Goal: Task Accomplishment & Management: Manage account settings

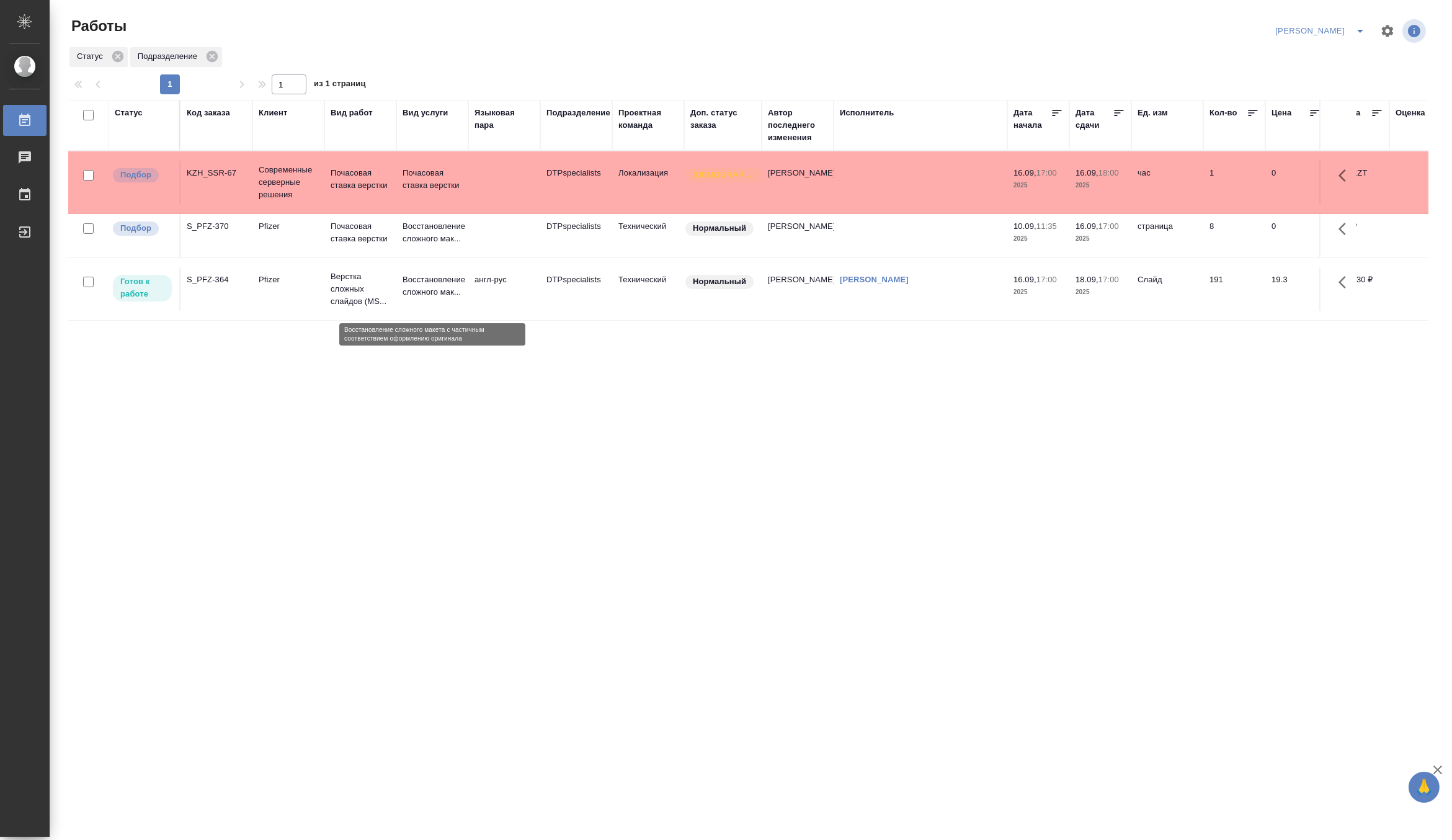
click at [410, 298] on p "Восстановление сложного мак..." at bounding box center [432, 285] width 60 height 25
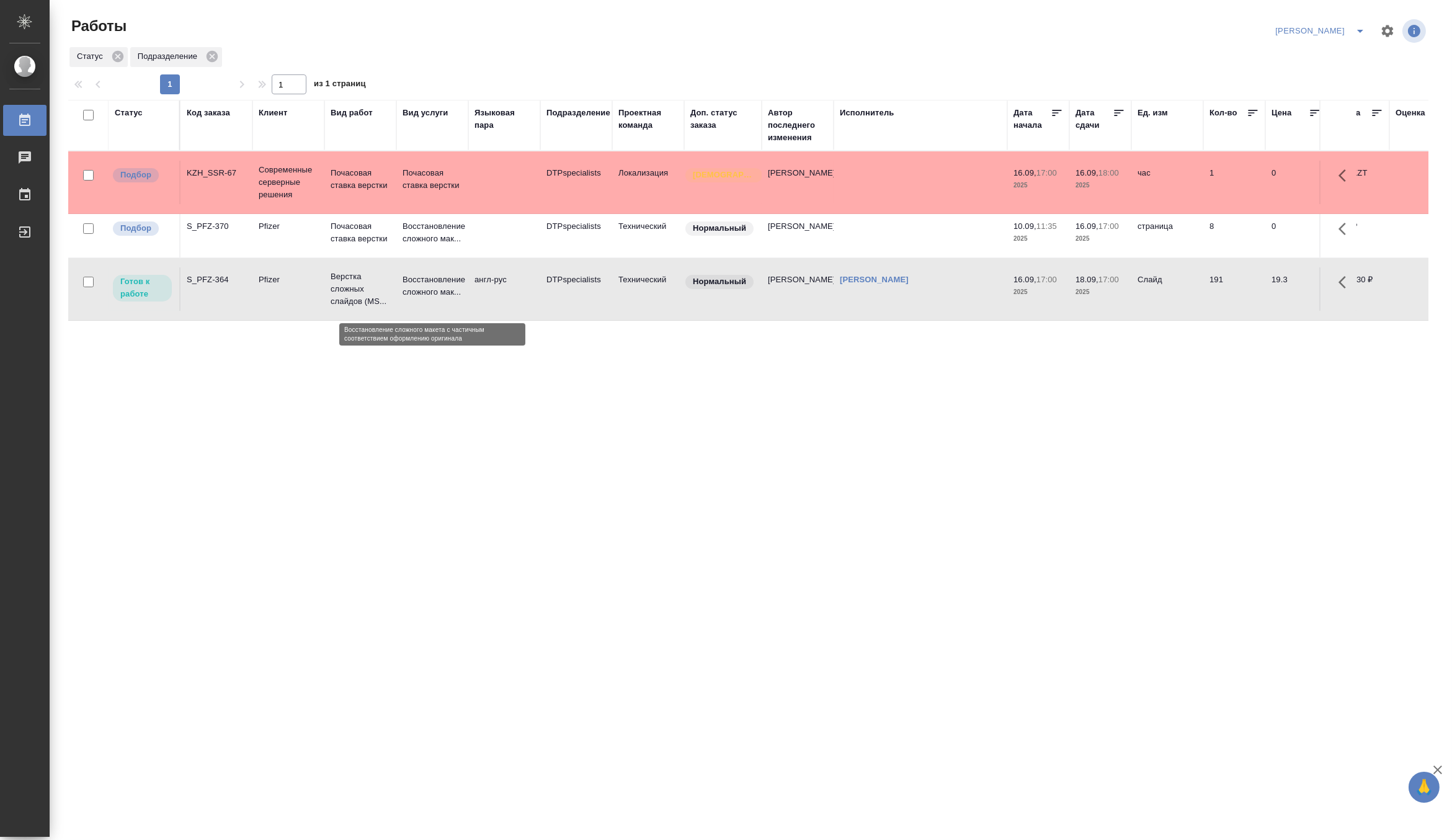
click at [410, 298] on p "Восстановление сложного мак..." at bounding box center [432, 285] width 60 height 25
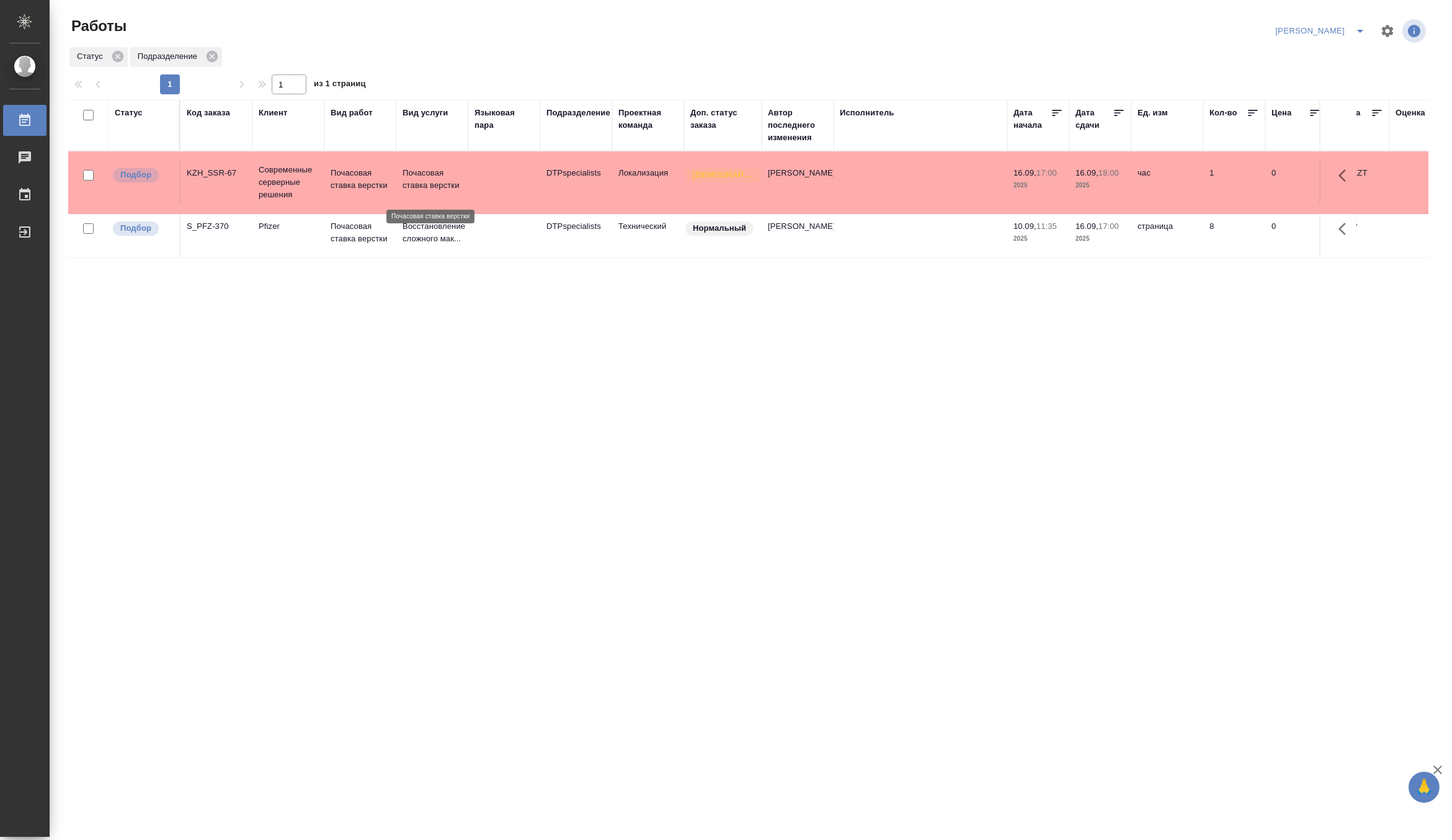
click at [437, 187] on p "Почасовая ставка верстки" at bounding box center [432, 179] width 60 height 25
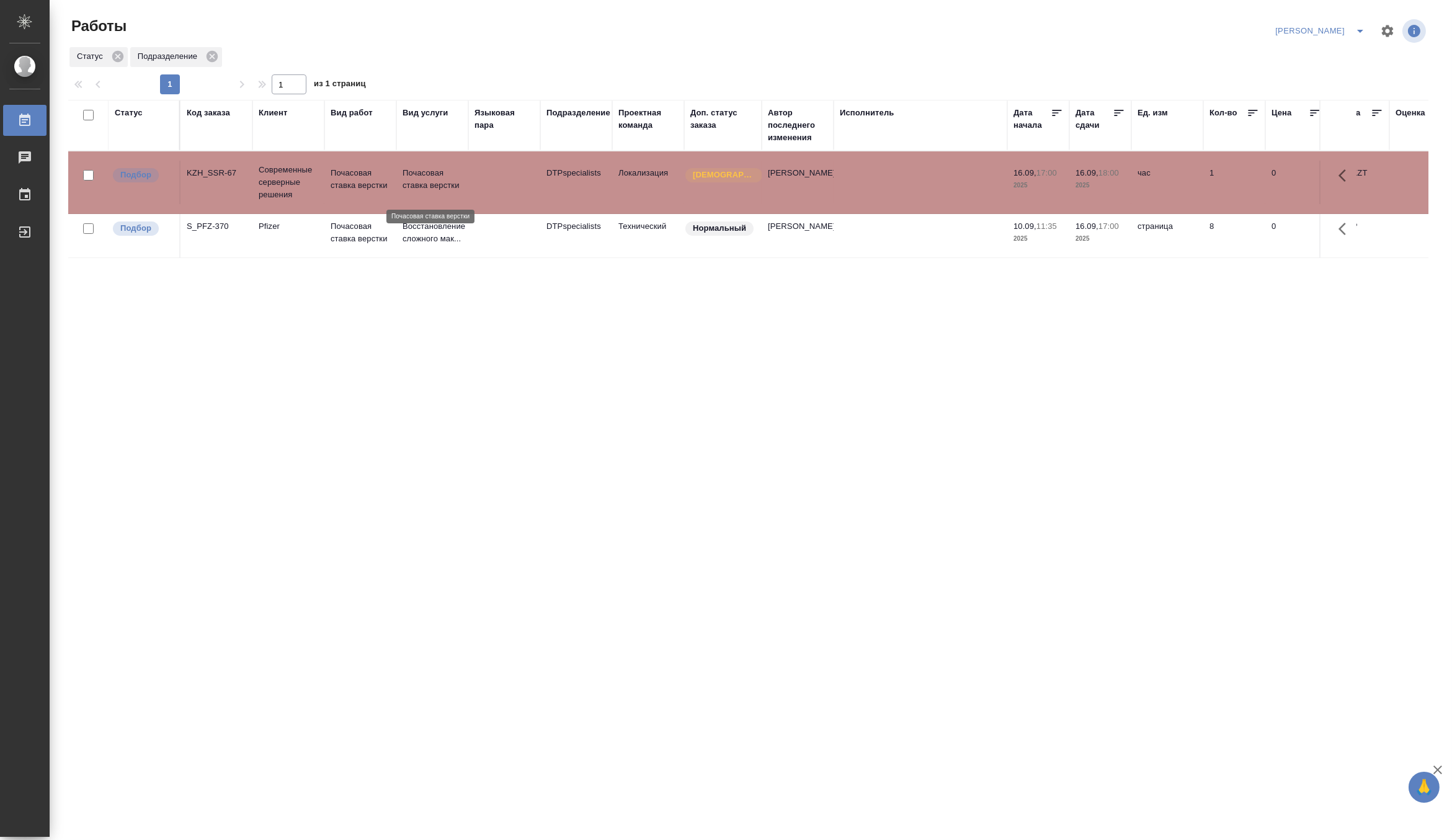
click at [437, 187] on p "Почасовая ставка верстки" at bounding box center [432, 179] width 60 height 25
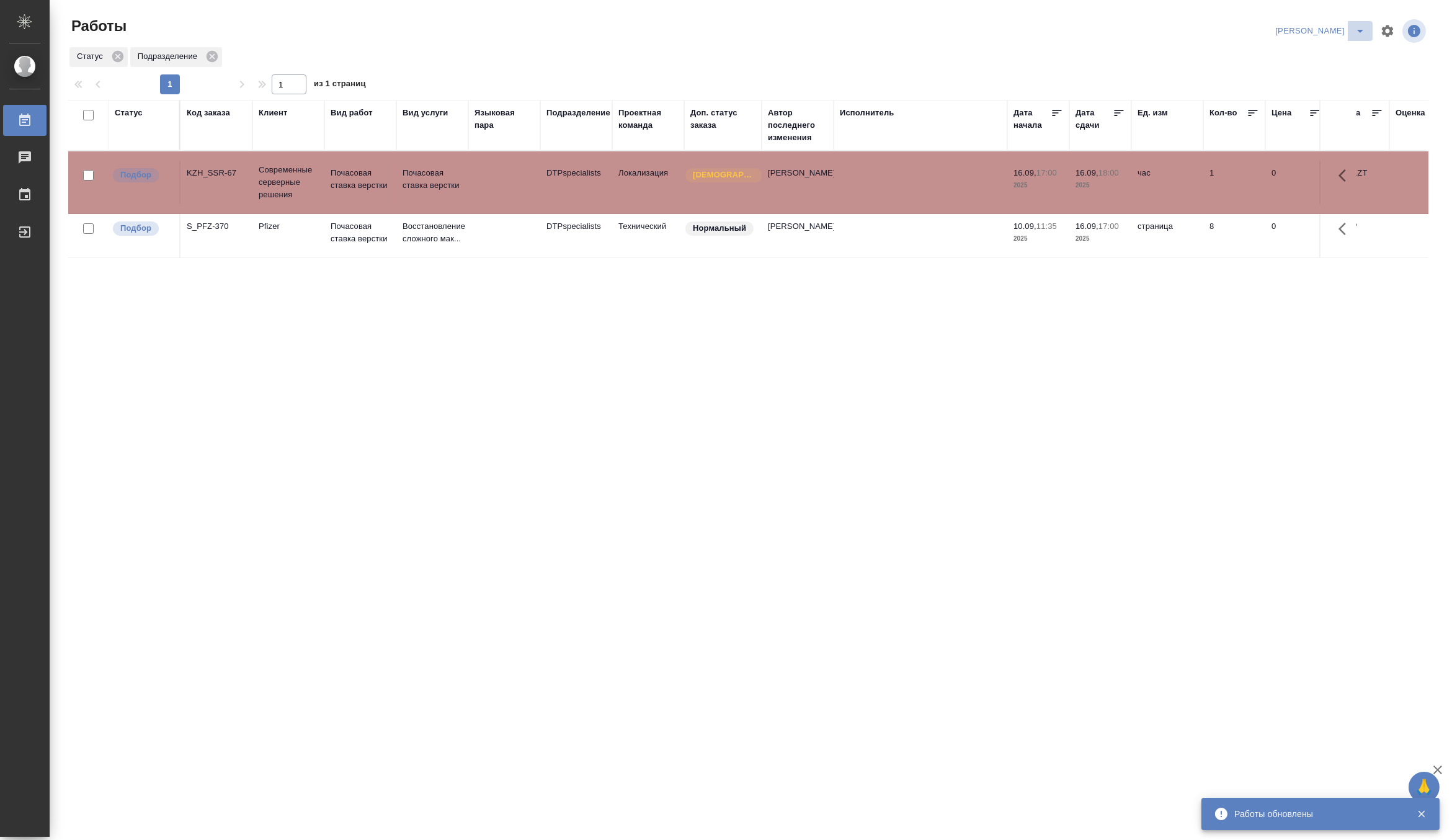
click at [1358, 23] on icon "split button" at bounding box center [1360, 31] width 15 height 15
click at [1345, 55] on li "Матвеева_В работе" at bounding box center [1313, 56] width 119 height 20
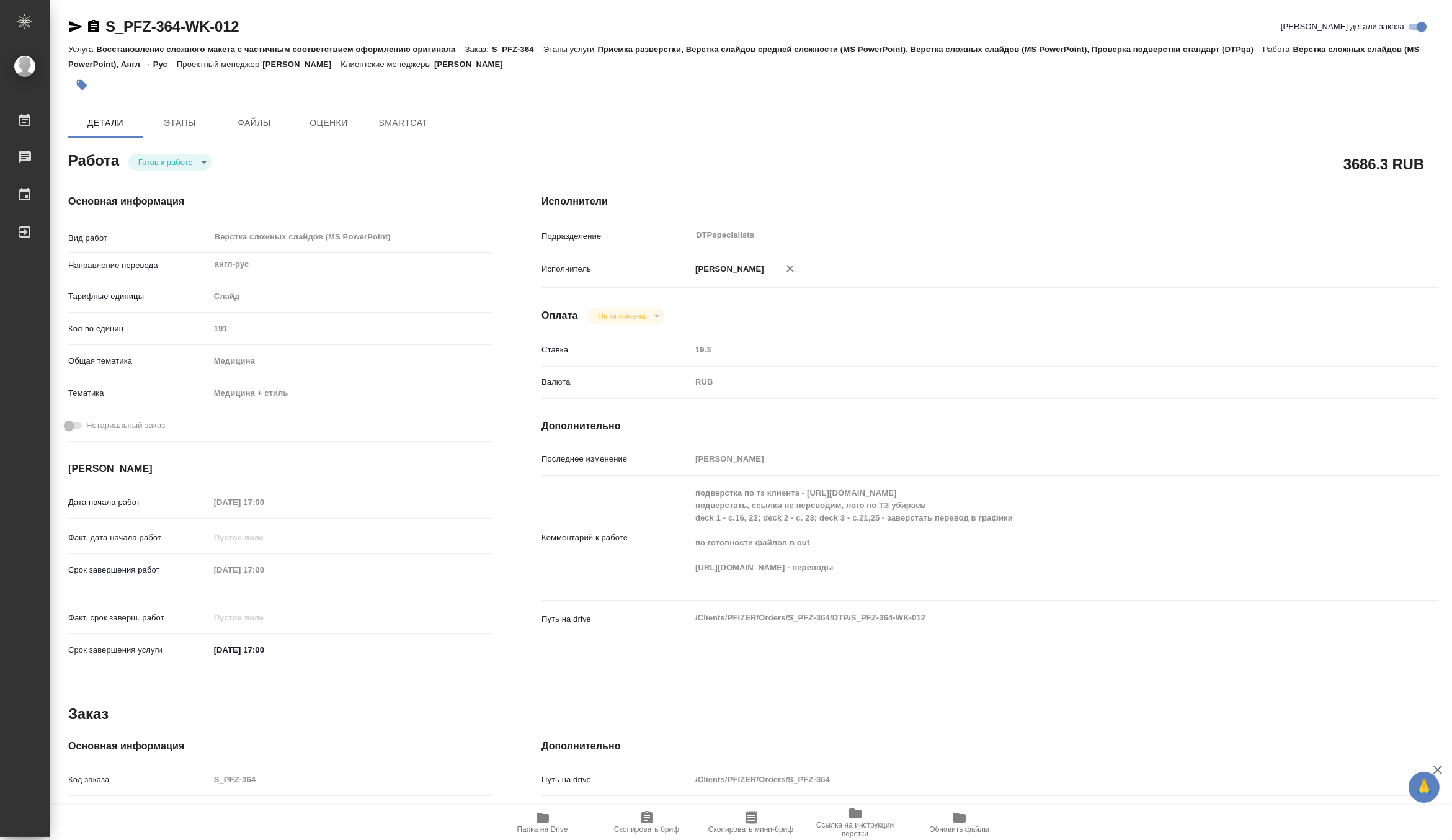
type textarea "x"
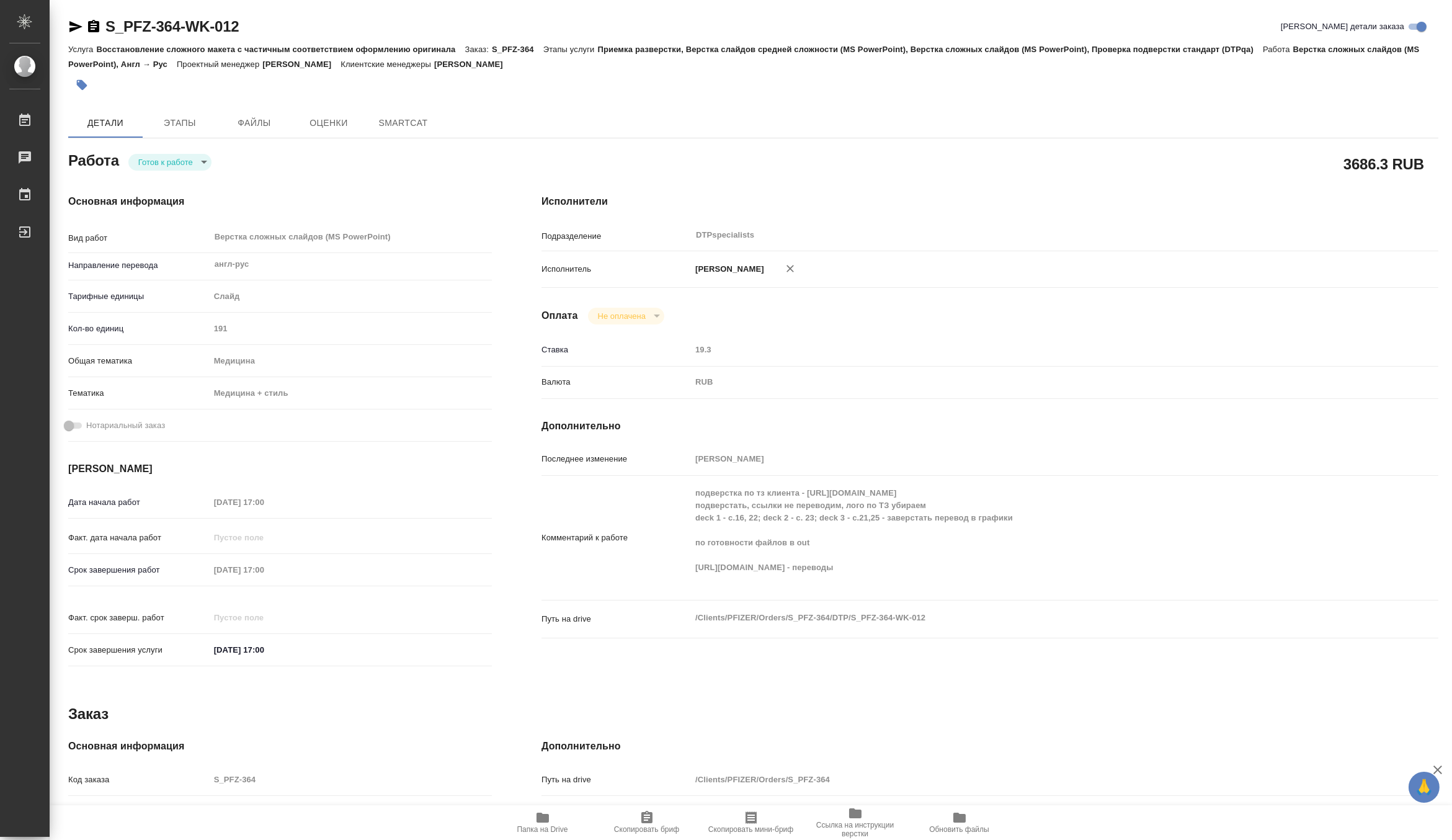
type textarea "x"
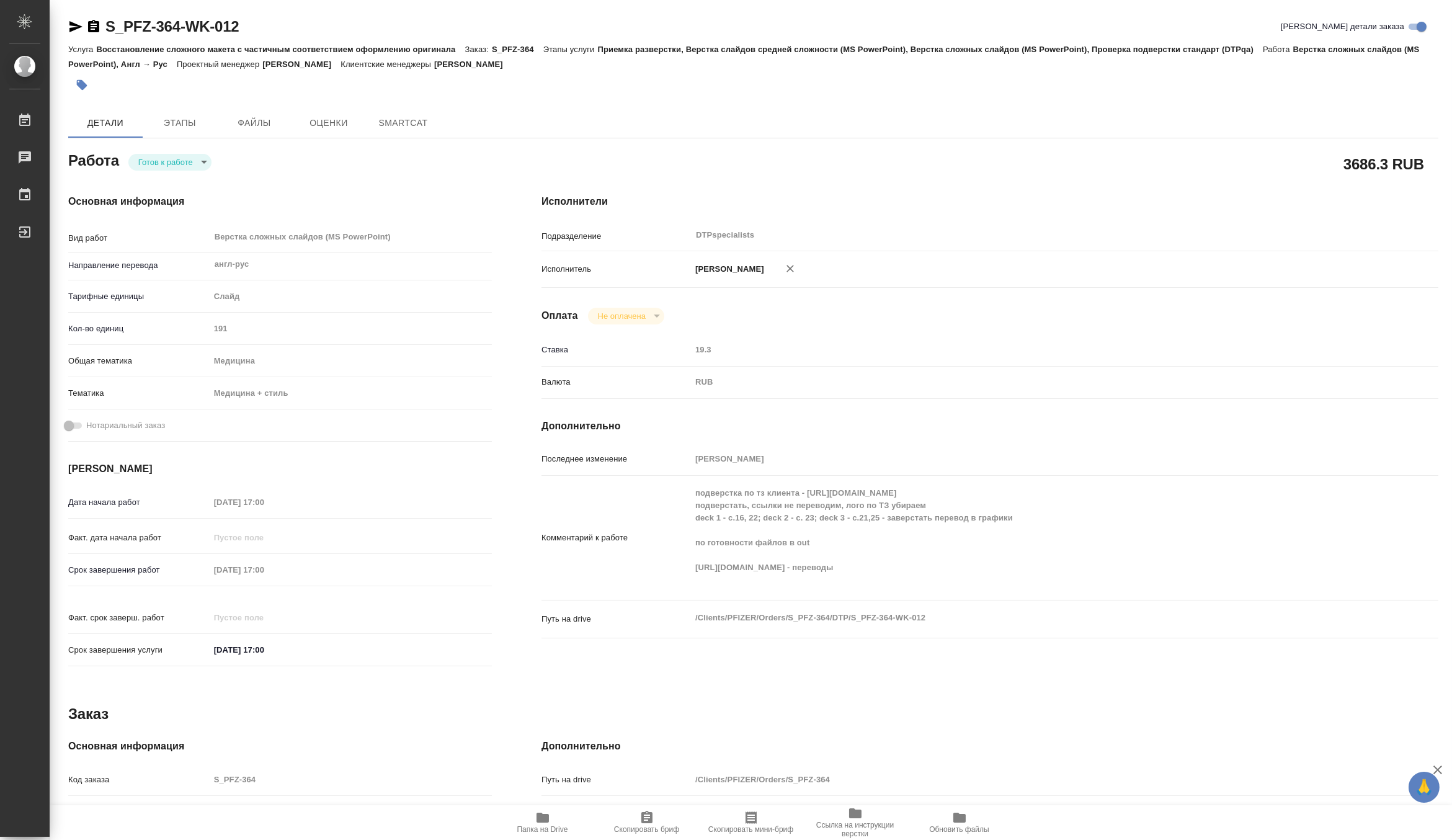
type textarea "x"
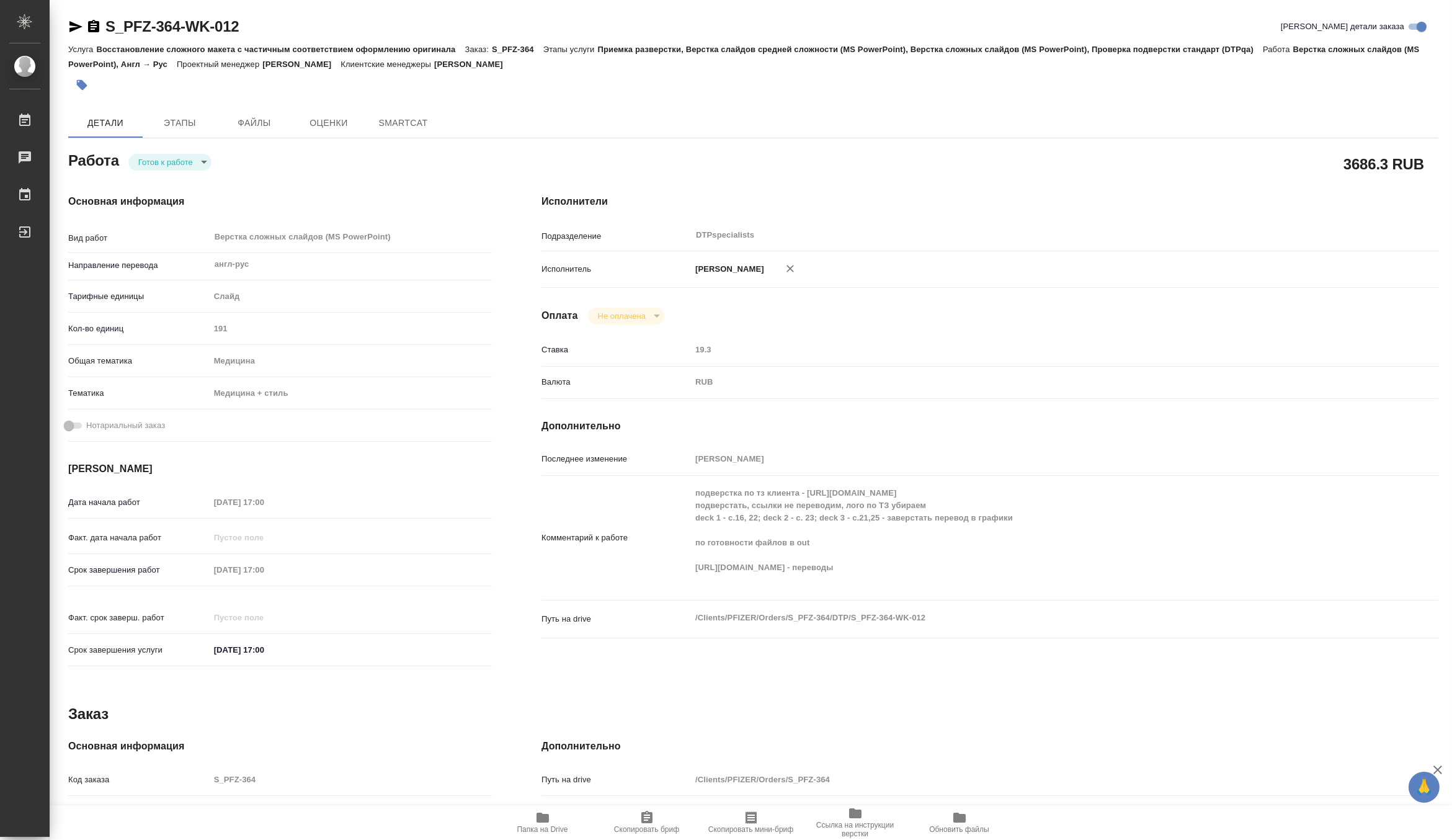
type textarea "x"
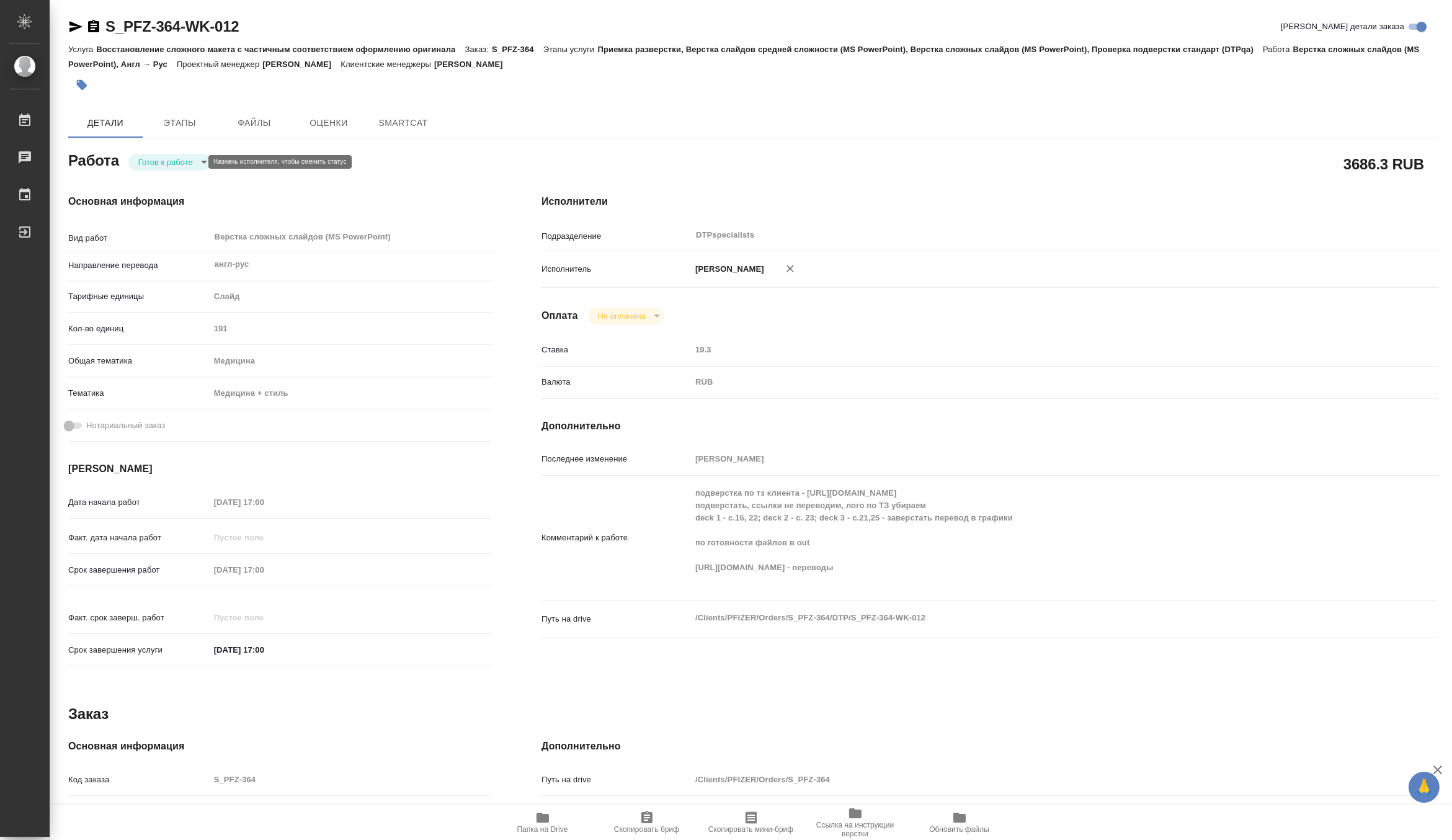
type textarea "x"
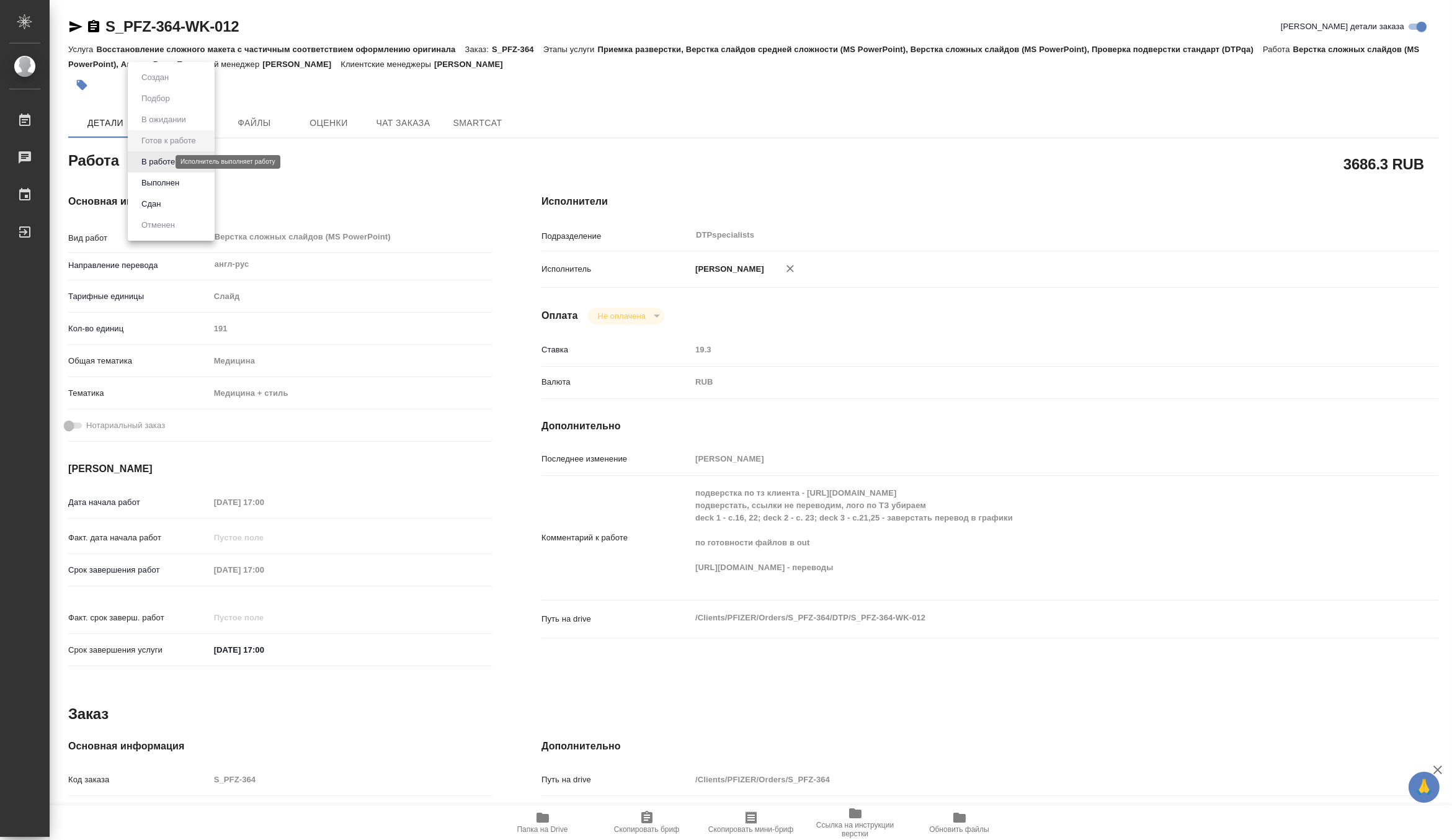
click at [155, 157] on body "🙏 .cls-1 fill:#fff; AWATERA Matveeva Maria Работы Чаты График Выйти S_PFZ-364-W…" at bounding box center [726, 420] width 1452 height 840
type textarea "x"
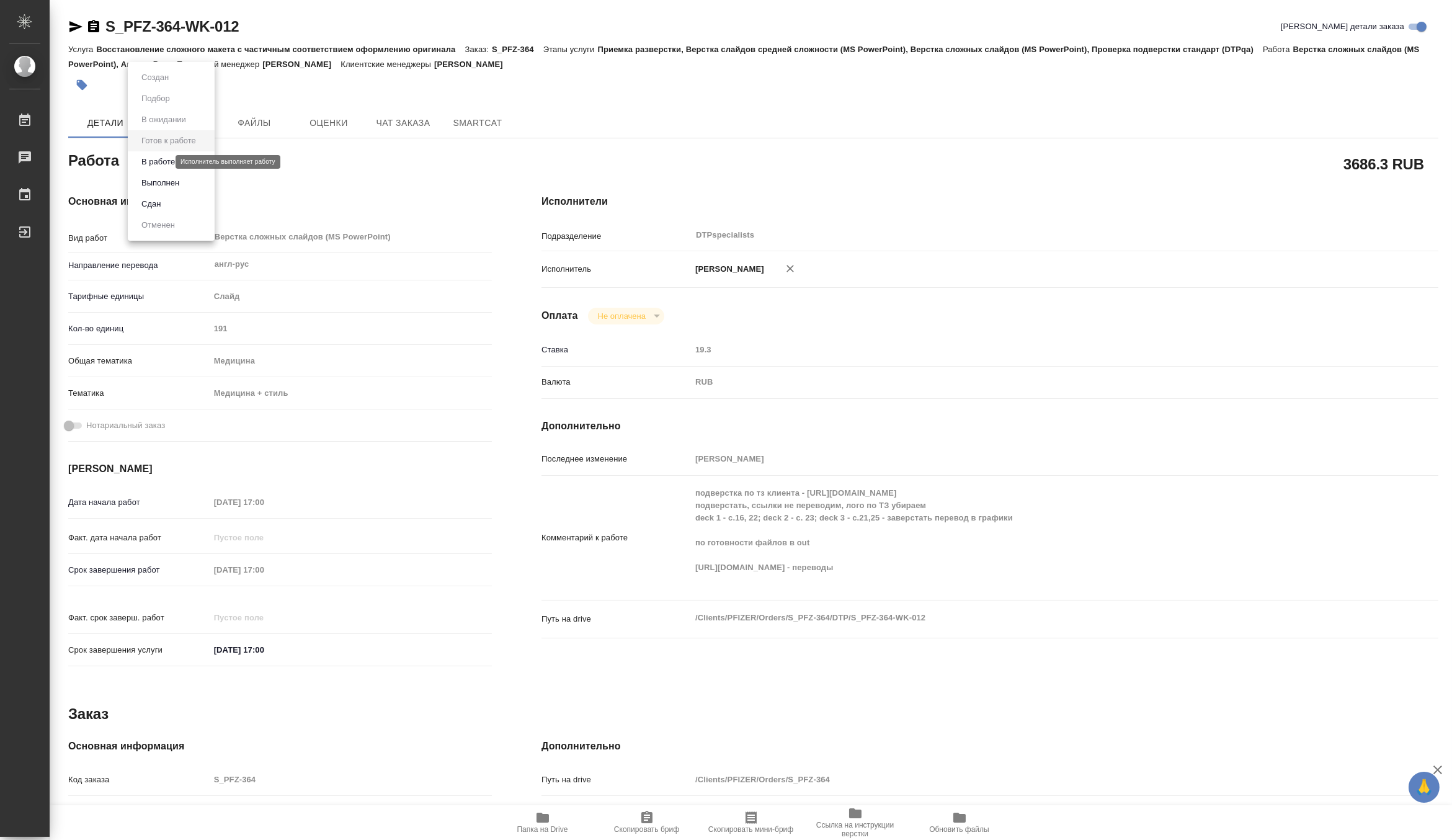
type textarea "x"
click at [147, 162] on button "В работе" at bounding box center [158, 161] width 41 height 14
type textarea "x"
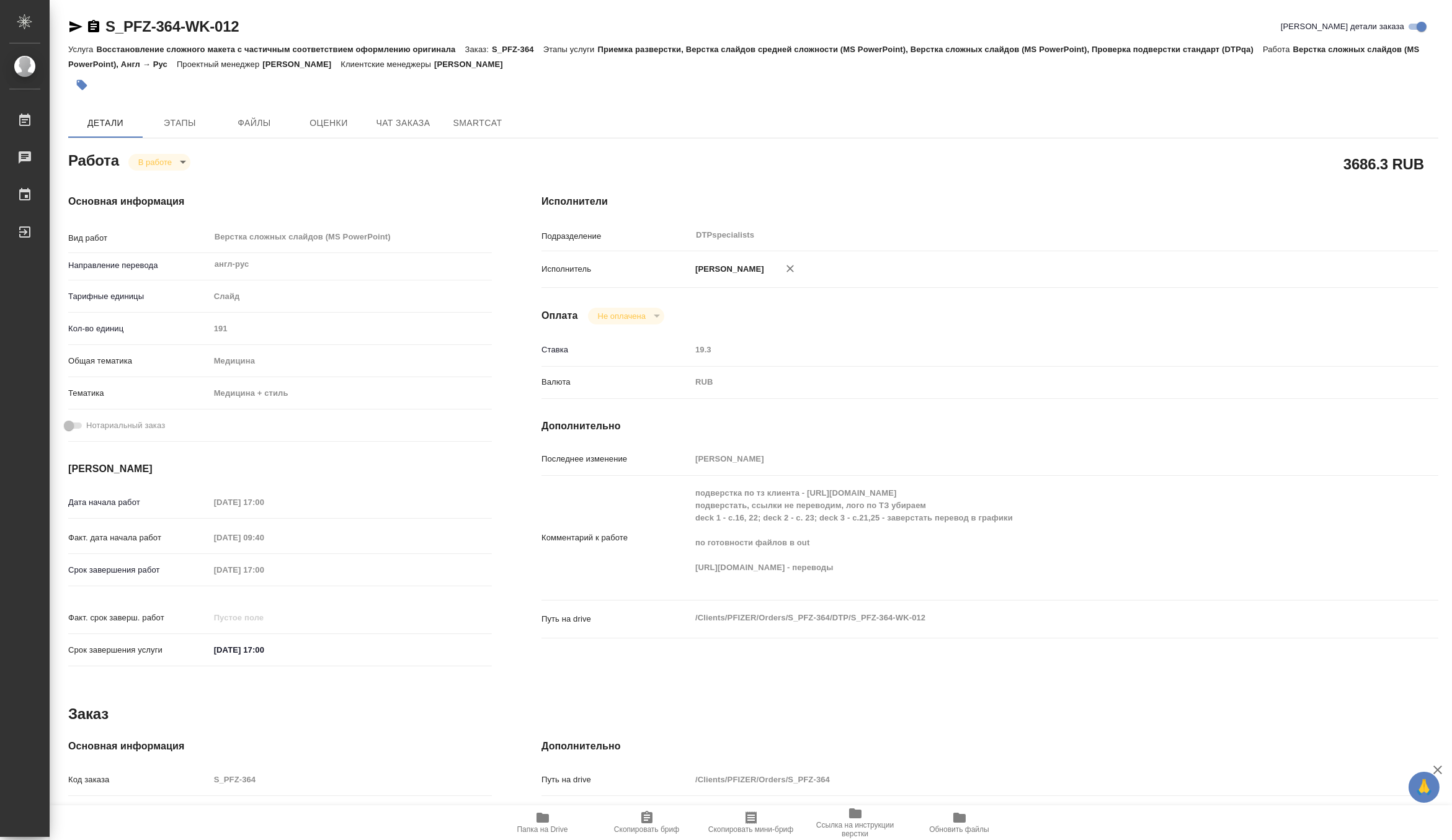
type textarea "x"
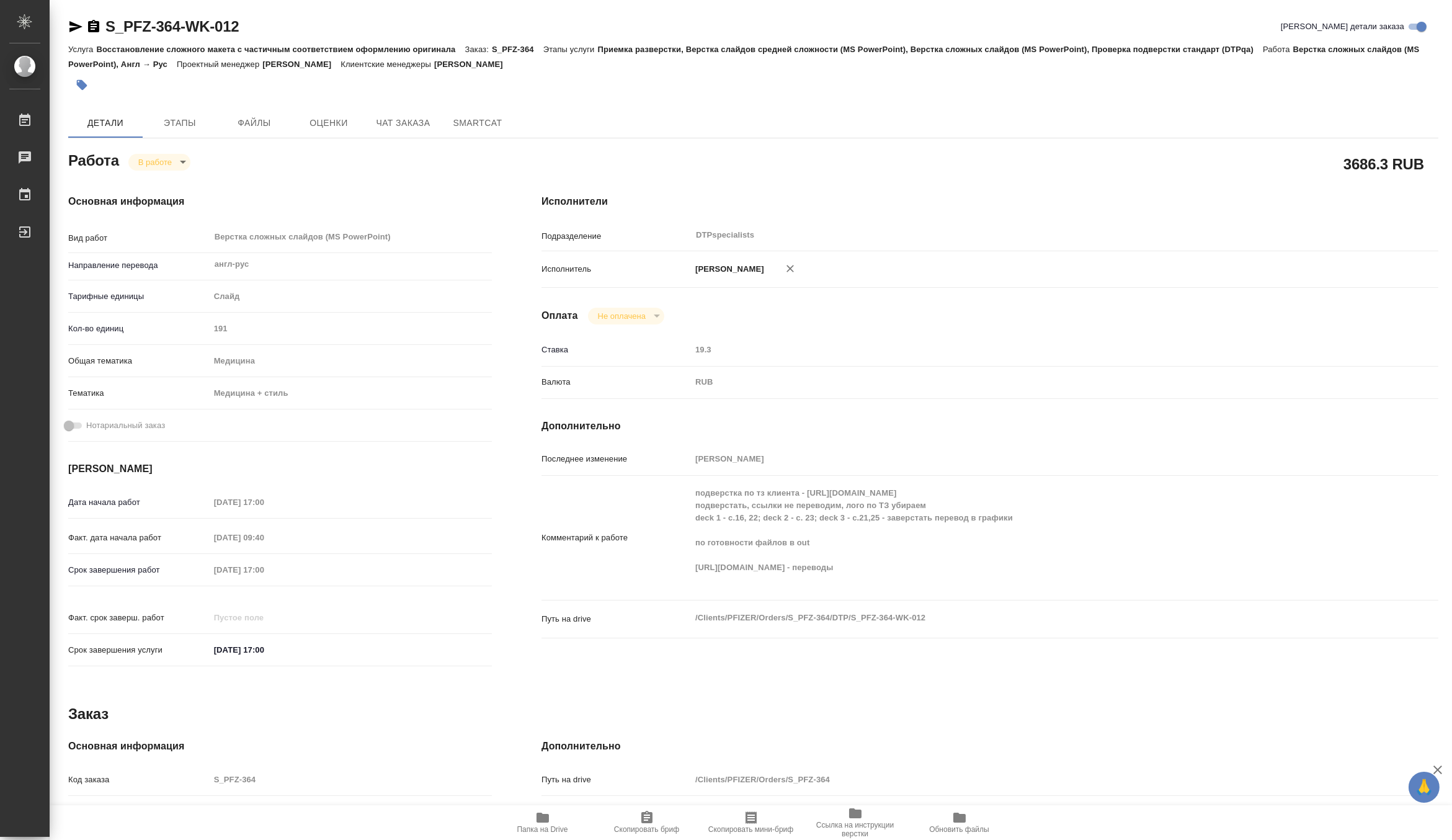
type textarea "x"
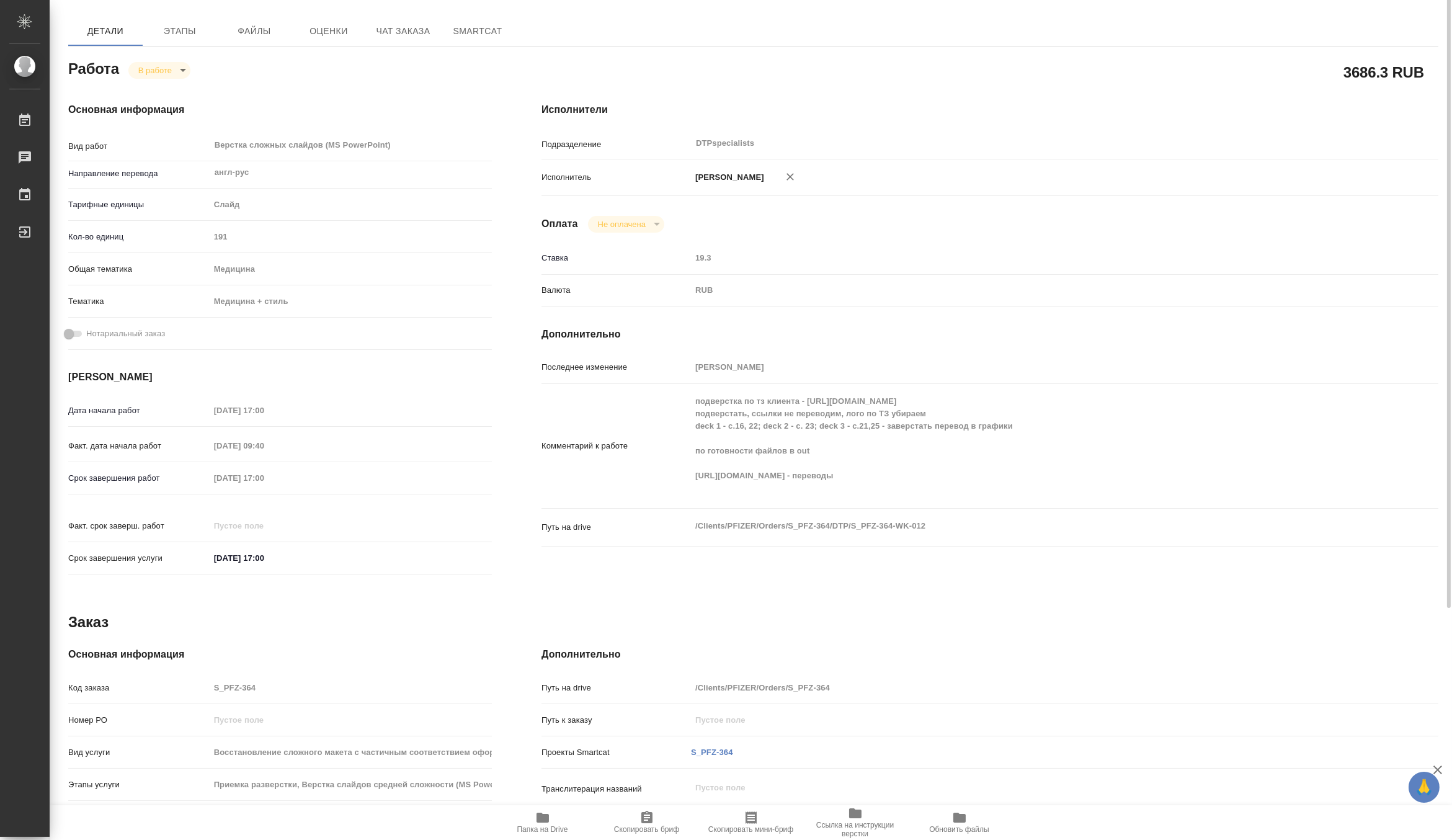
scroll to position [23, 0]
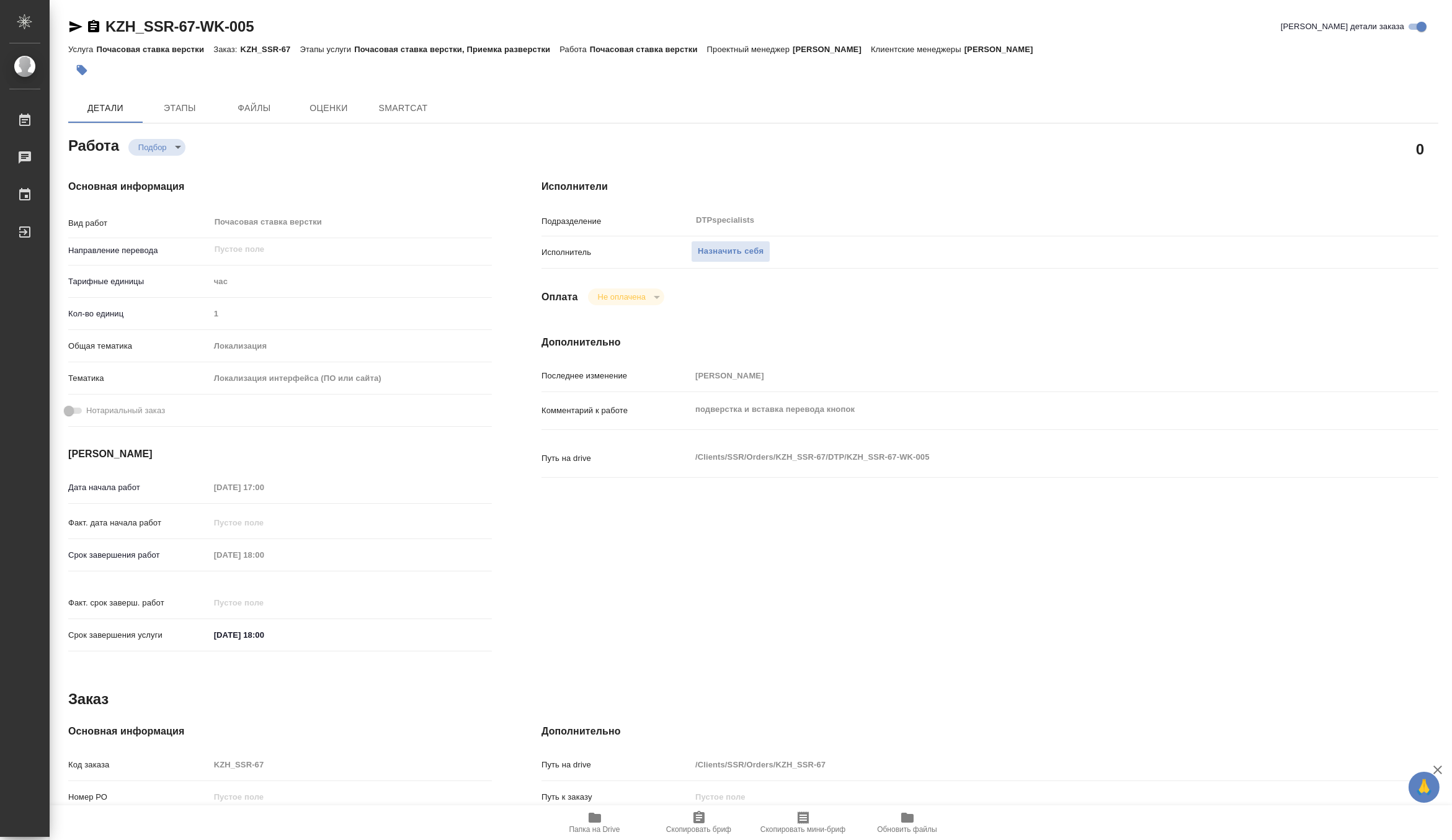
type textarea "x"
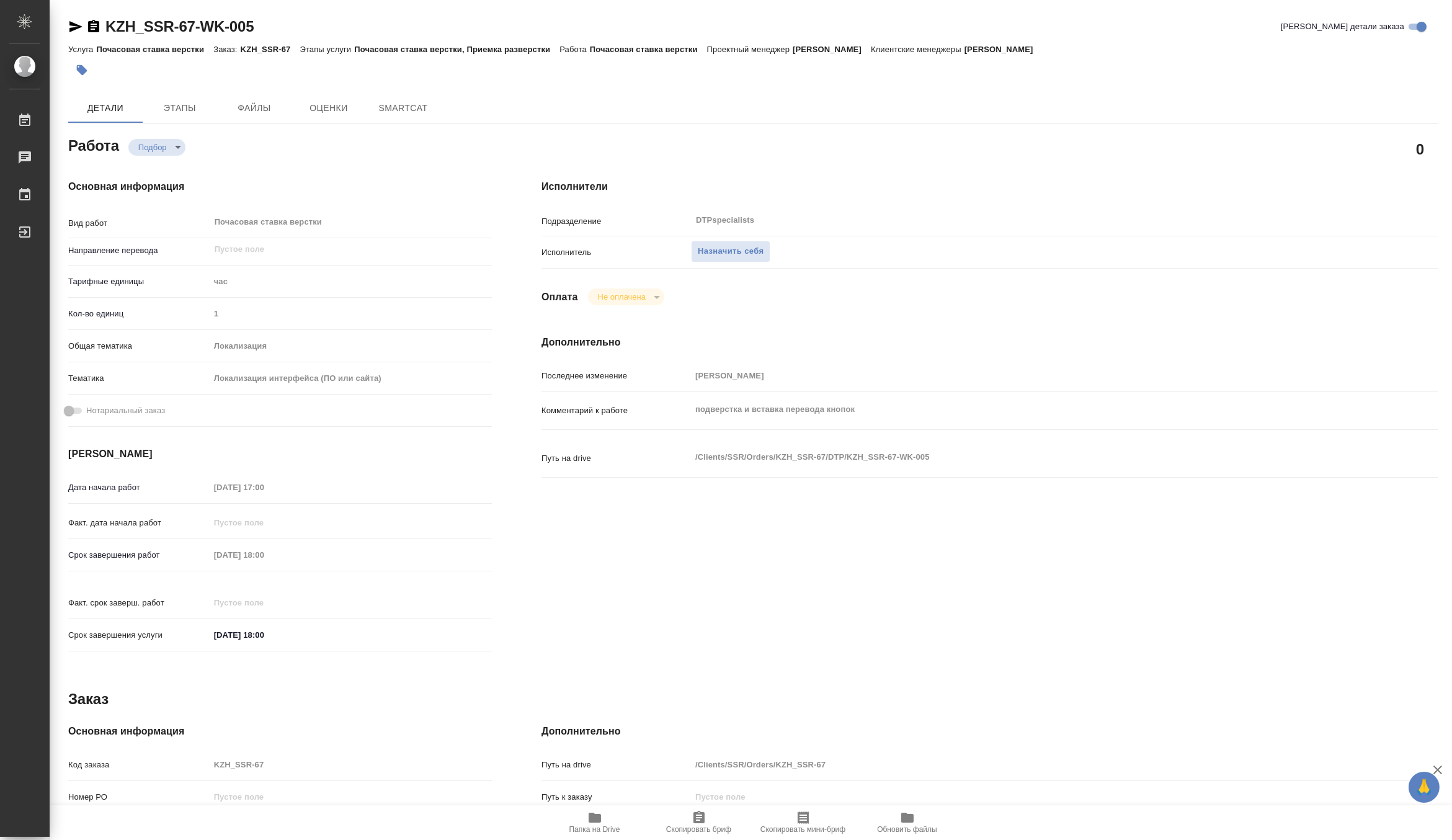
type textarea "x"
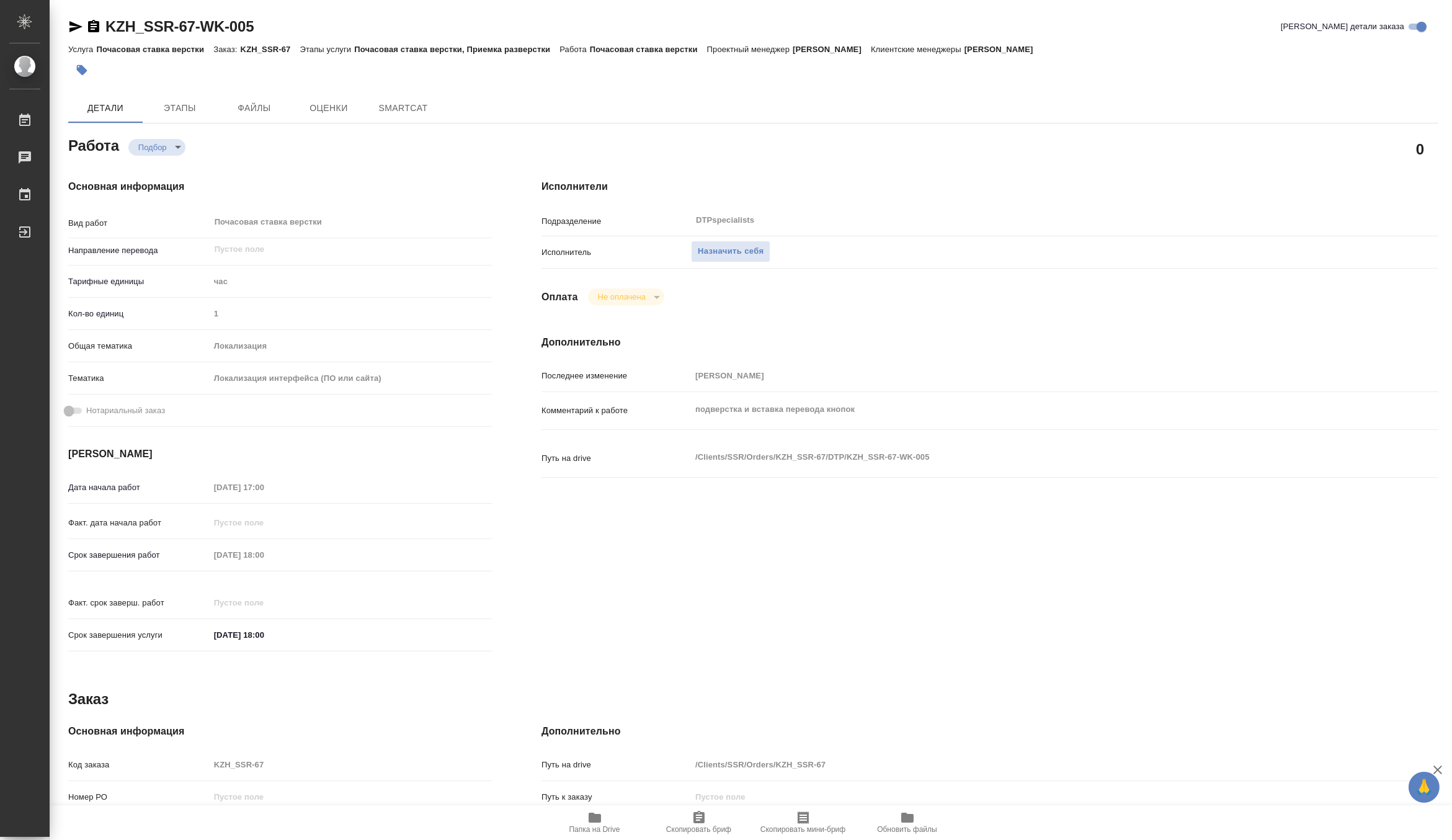
type textarea "x"
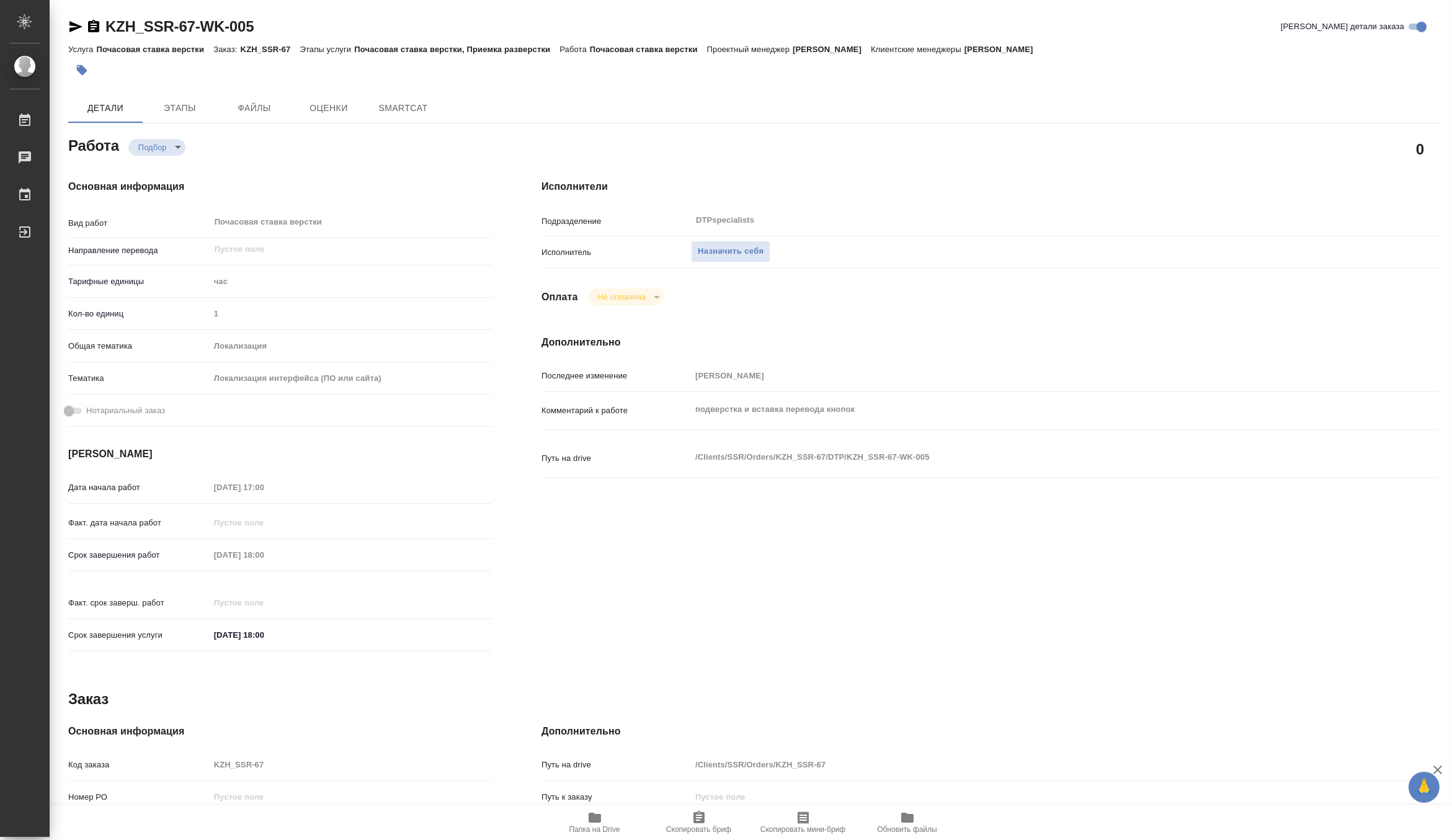
type textarea "x"
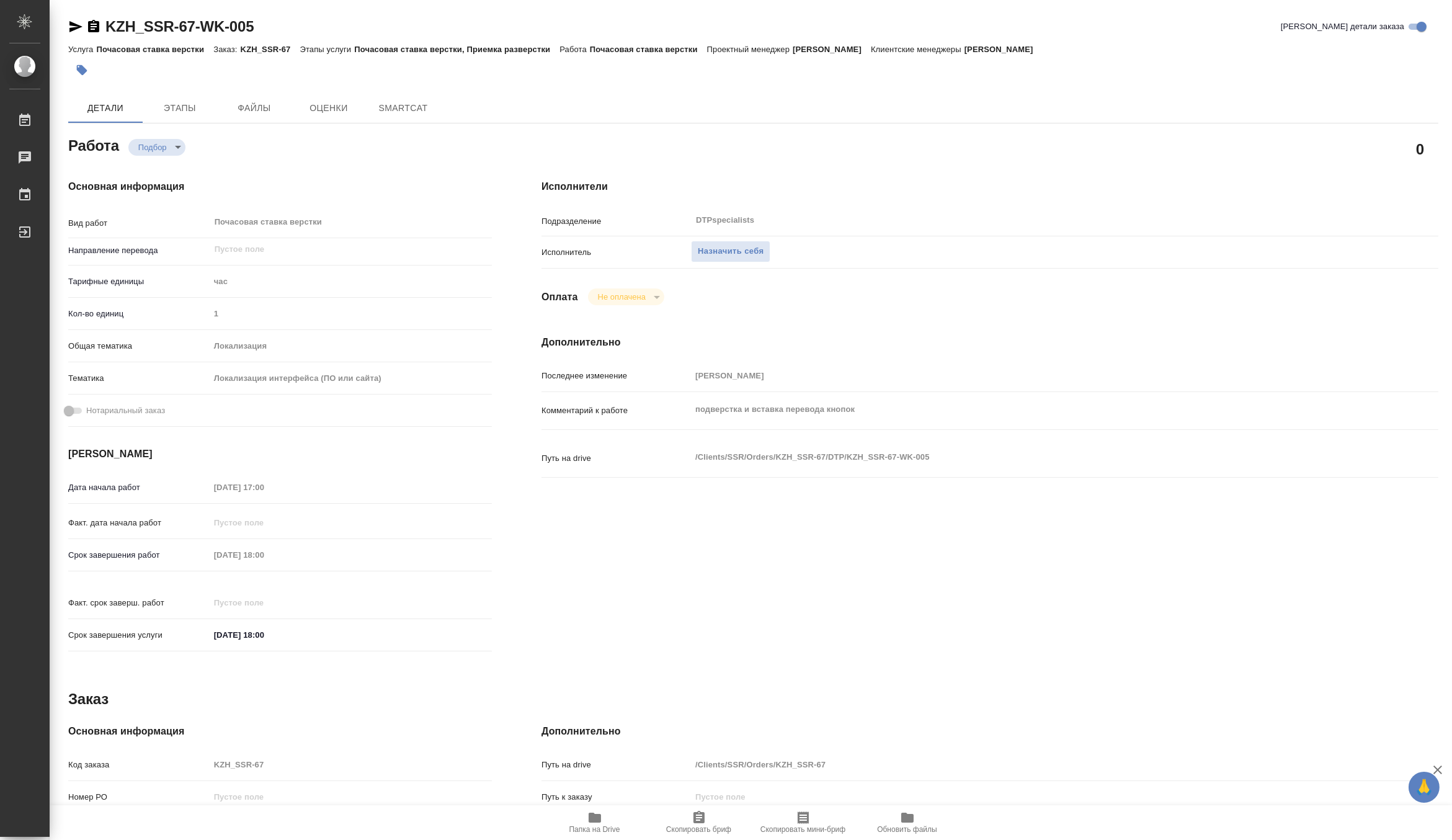
type textarea "x"
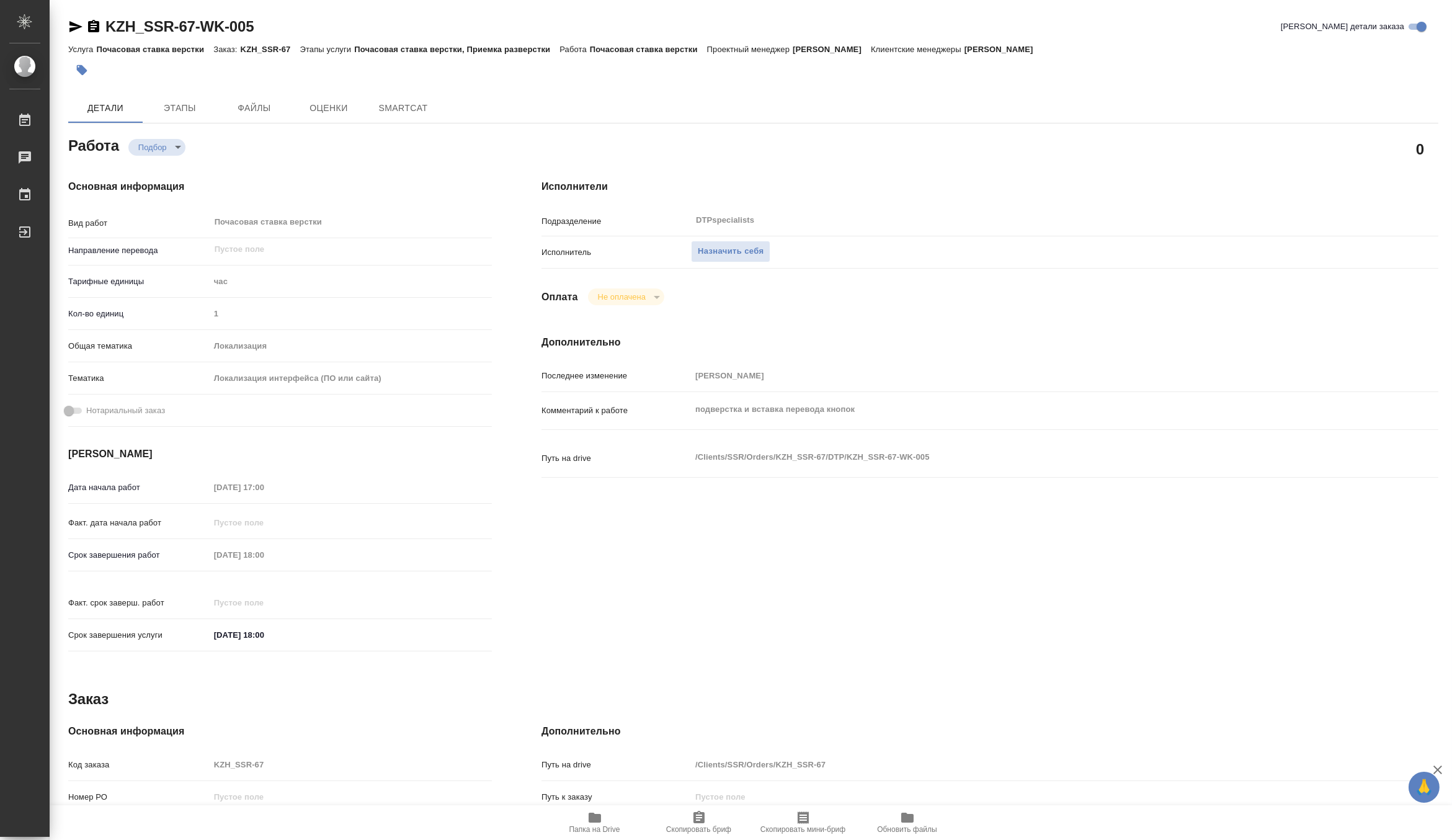
type textarea "x"
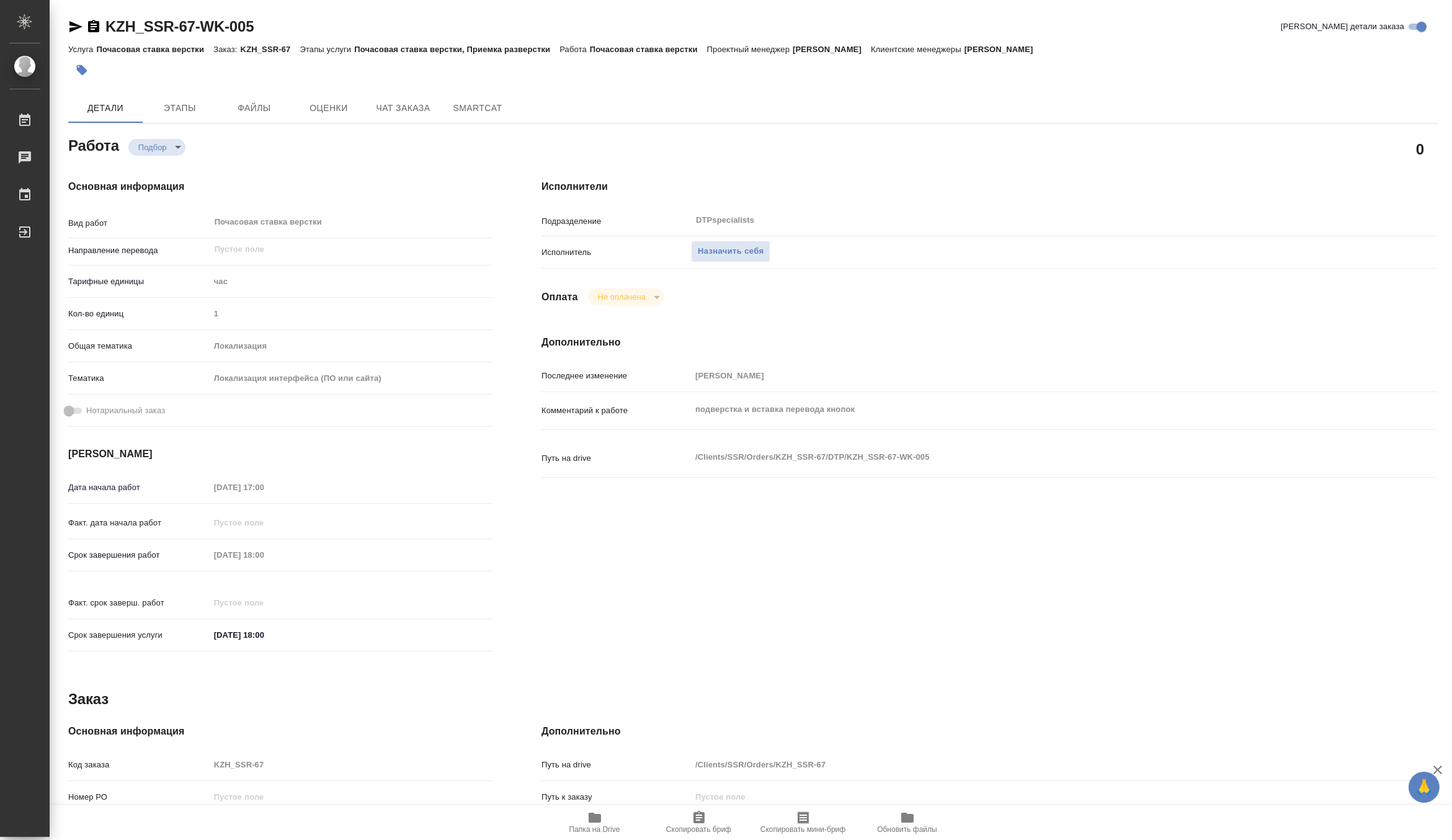
type textarea "x"
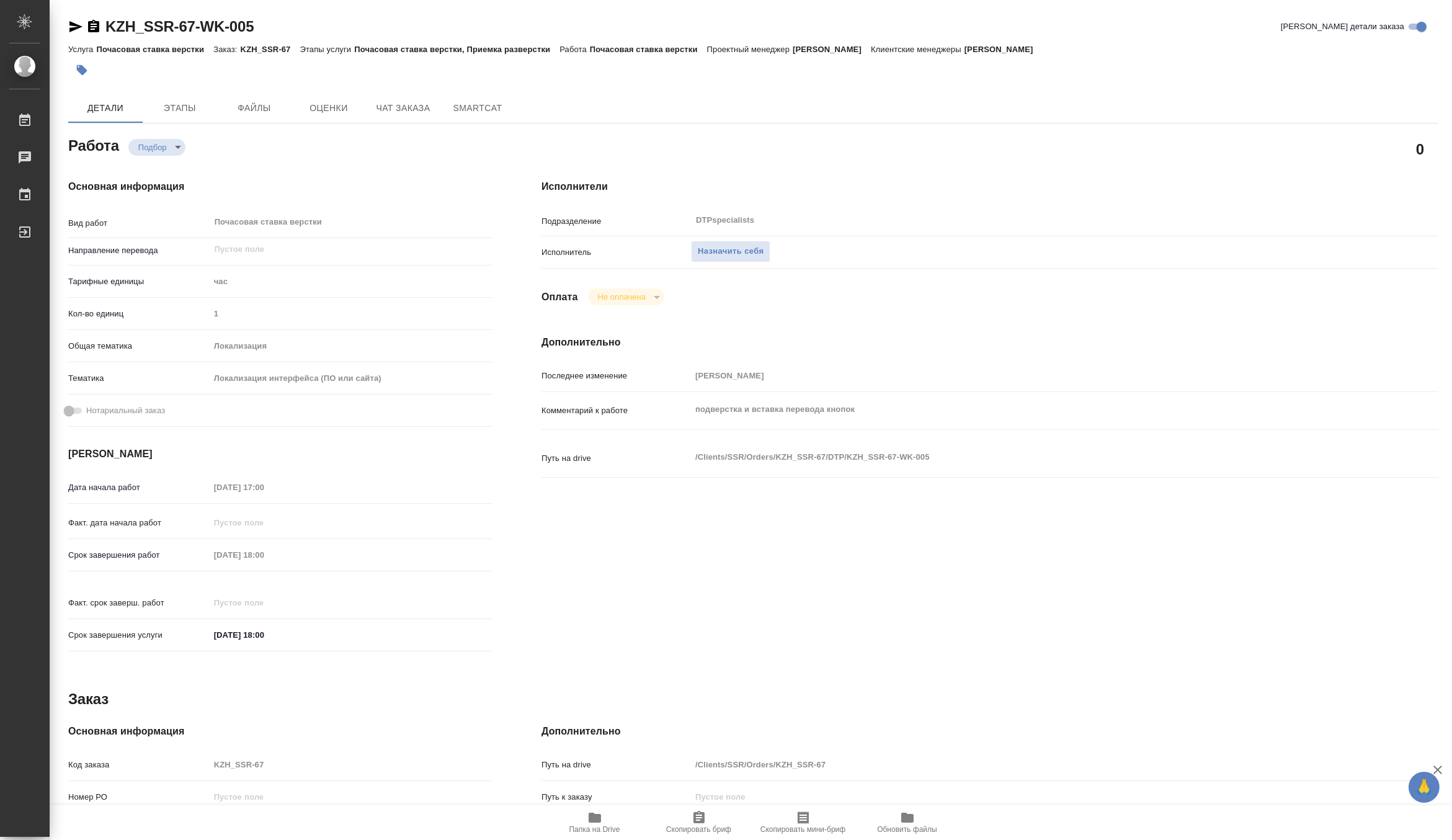
type textarea "x"
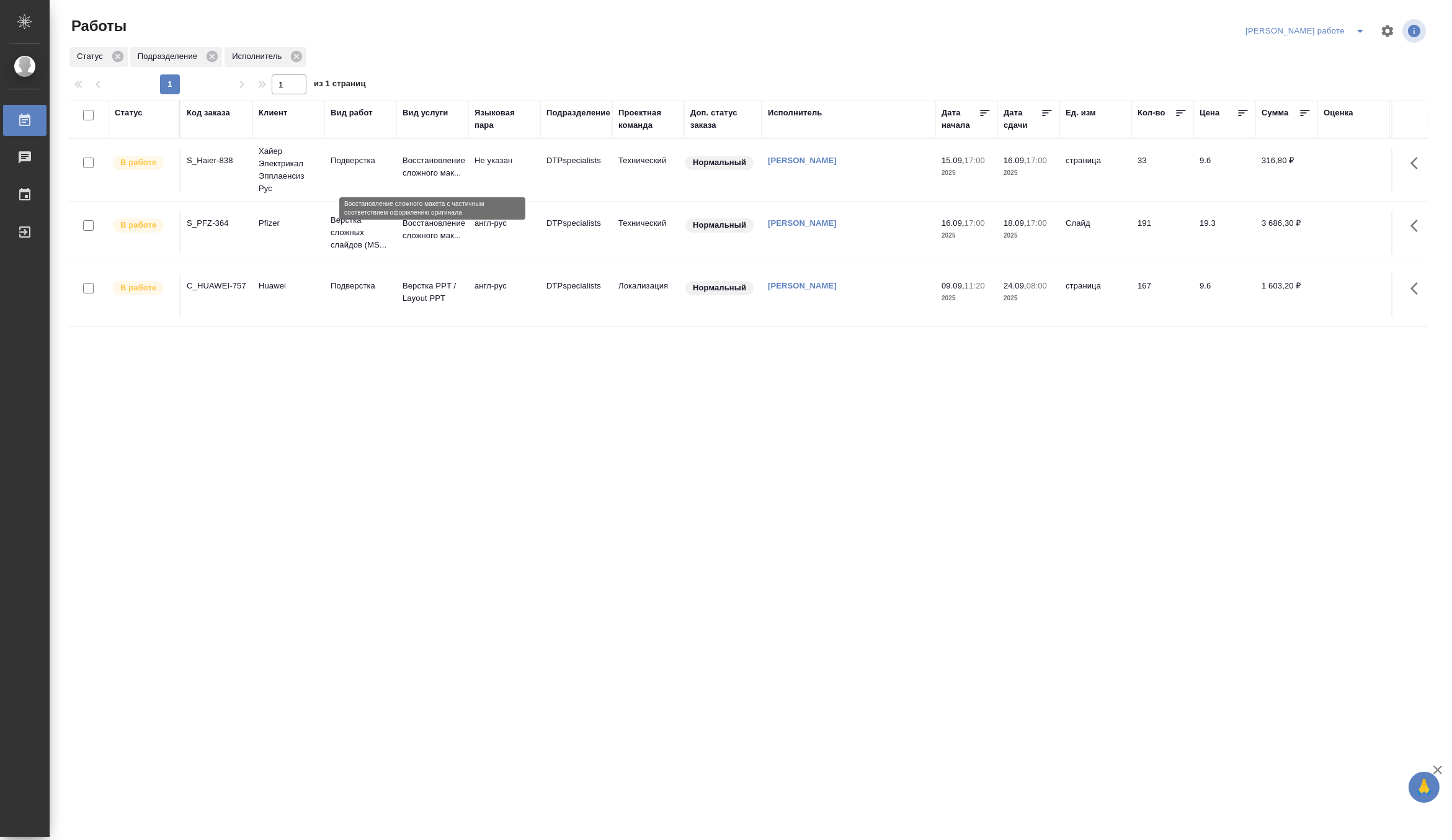
click at [423, 162] on p "Восстановление сложного мак..." at bounding box center [432, 167] width 60 height 25
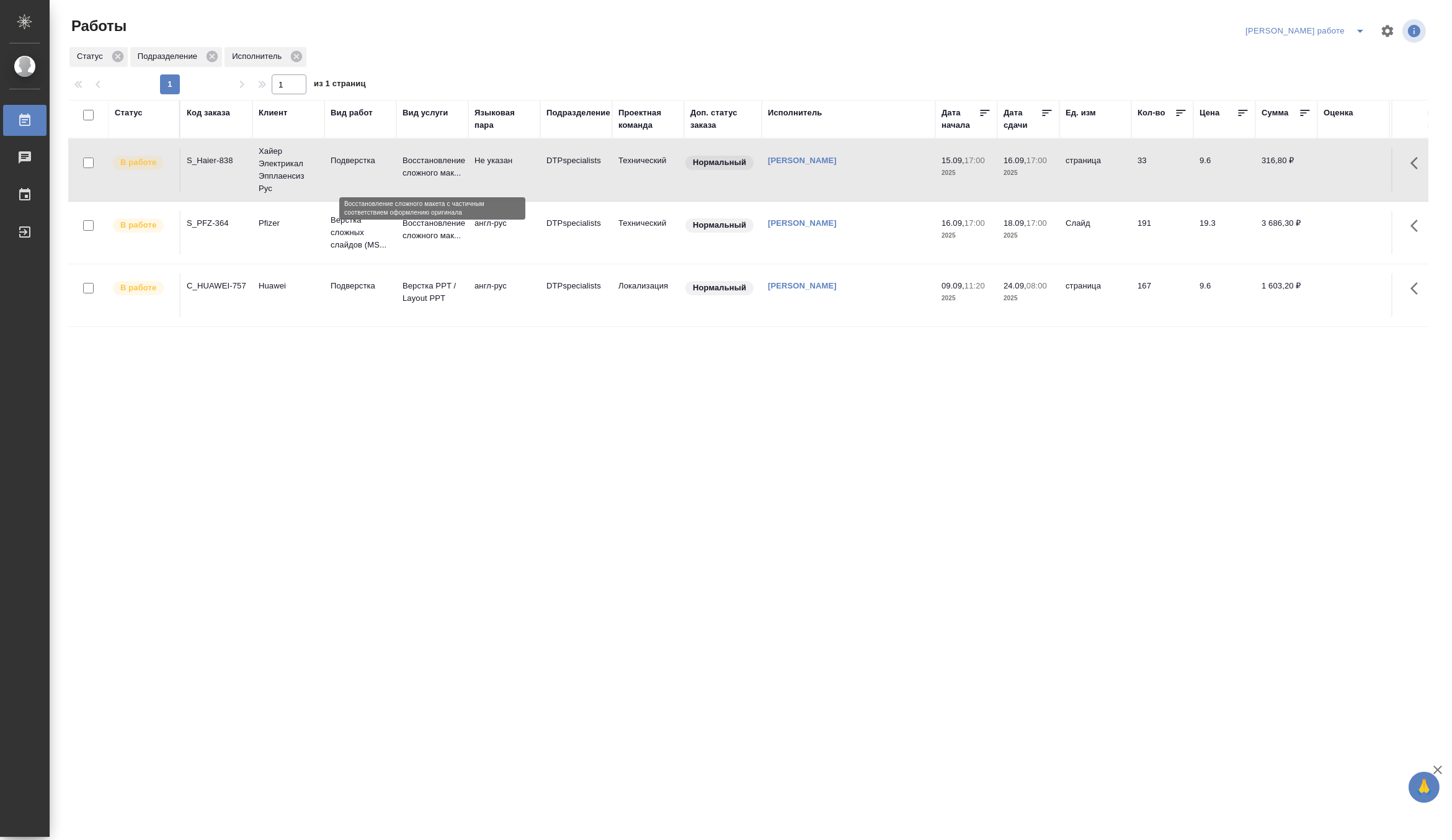
click at [423, 162] on p "Восстановление сложного мак..." at bounding box center [432, 167] width 60 height 25
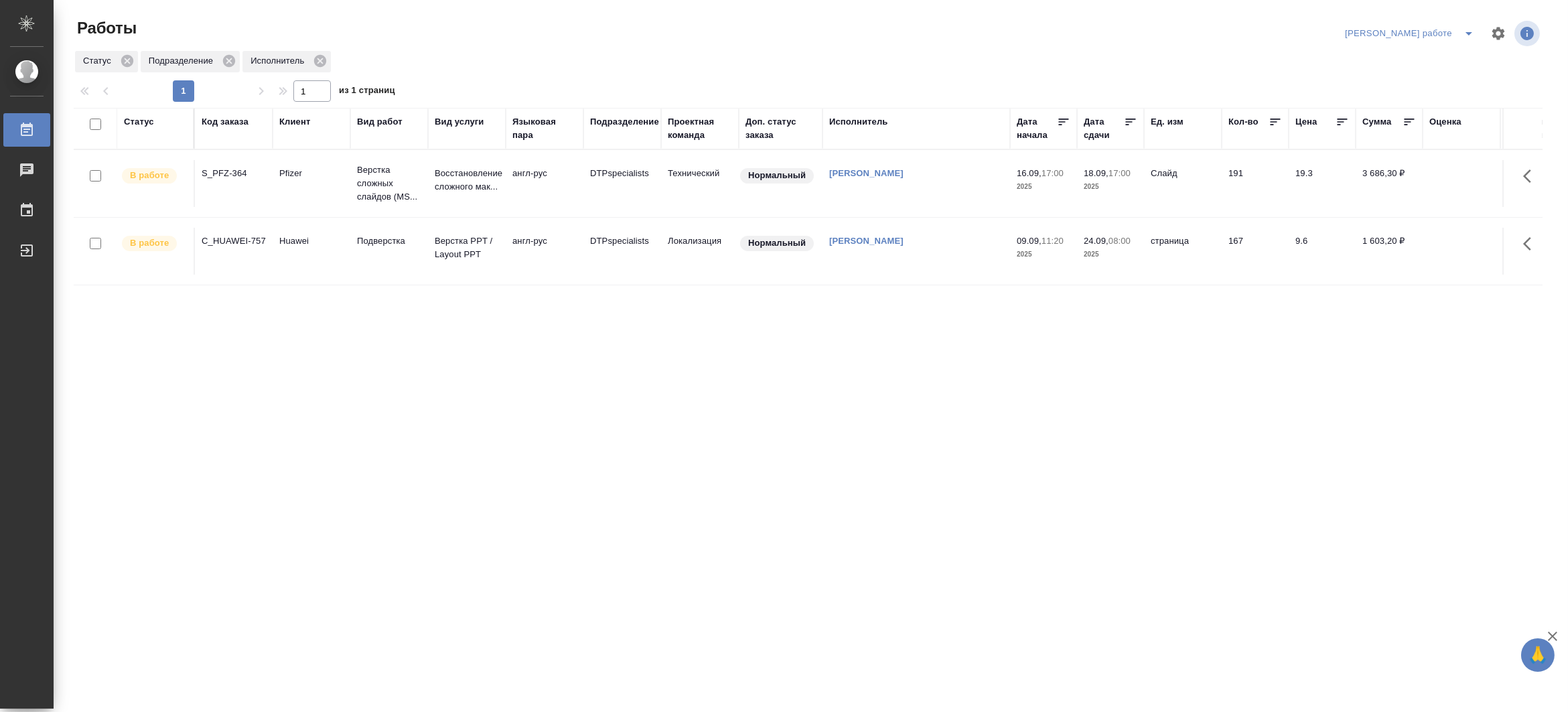
drag, startPoint x: 179, startPoint y: 393, endPoint x: 199, endPoint y: 380, distance: 23.9
click at [179, 393] on div "Статус Код заказа Клиент Вид работ Вид услуги Языковая пара Подразделение Проек…" at bounding box center [808, 349] width 1469 height 482
click at [466, 252] on p "Верстка PPT / Layout PPT" at bounding box center [467, 247] width 64 height 27
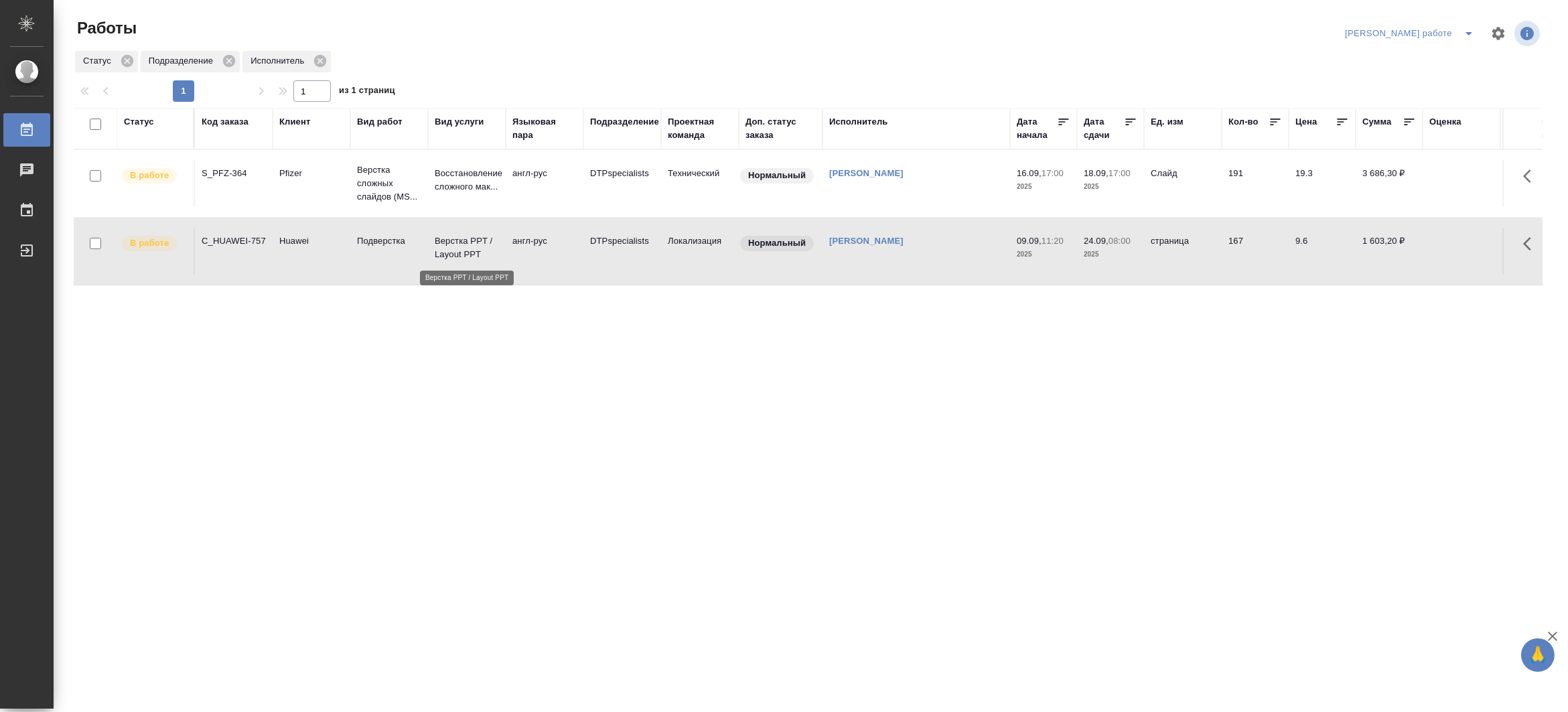
click at [466, 252] on p "Верстка PPT / Layout PPT" at bounding box center [467, 247] width 64 height 27
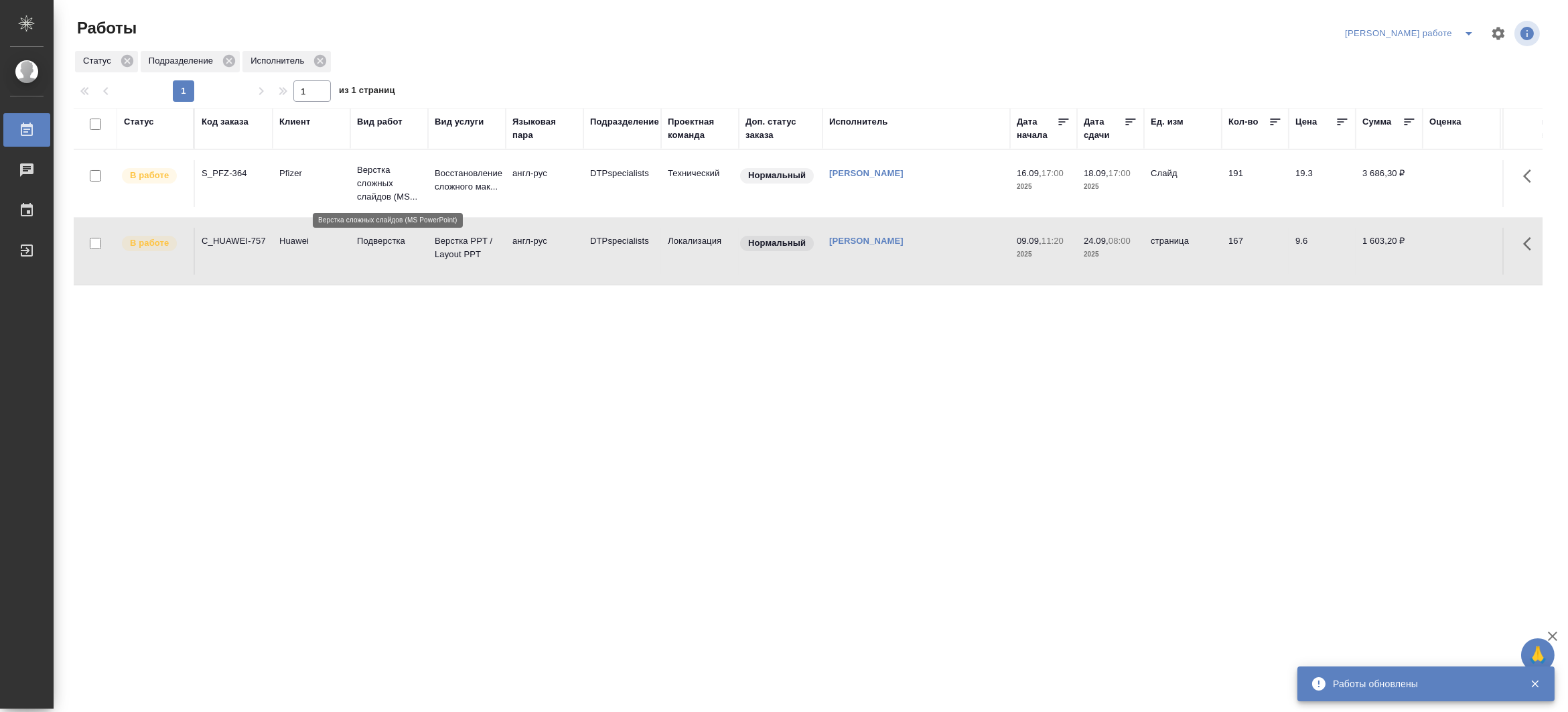
click at [370, 191] on p "Верстка сложных слайдов (MS..." at bounding box center [389, 184] width 64 height 40
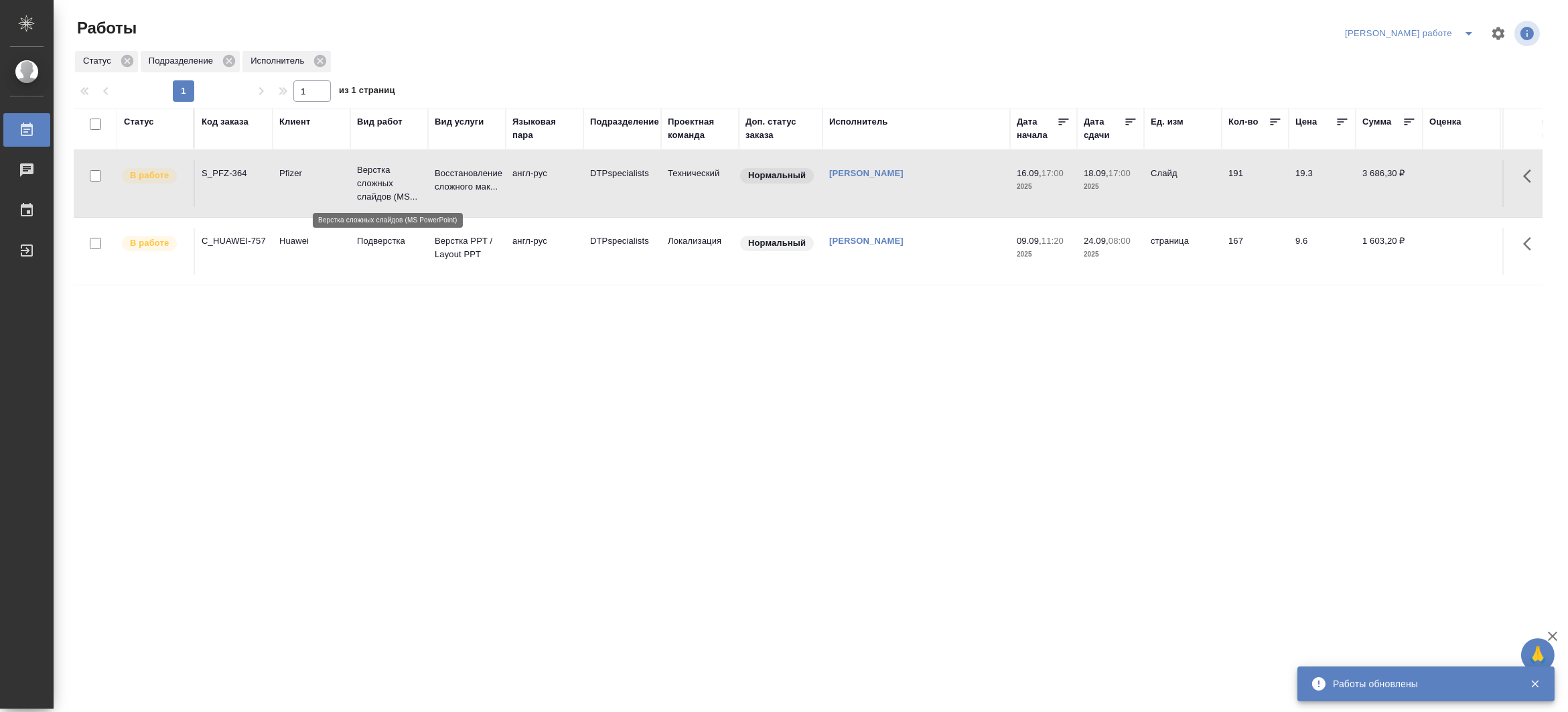
click at [370, 191] on p "Верстка сложных слайдов (MS..." at bounding box center [389, 184] width 64 height 40
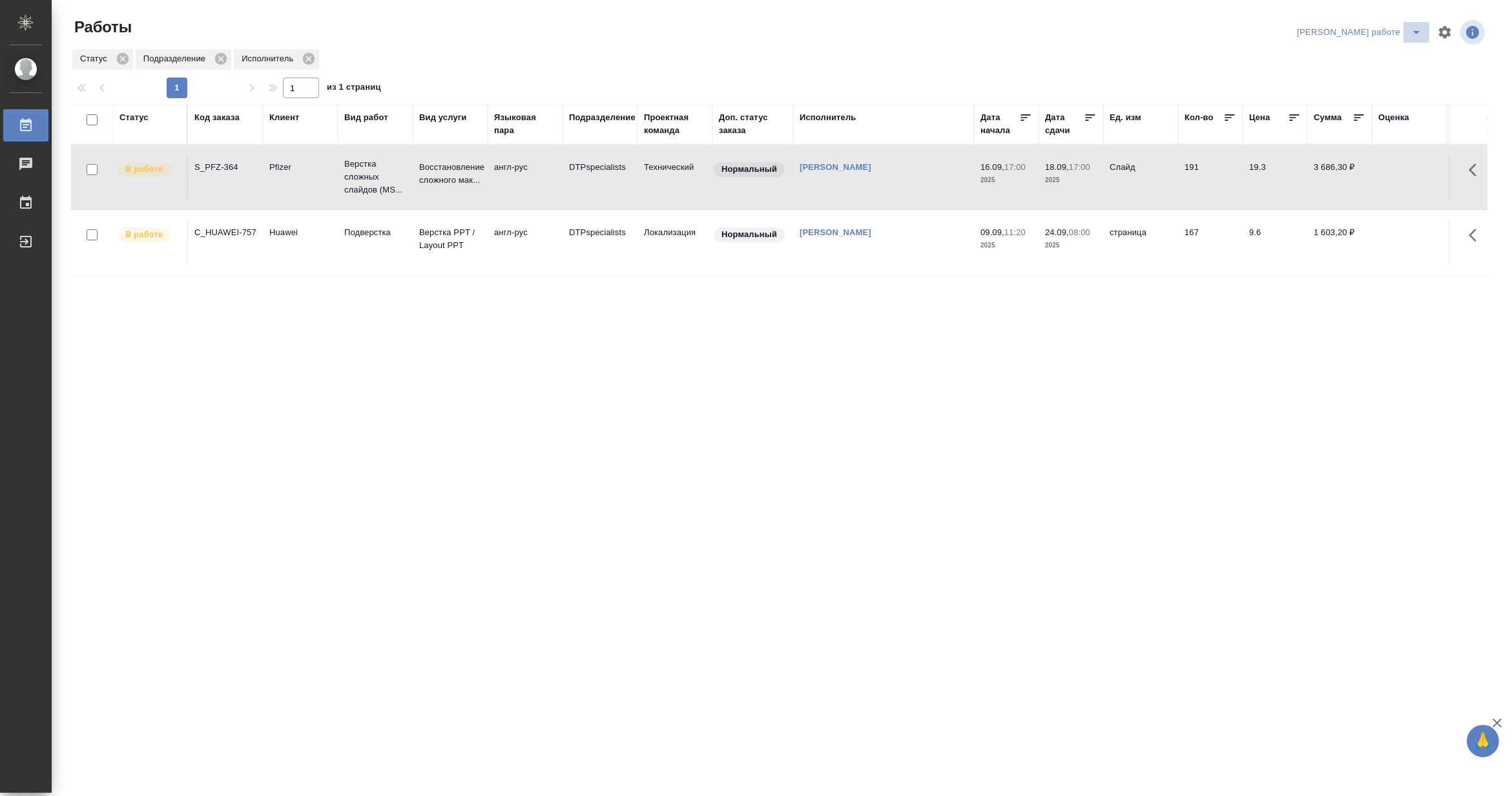
click at [1414, 24] on icon "split button" at bounding box center [1416, 32] width 15 height 15
click at [1391, 75] on li "[PERSON_NAME]" at bounding box center [1370, 79] width 117 height 21
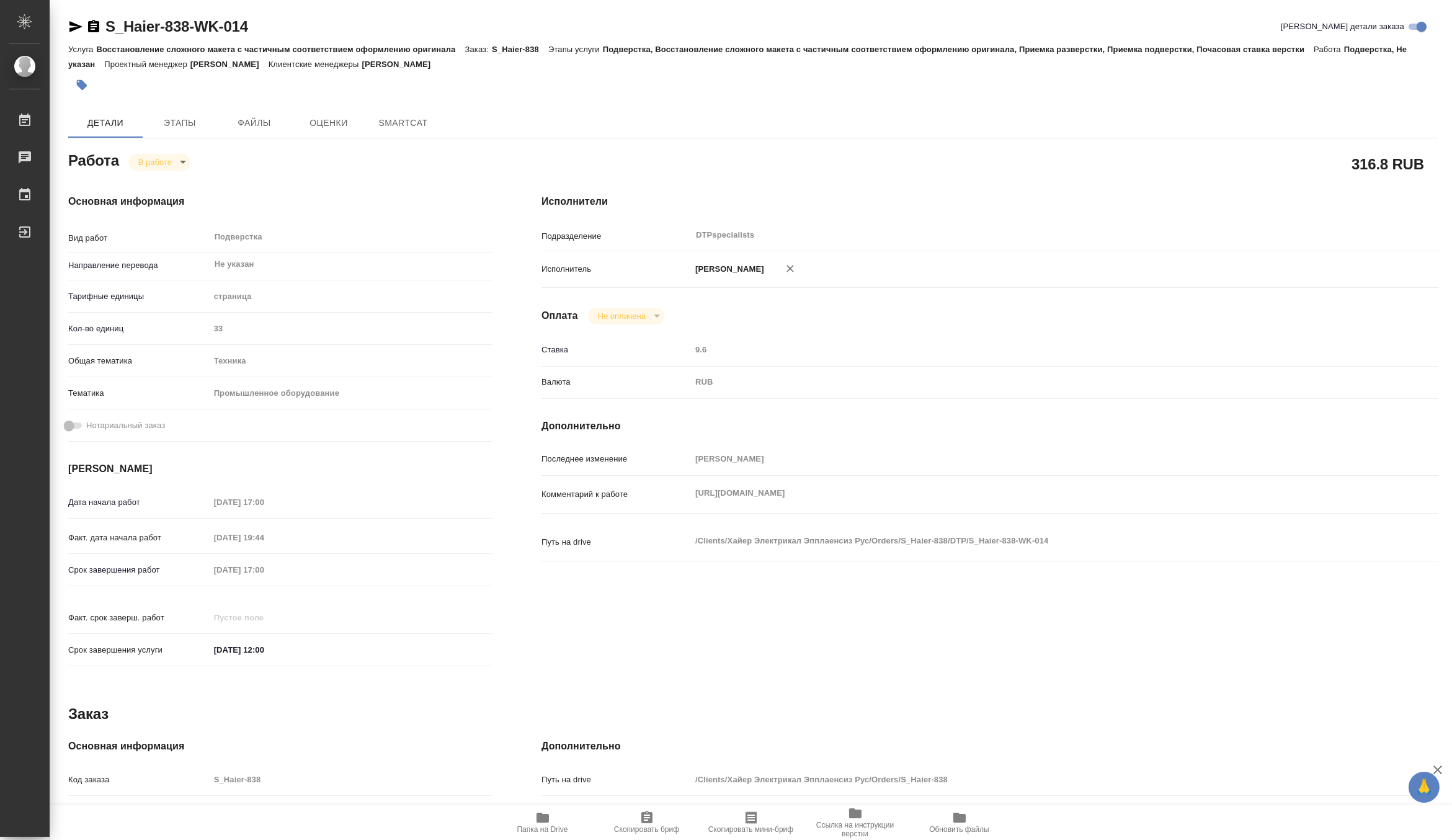
type textarea "x"
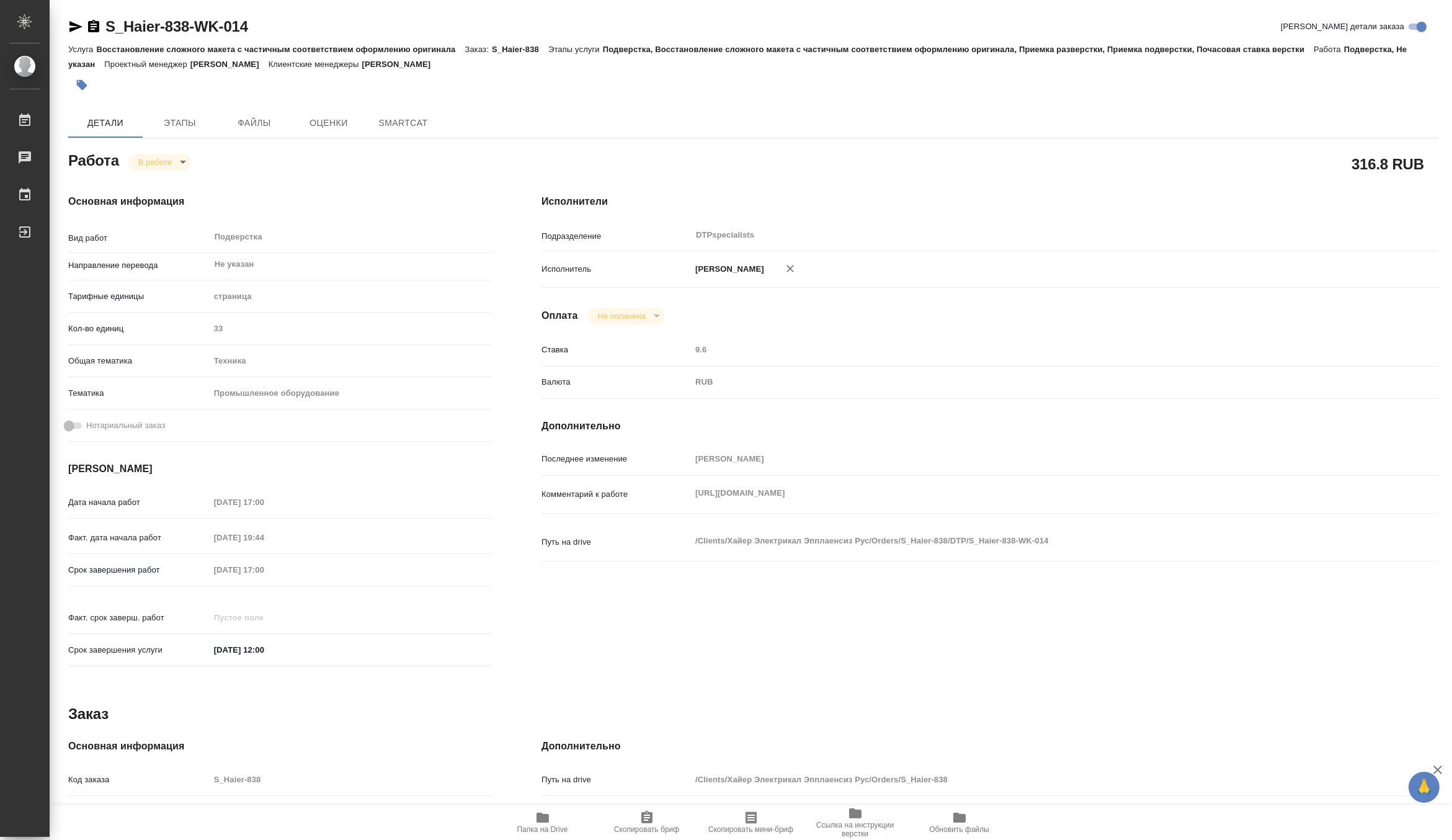
type textarea "x"
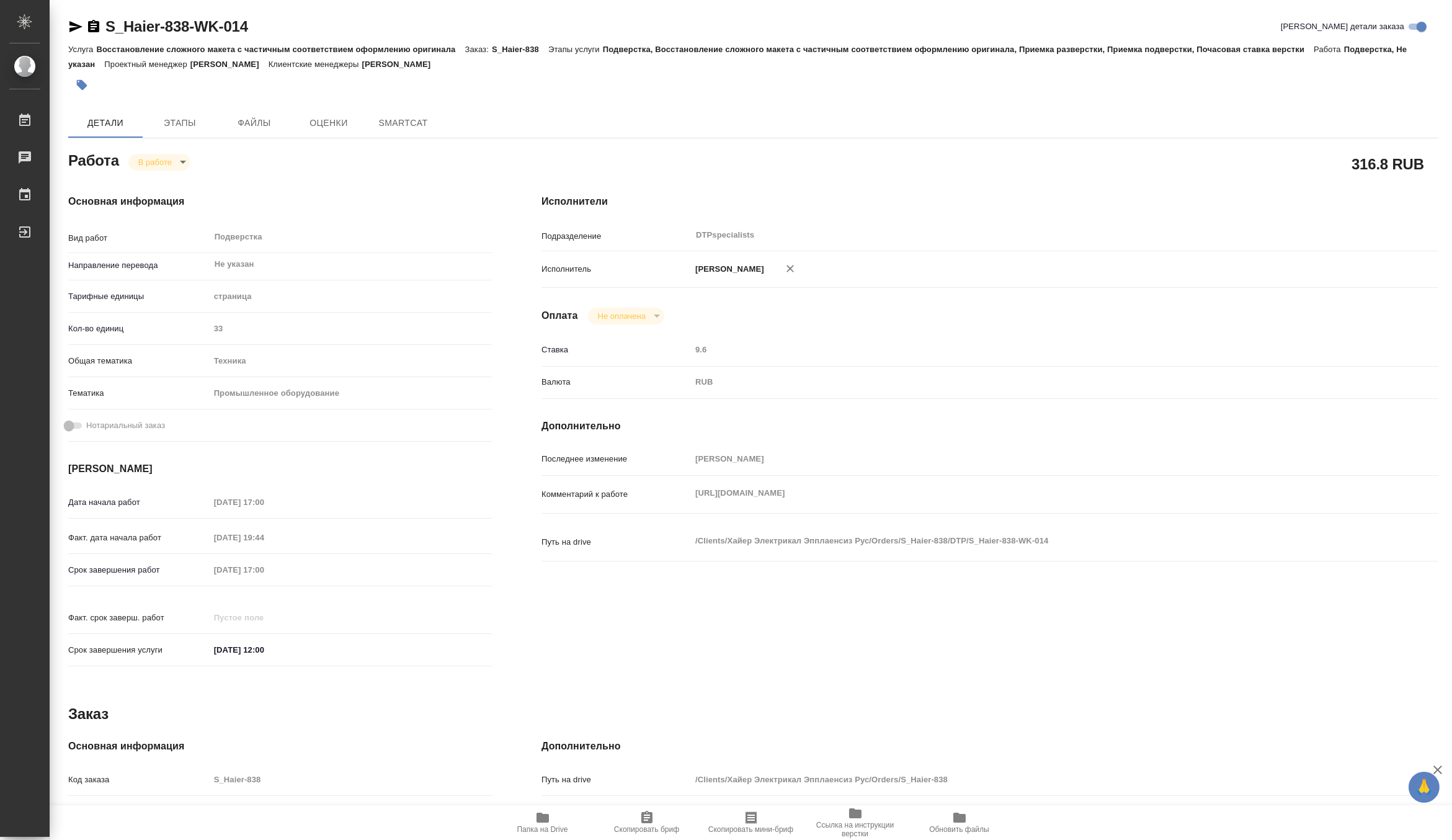
type textarea "x"
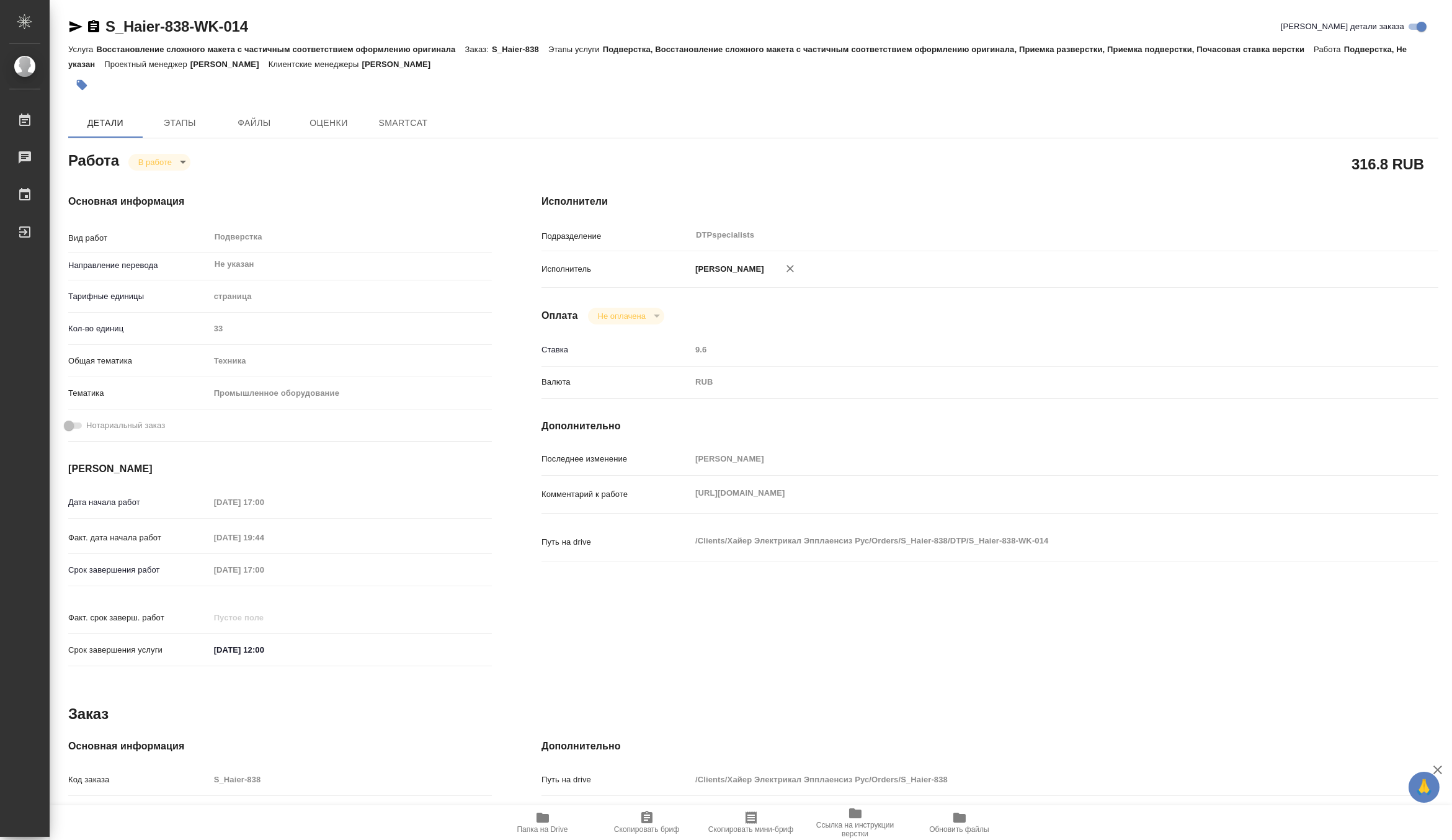
type textarea "x"
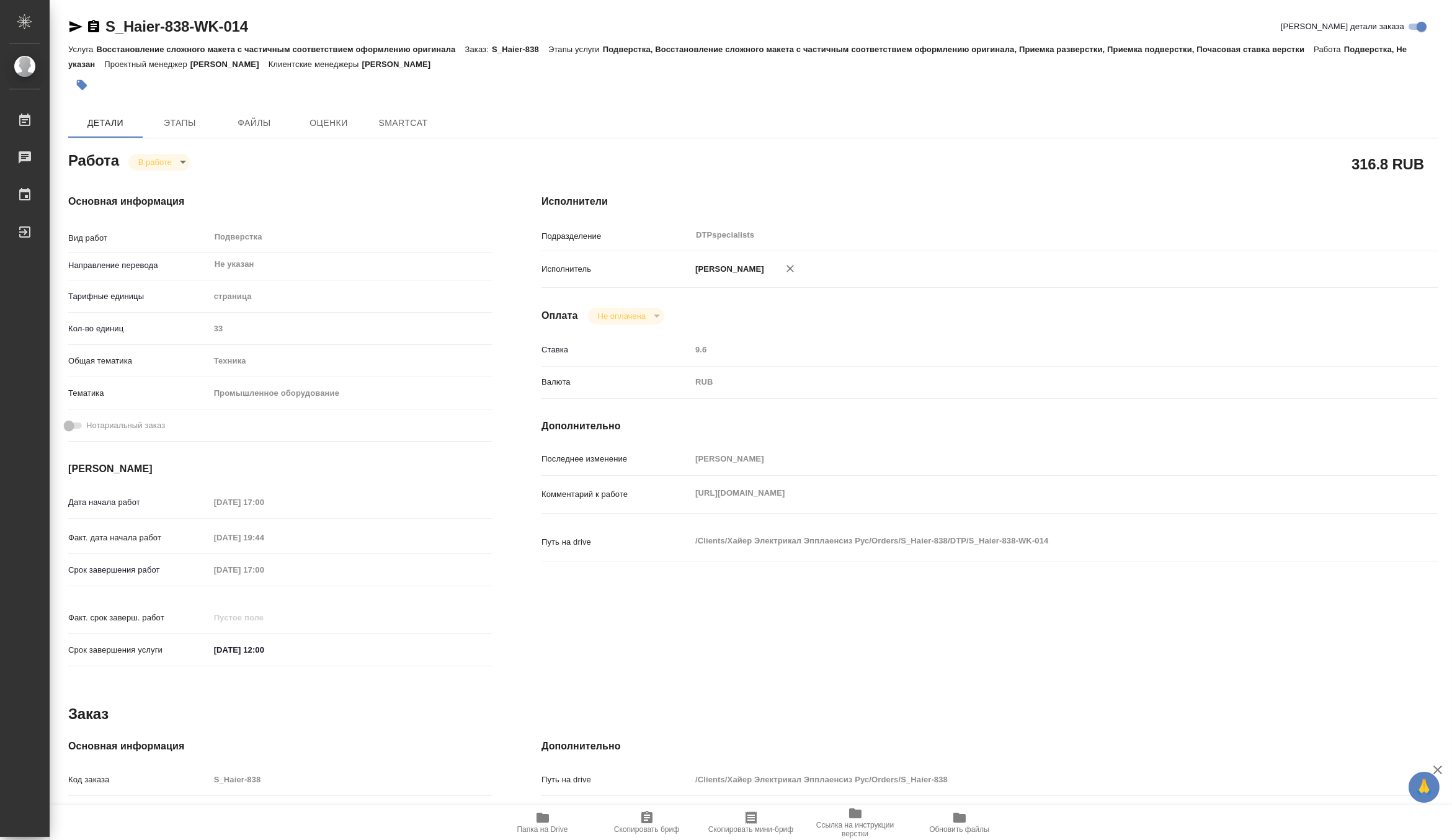
type textarea "x"
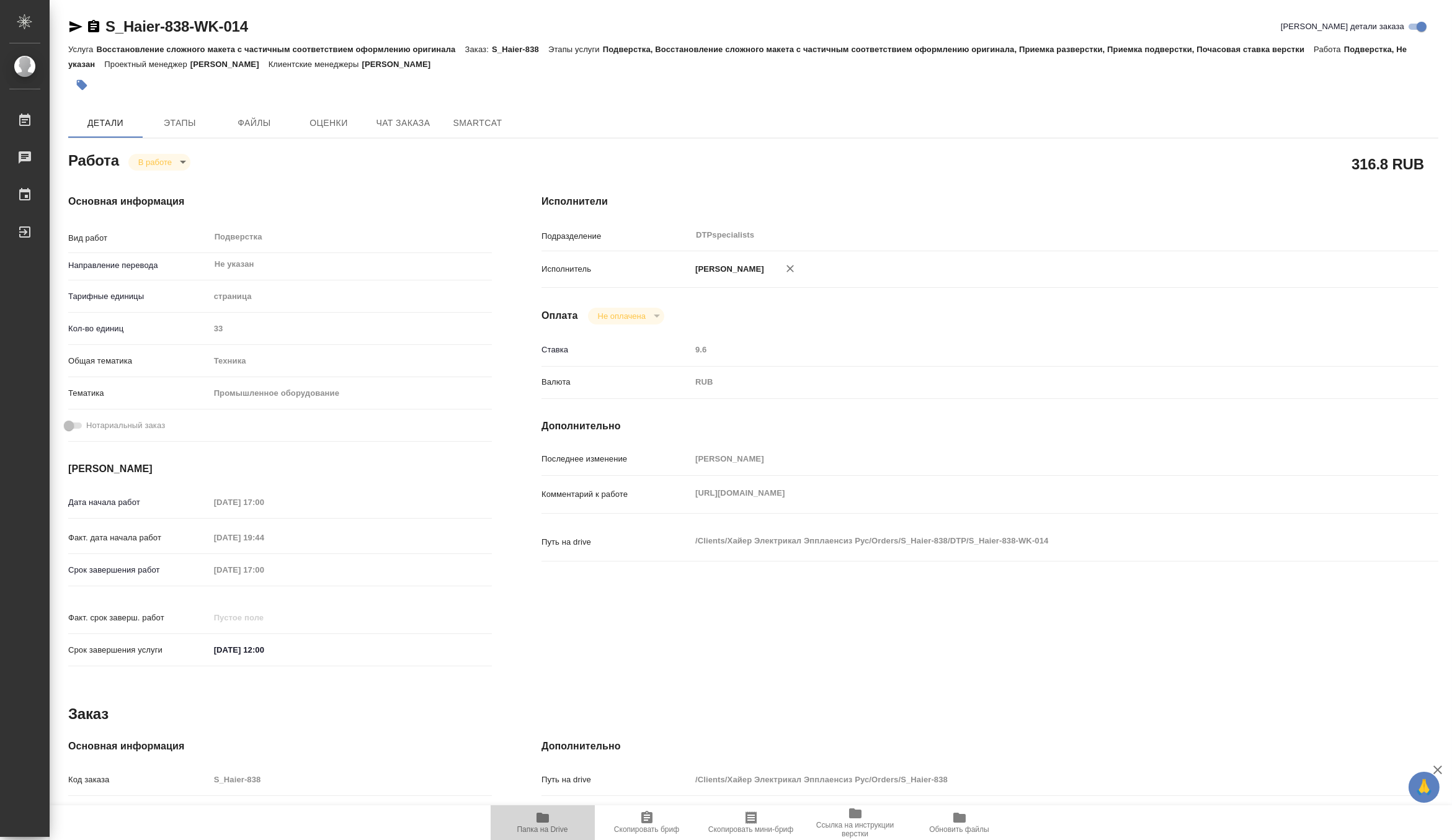
click at [550, 825] on span "Папка на Drive" at bounding box center [543, 829] width 51 height 9
type textarea "x"
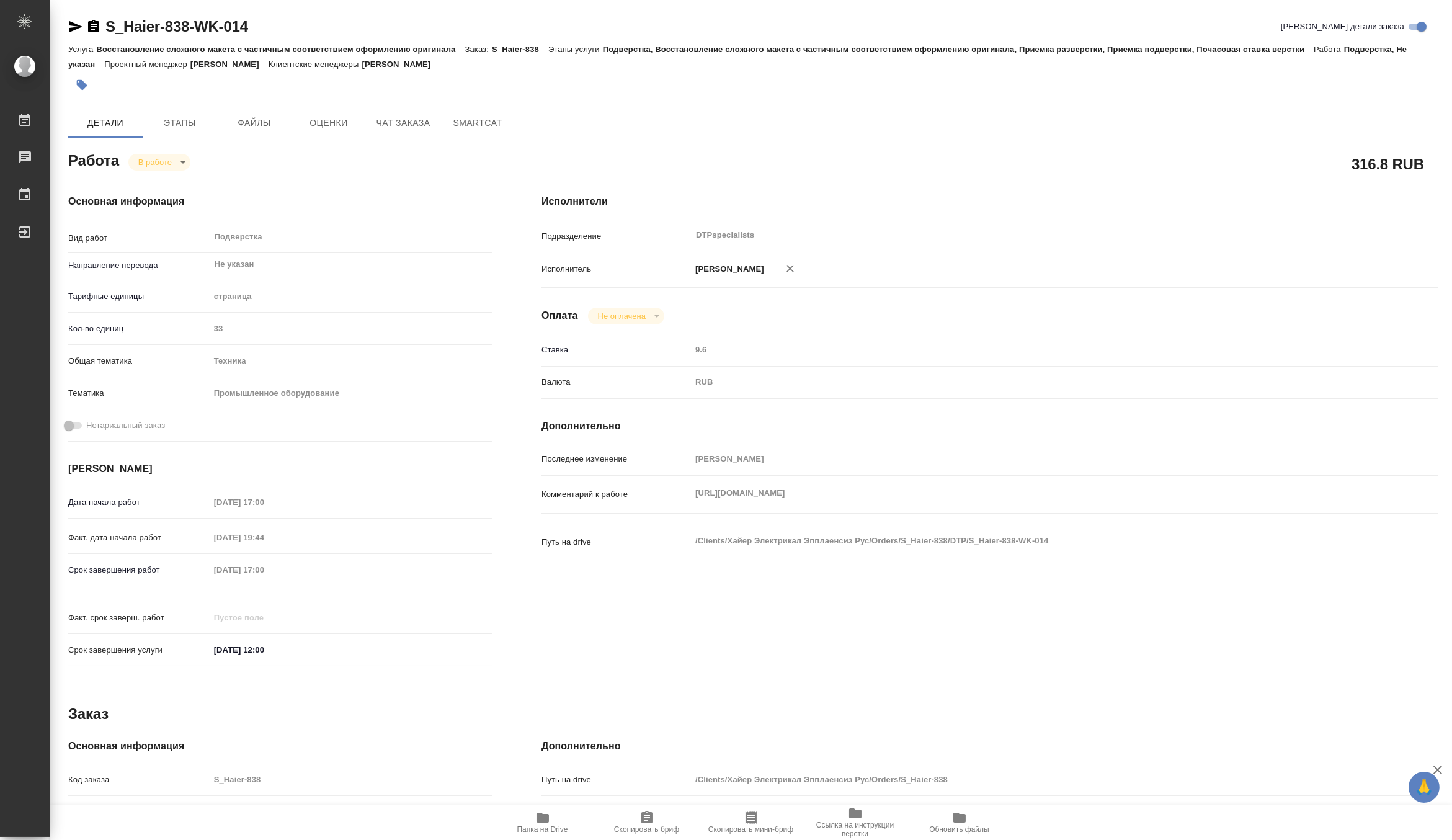
type textarea "x"
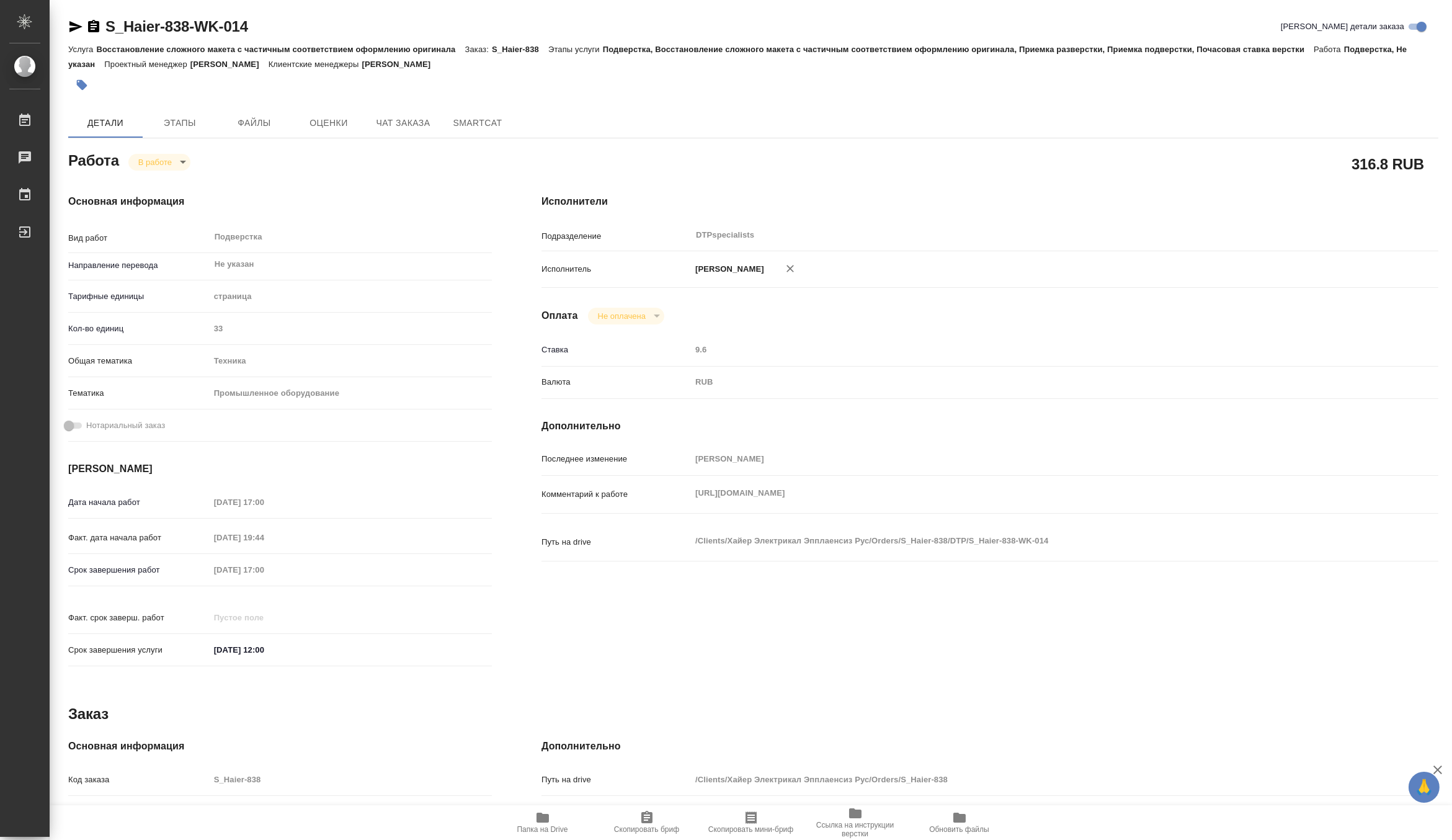
type textarea "x"
click at [144, 156] on body "🙏 .cls-1 fill:#fff; AWATERA Matveeva Maria Работы 0 Чаты График Выйти S_Haier-8…" at bounding box center [726, 420] width 1452 height 840
click at [144, 174] on li "Выполнен" at bounding box center [169, 183] width 82 height 21
type textarea "x"
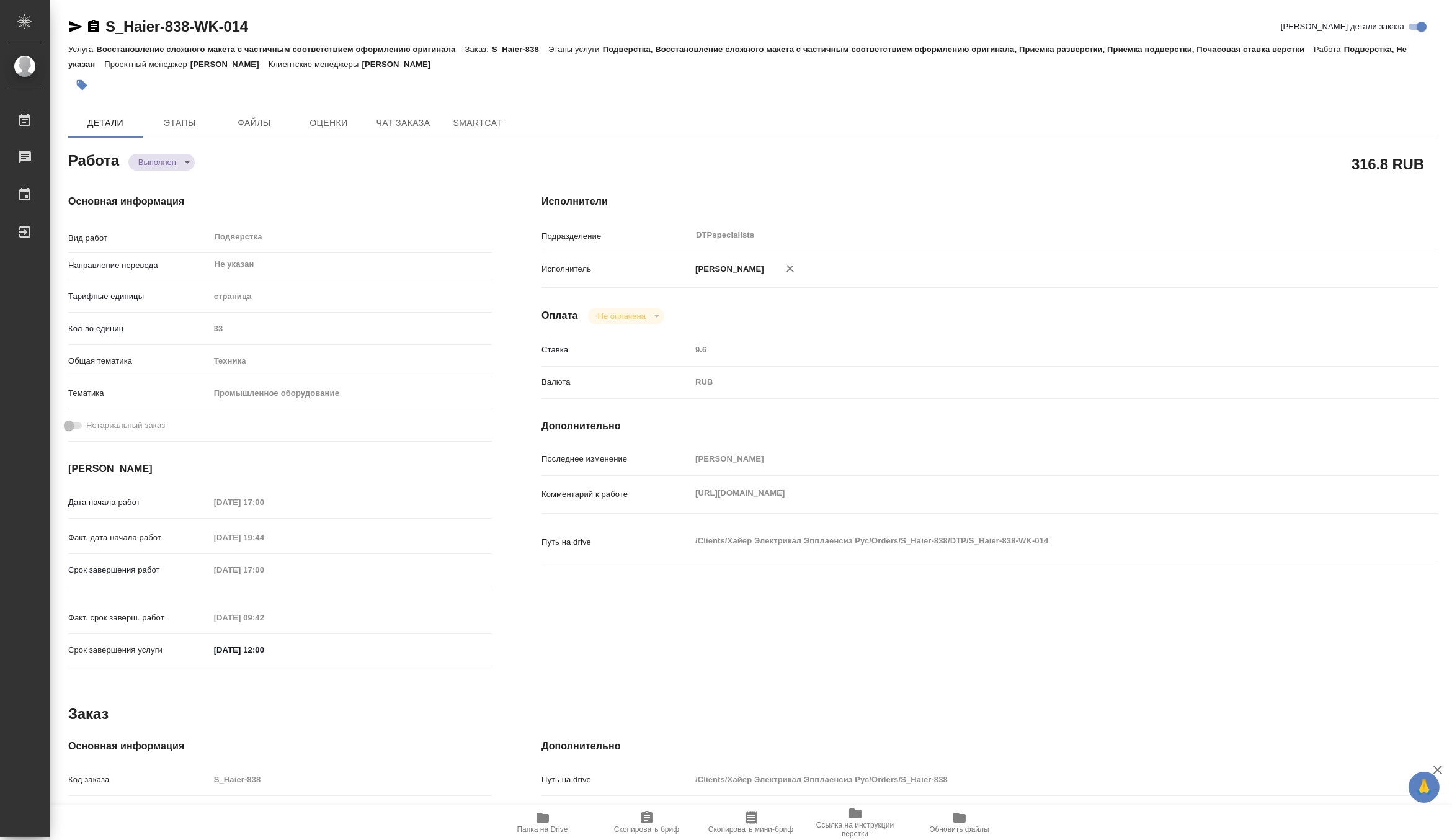
type textarea "x"
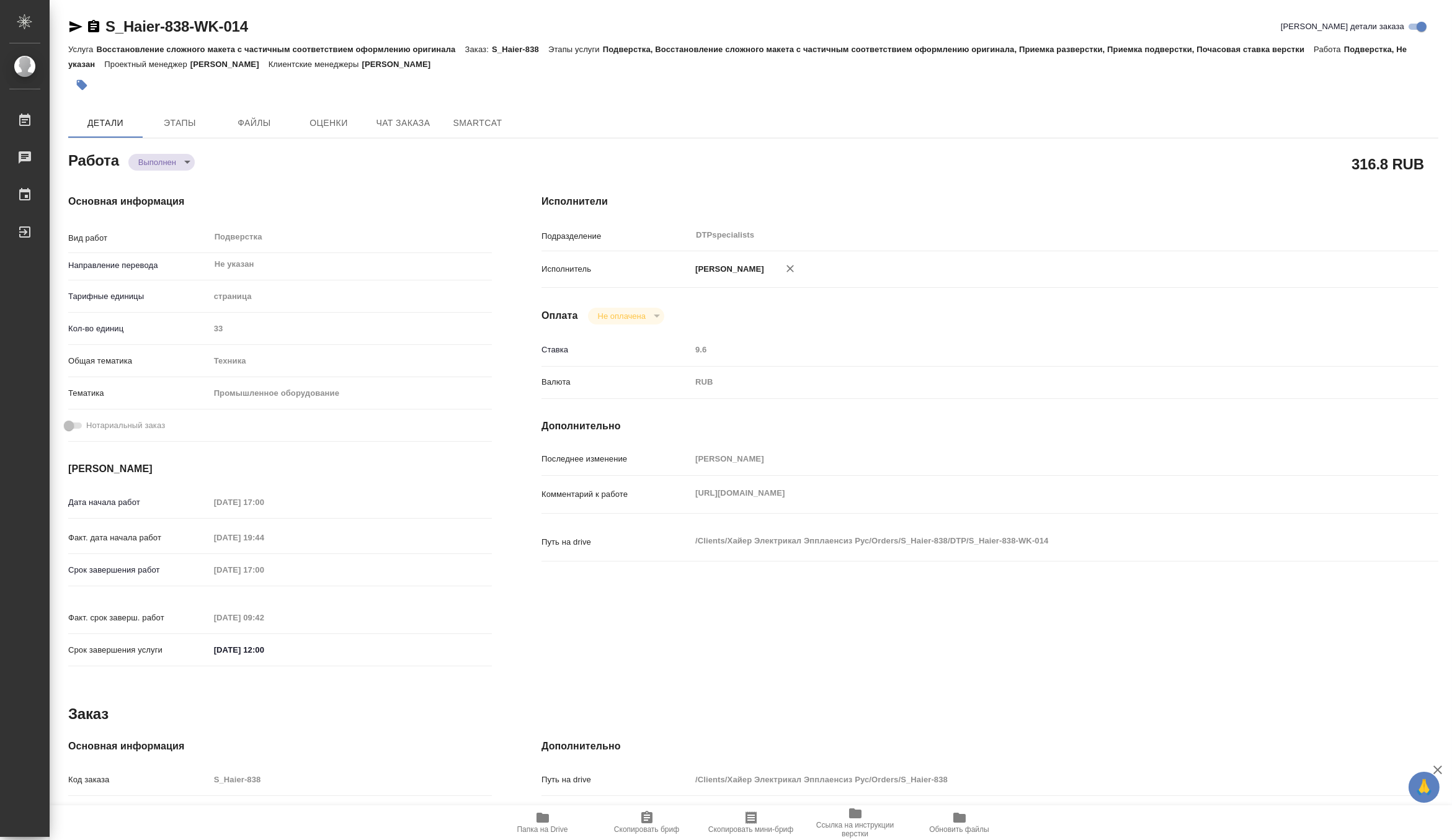
type textarea "x"
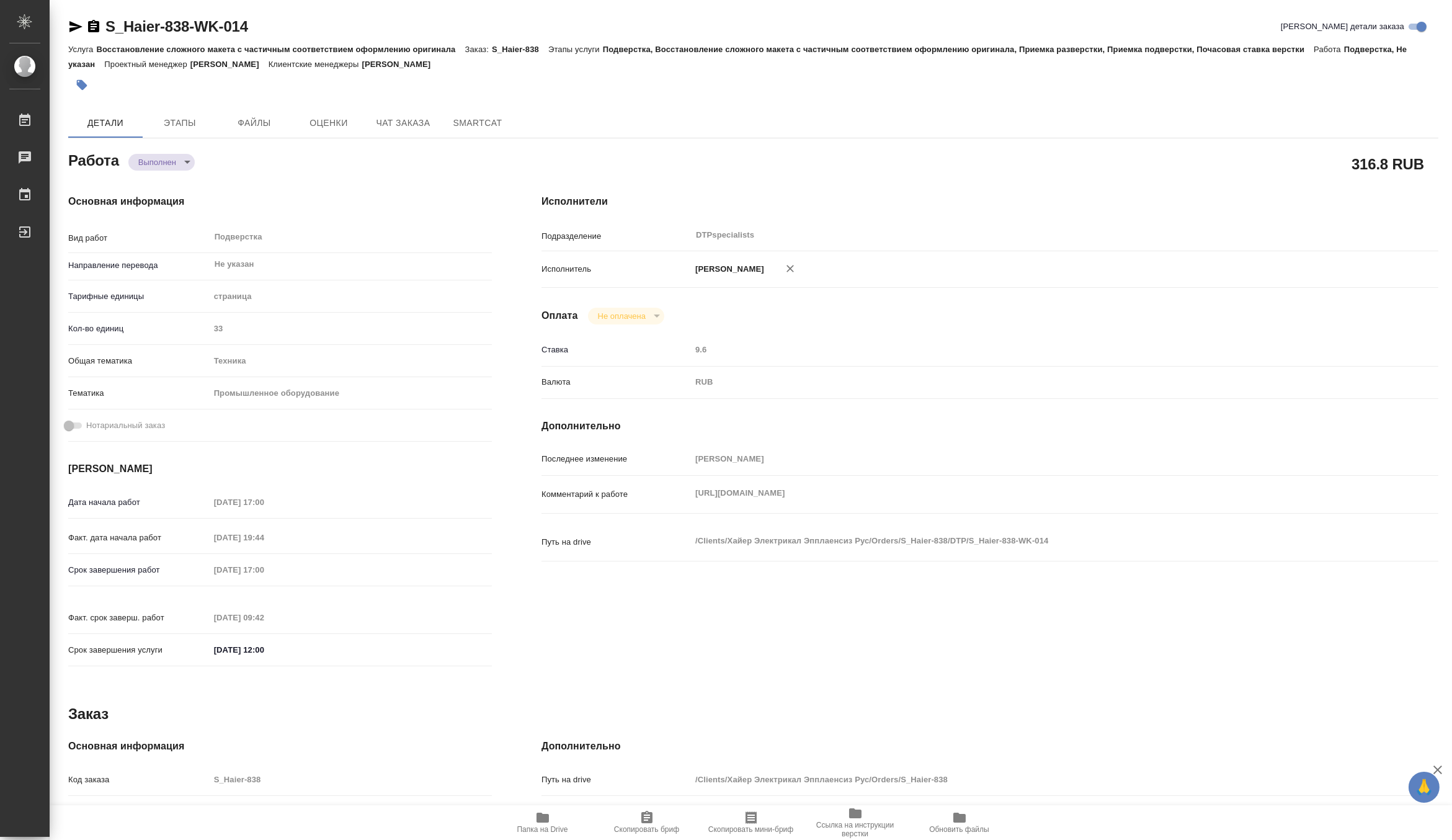
type textarea "x"
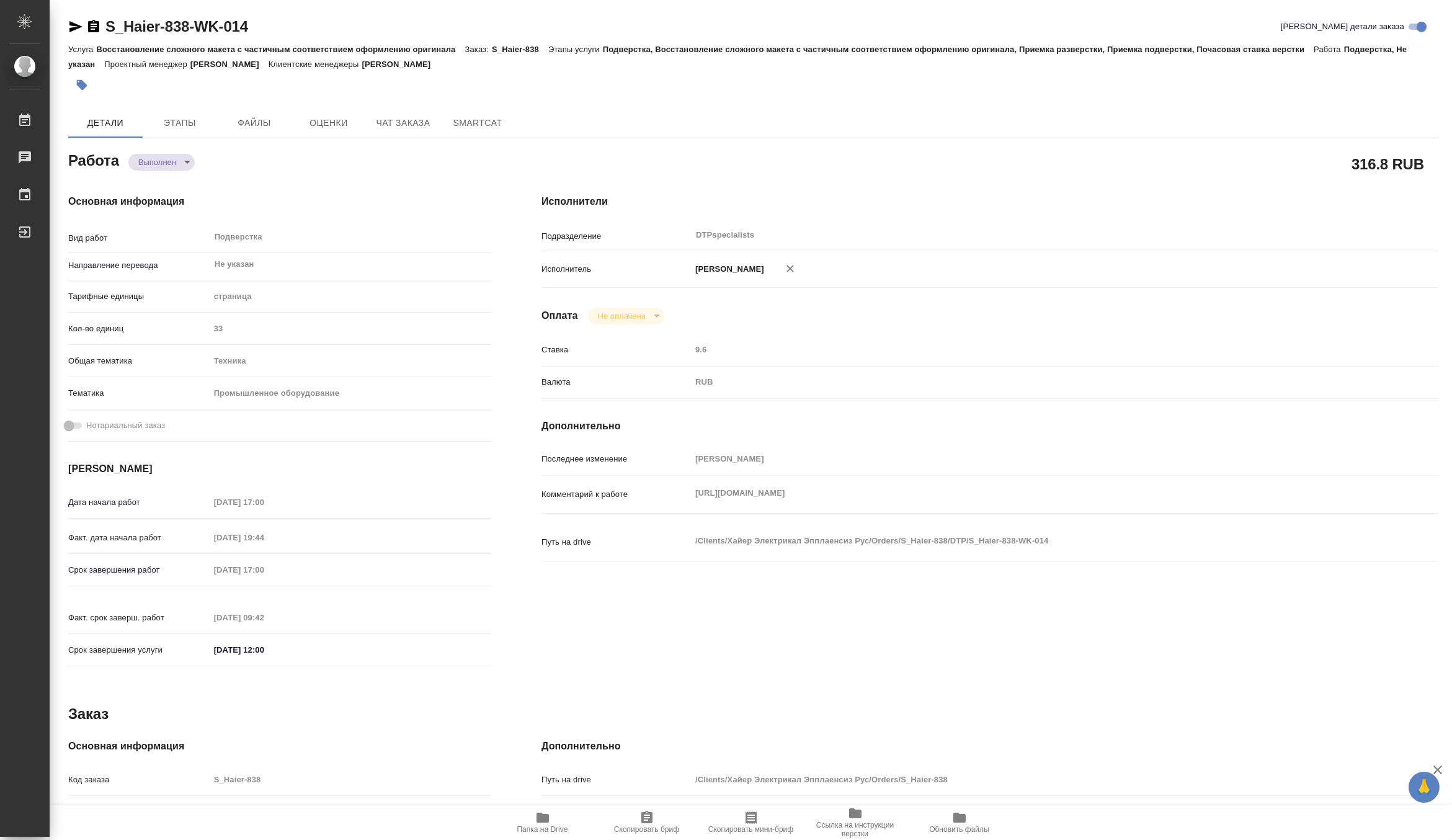
type textarea "x"
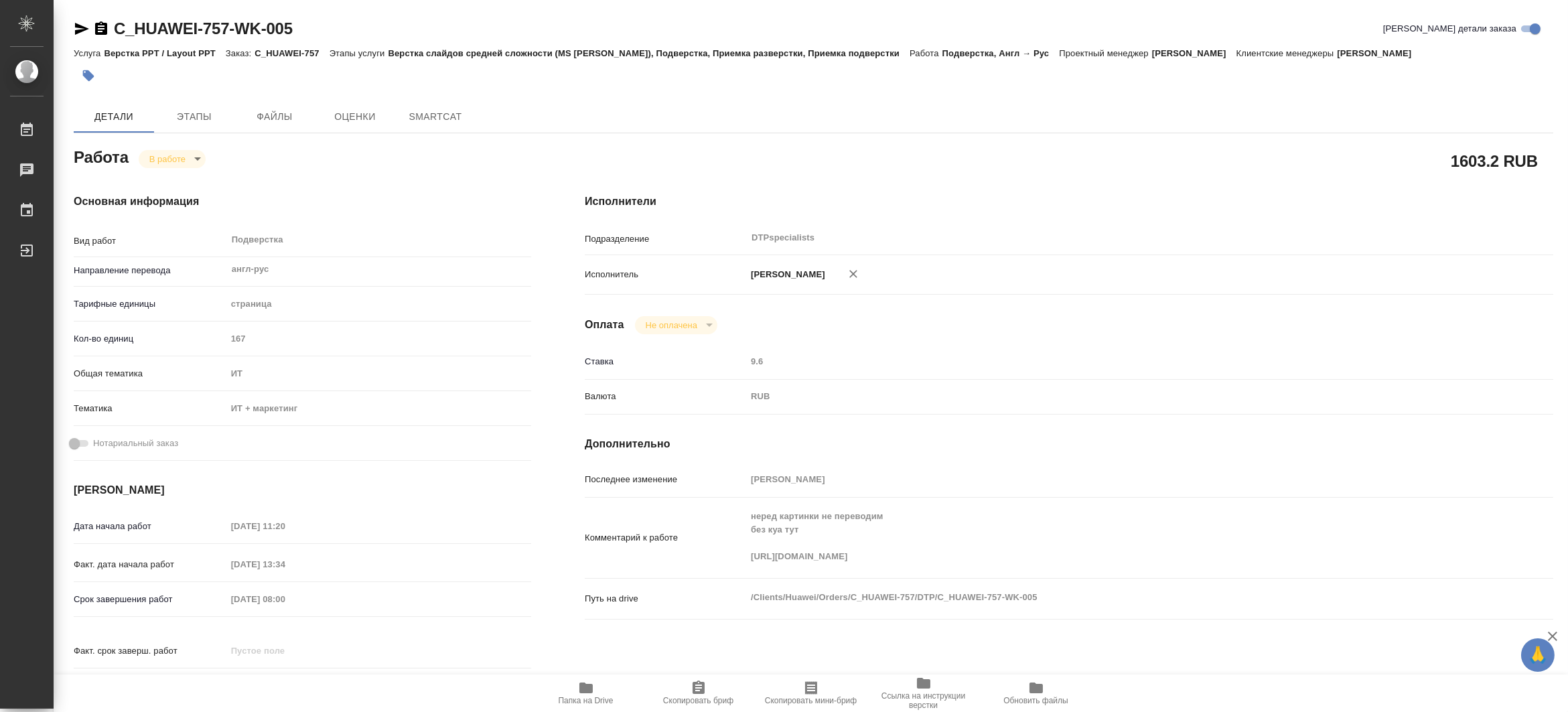
type textarea "x"
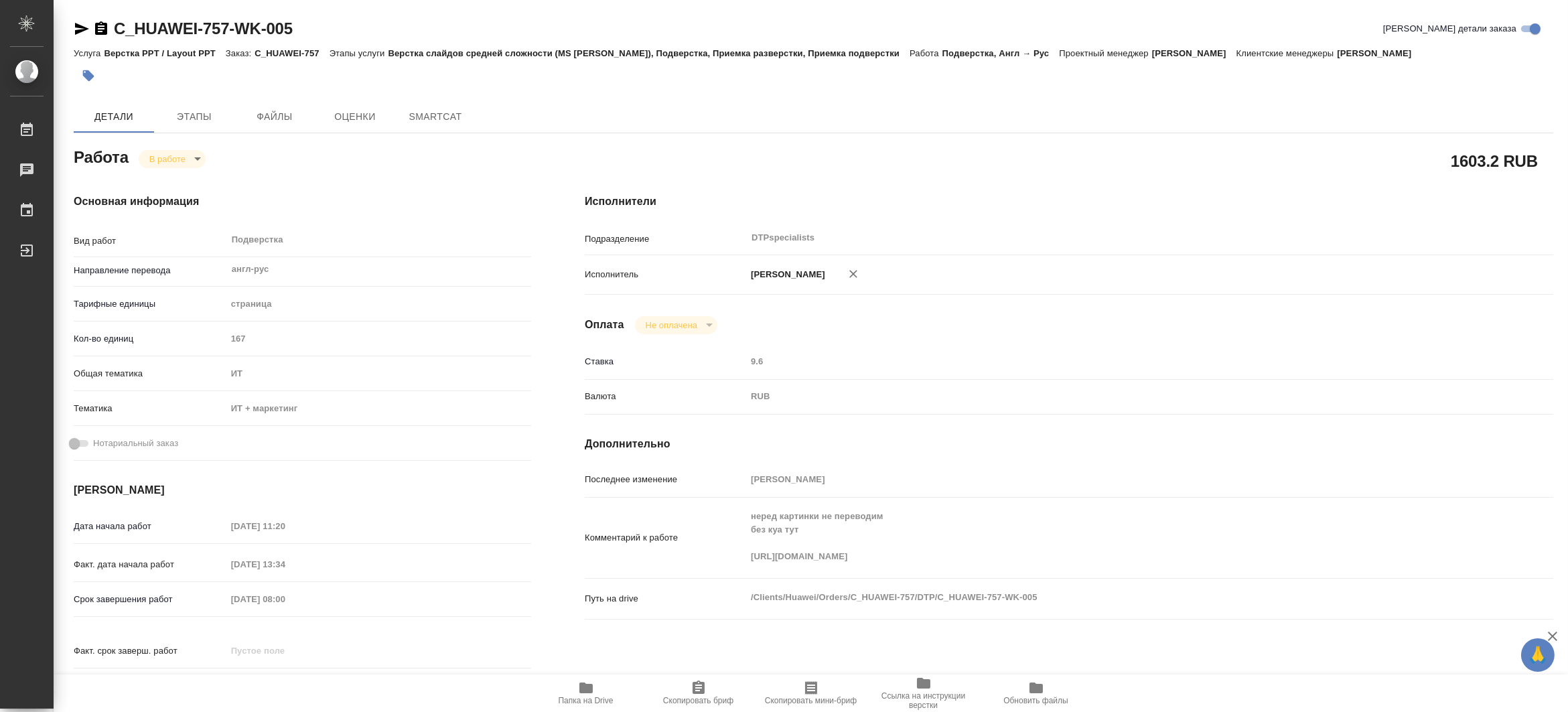
type textarea "x"
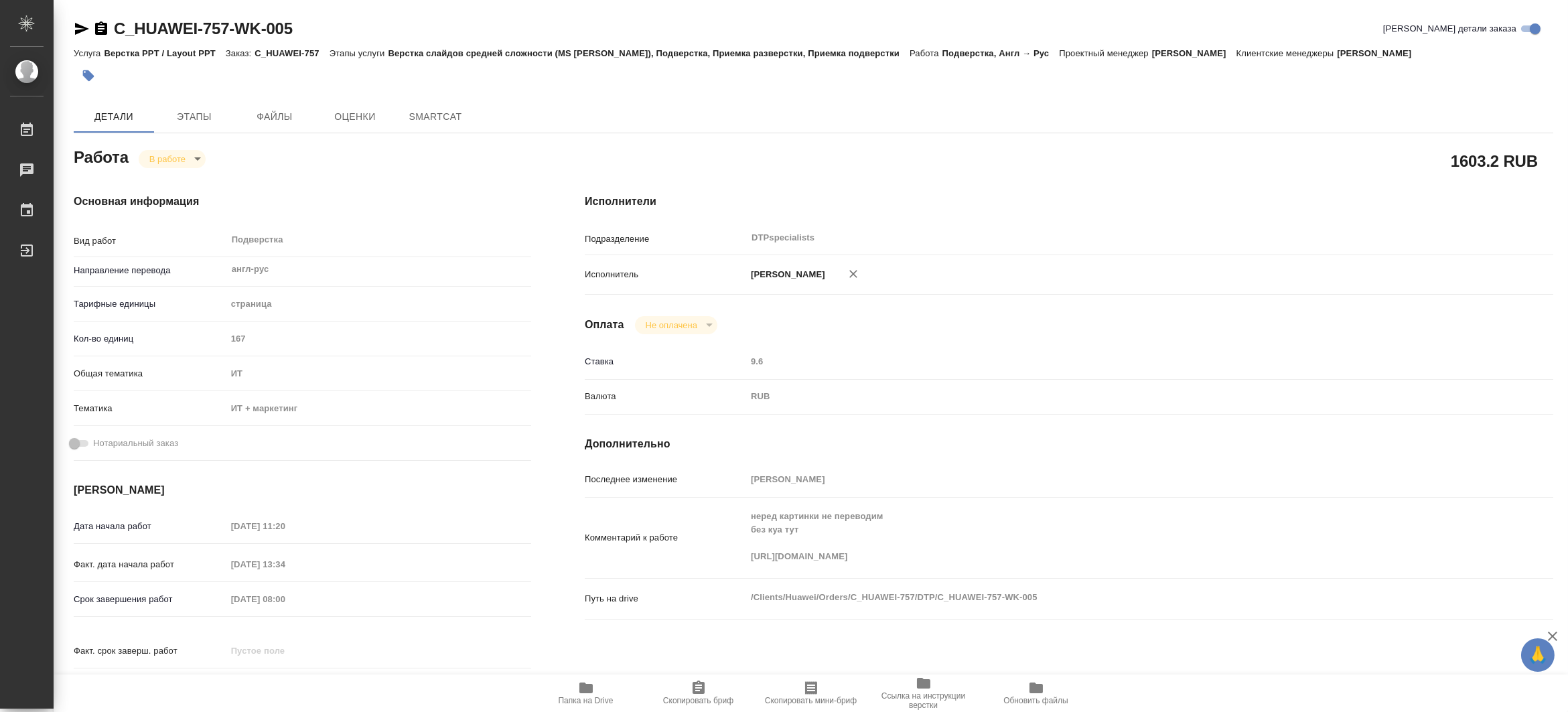
type textarea "x"
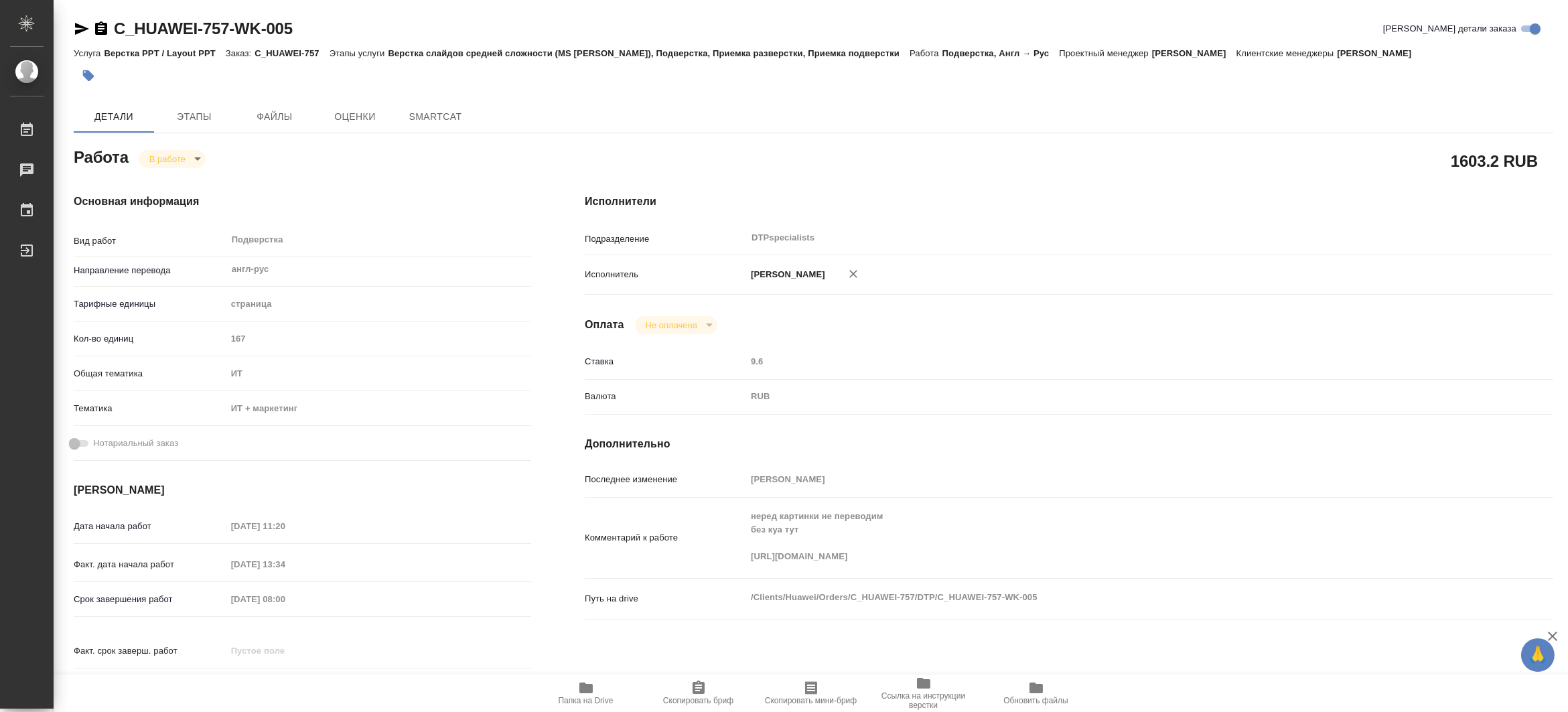
type textarea "x"
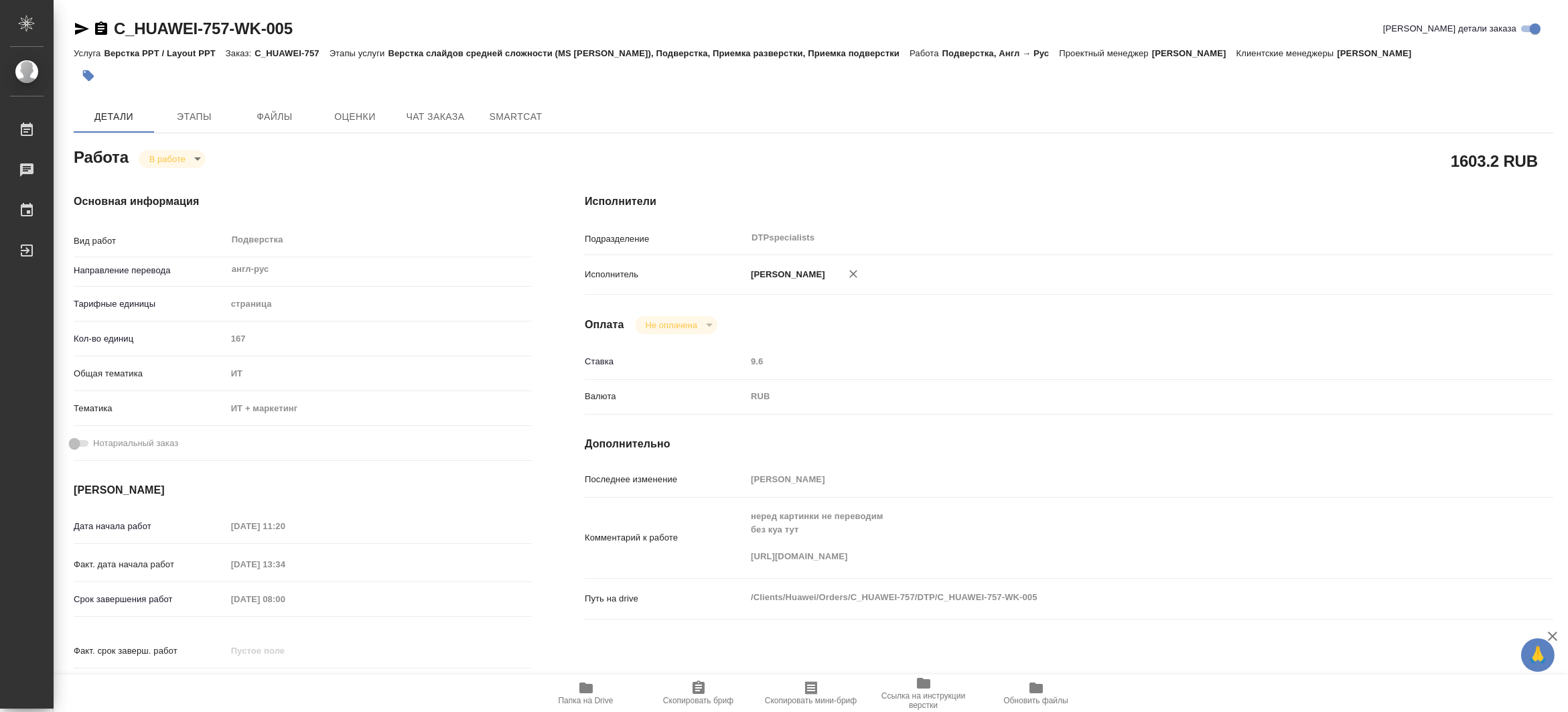
type textarea "x"
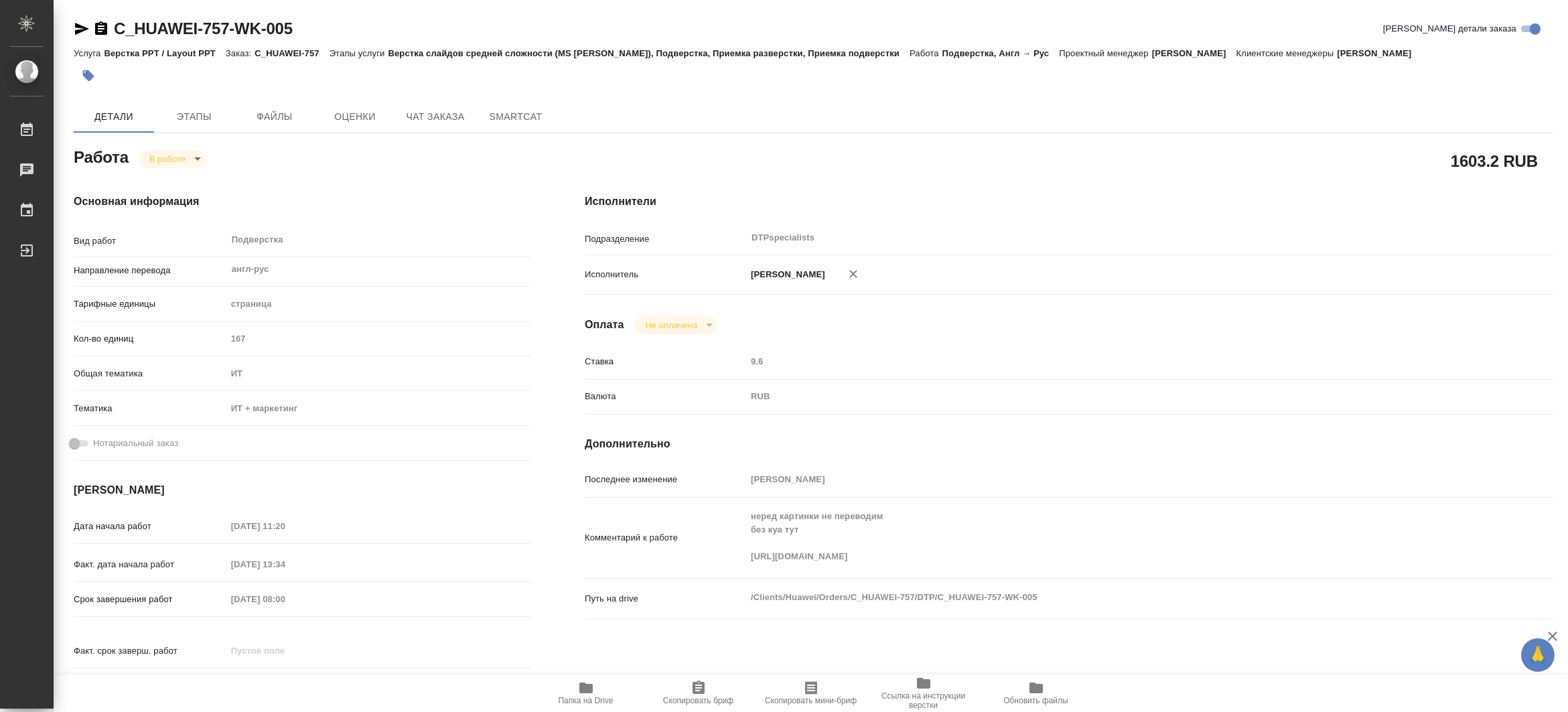
type textarea "x"
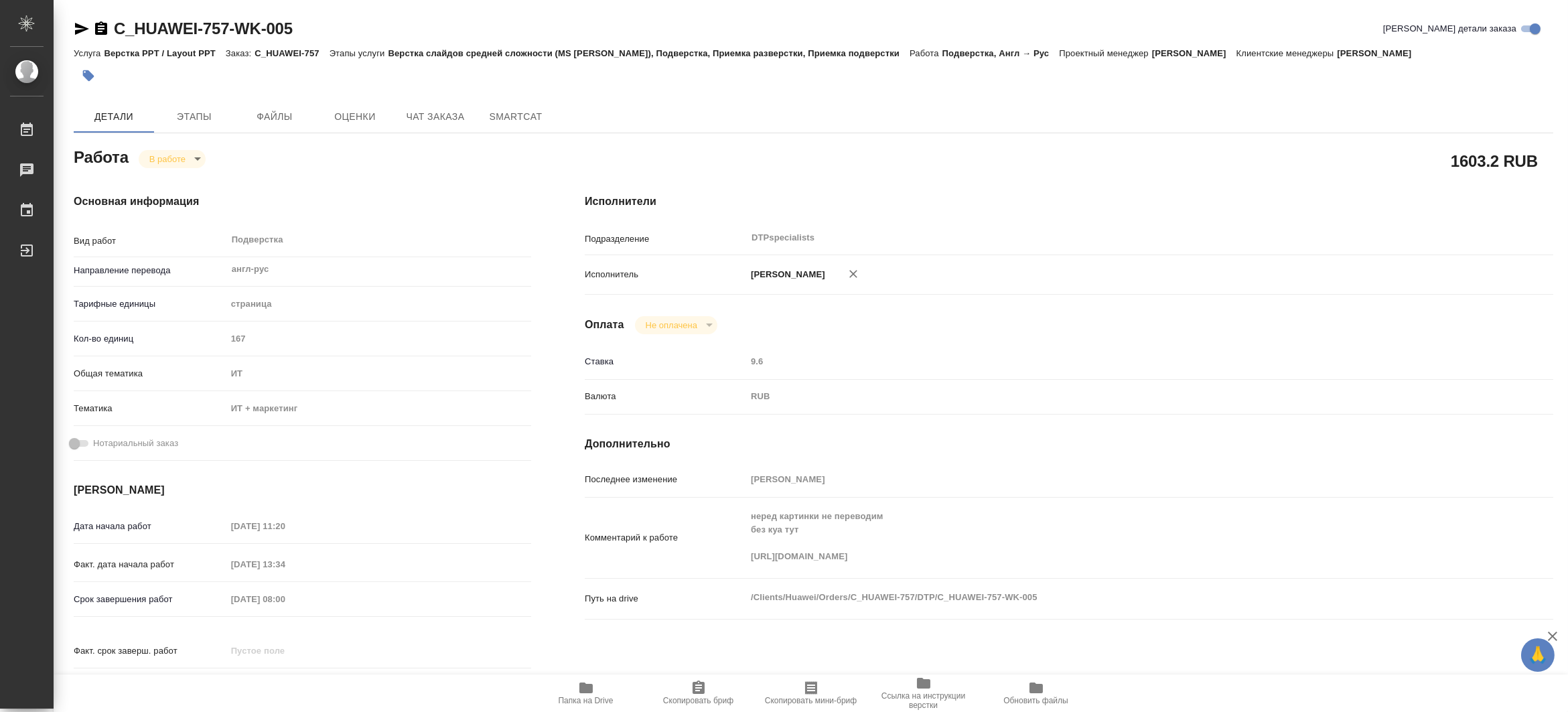
click at [698, 568] on div "Комментарий к работе неред картинки не переводим без куа тут https://drive.awat…" at bounding box center [1069, 538] width 969 height 70
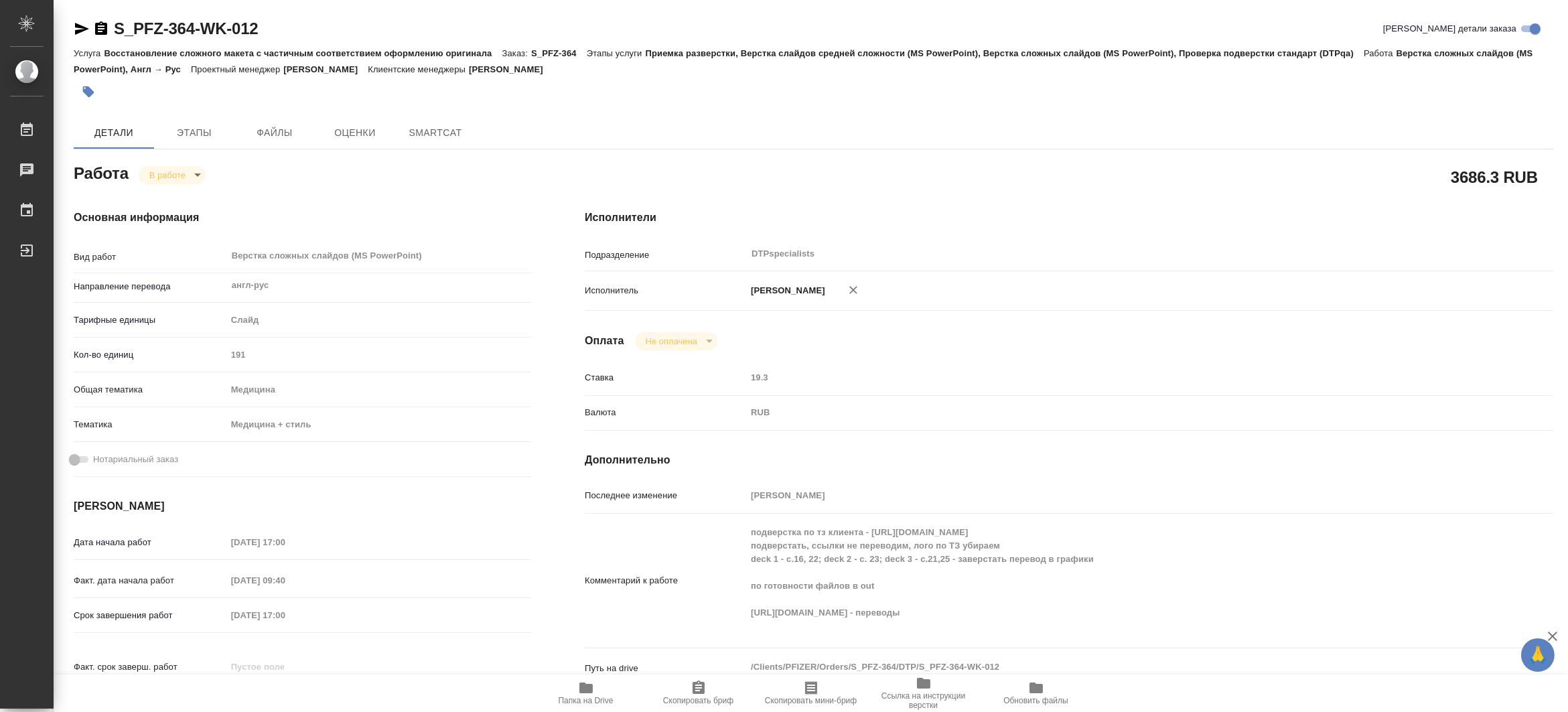
type textarea "x"
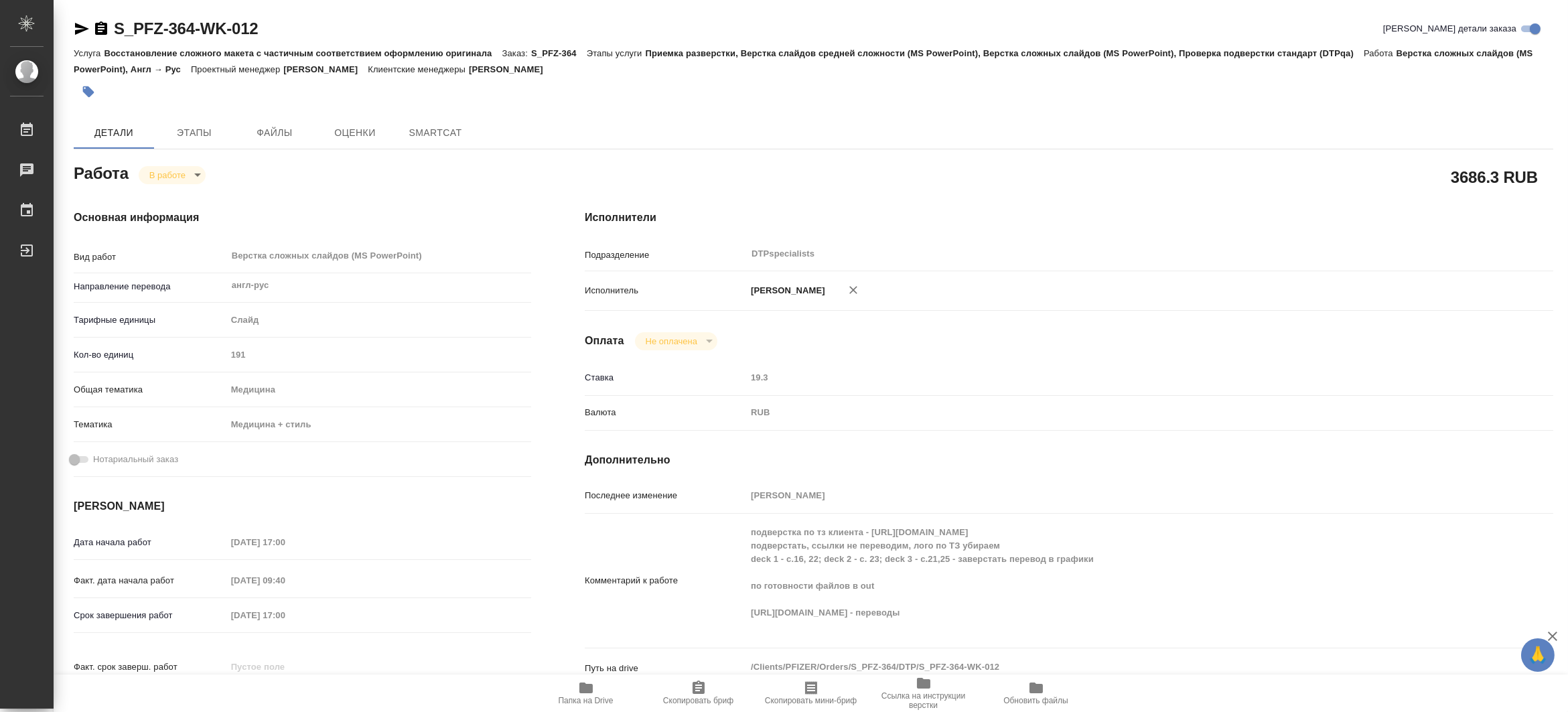
type textarea "x"
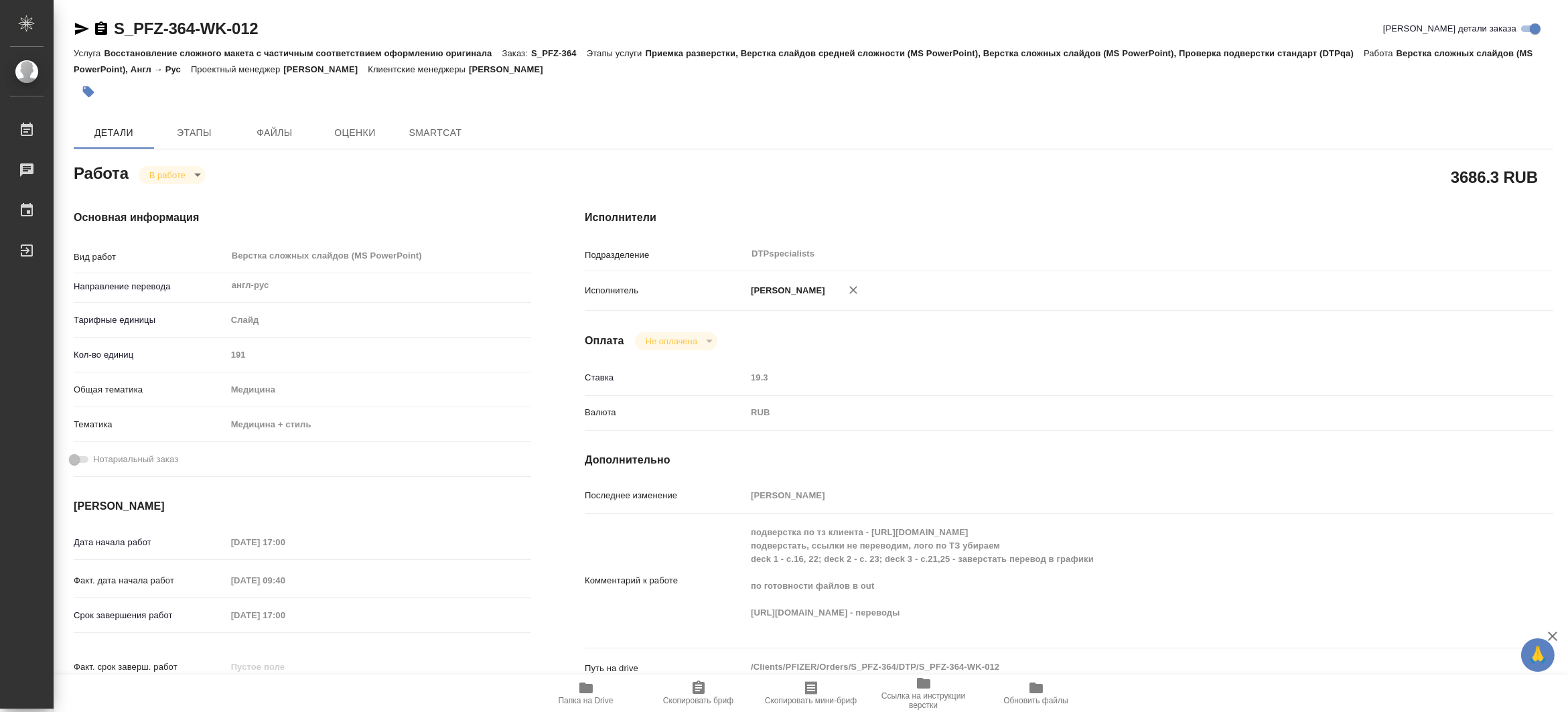
type textarea "x"
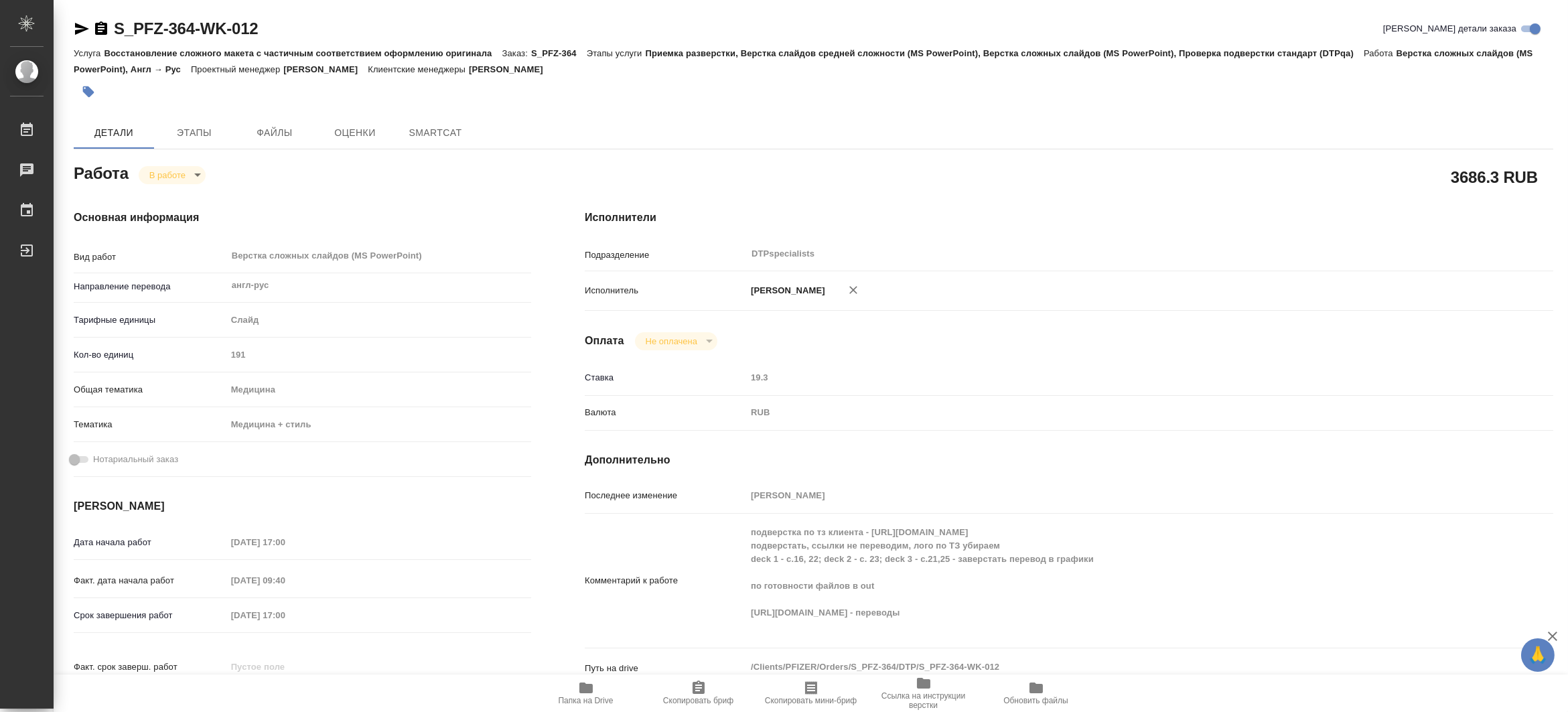
type textarea "x"
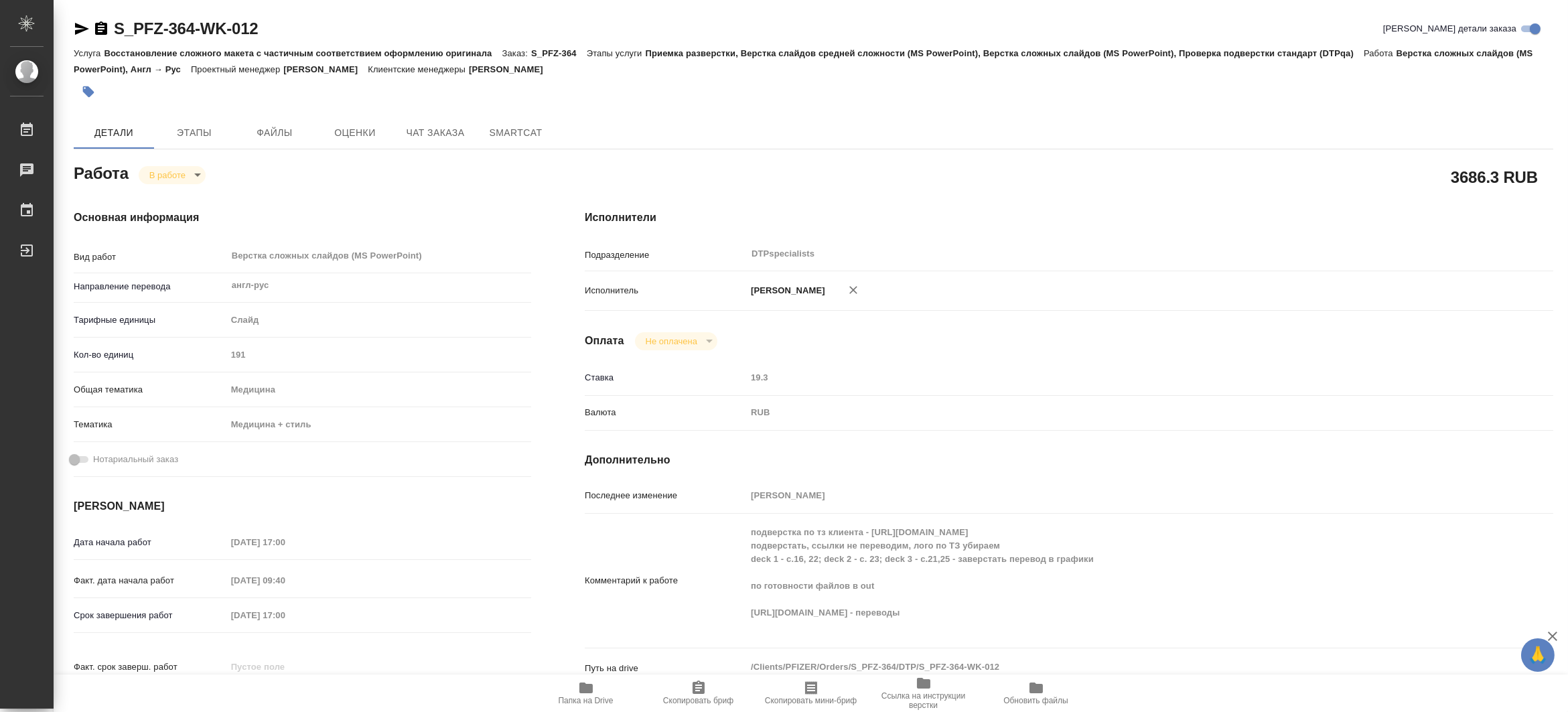
type textarea "x"
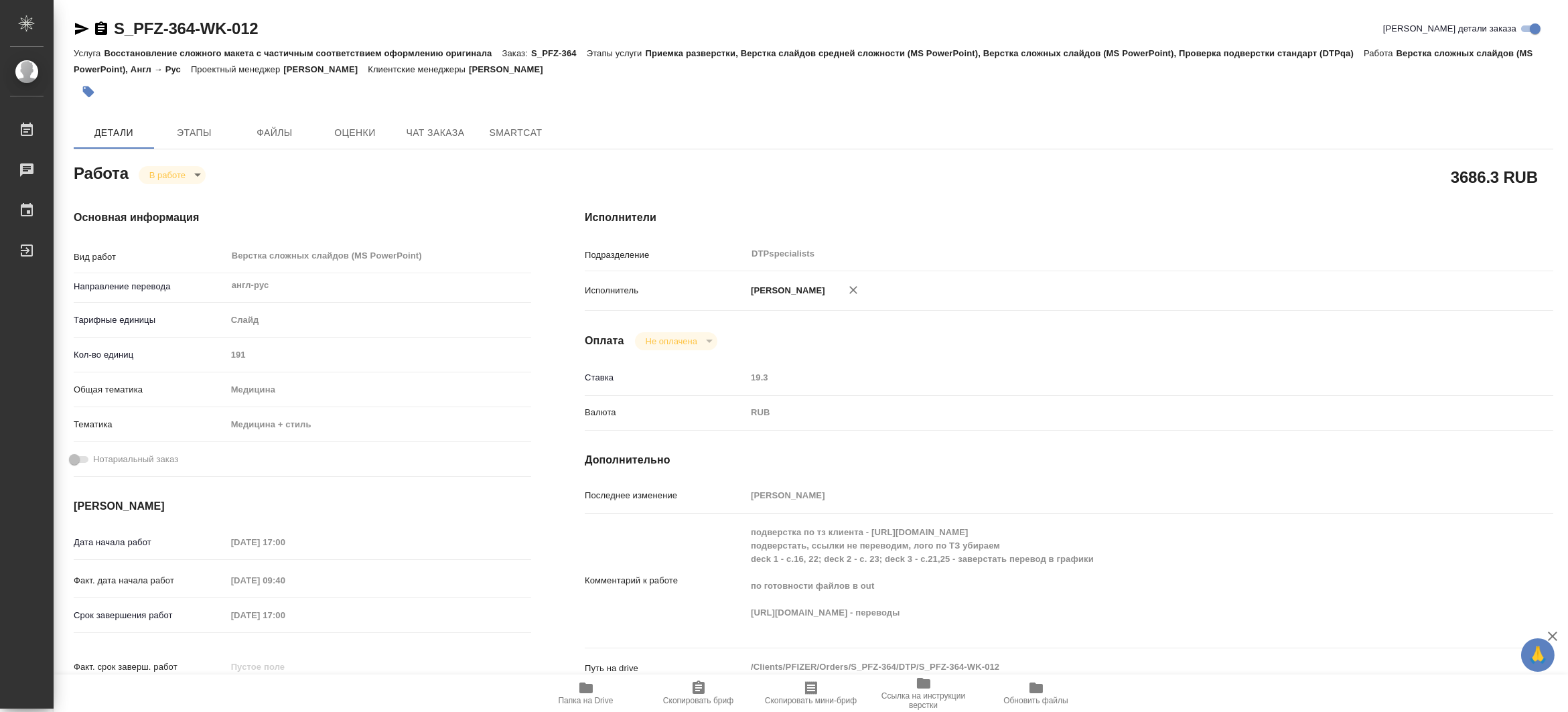
type textarea "x"
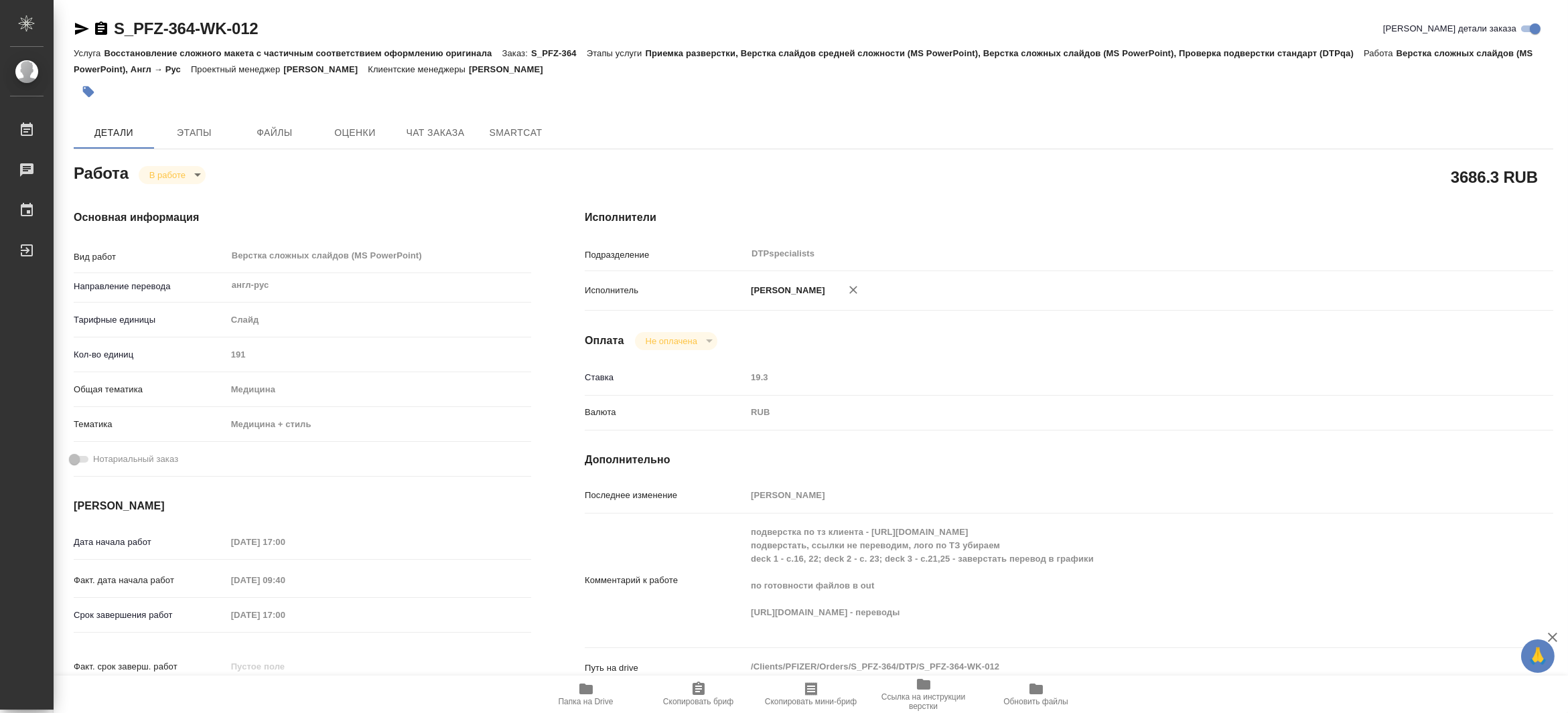
type textarea "x"
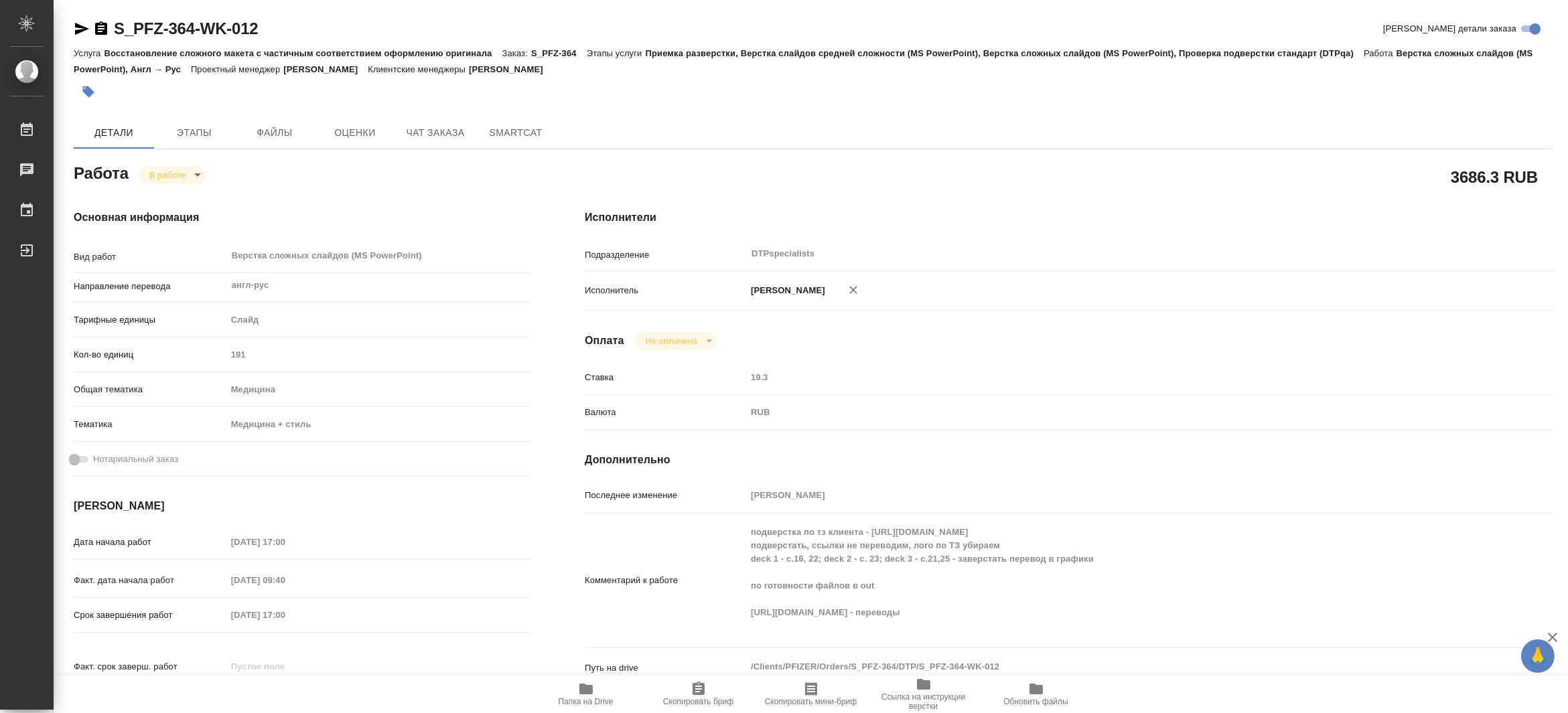
type textarea "x"
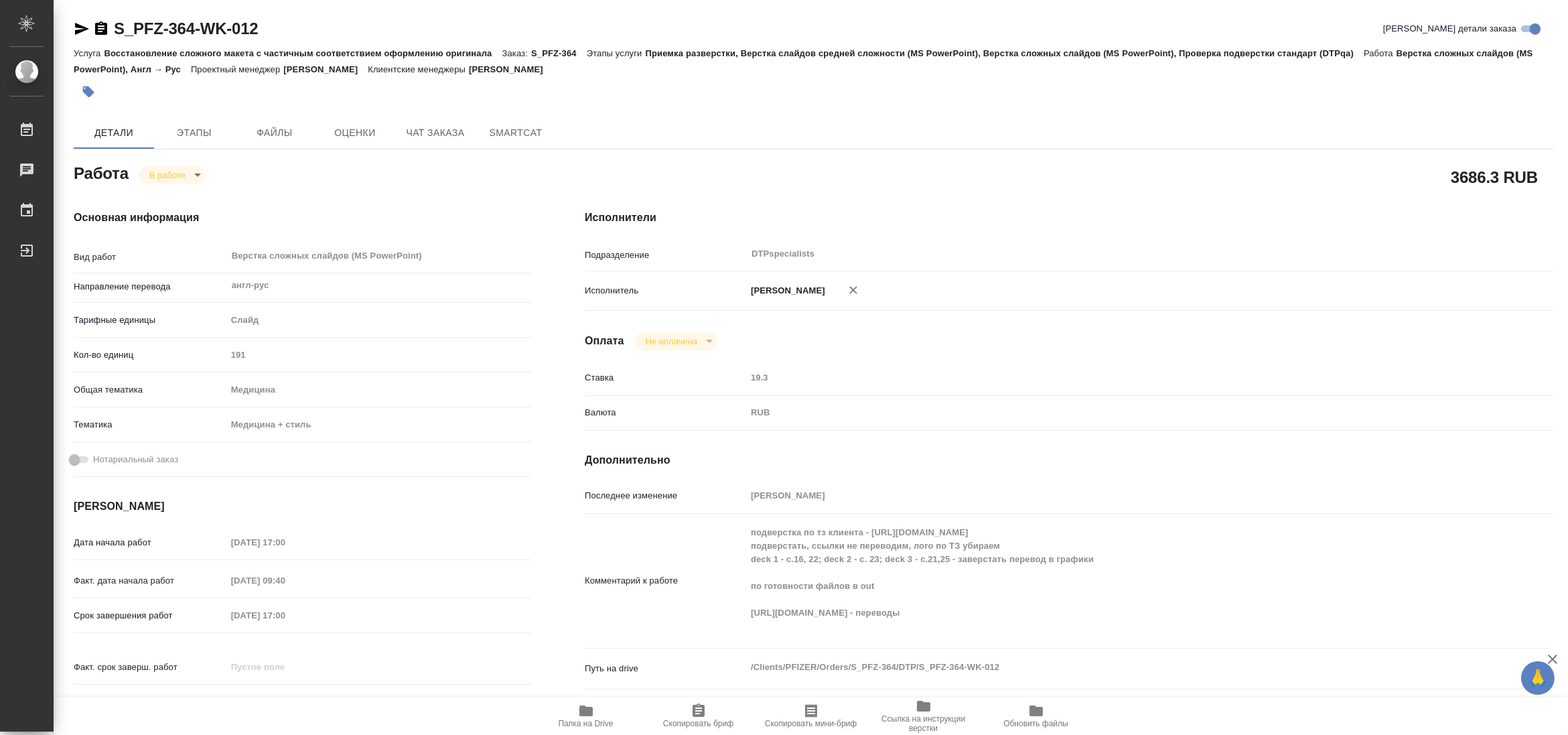
type textarea "x"
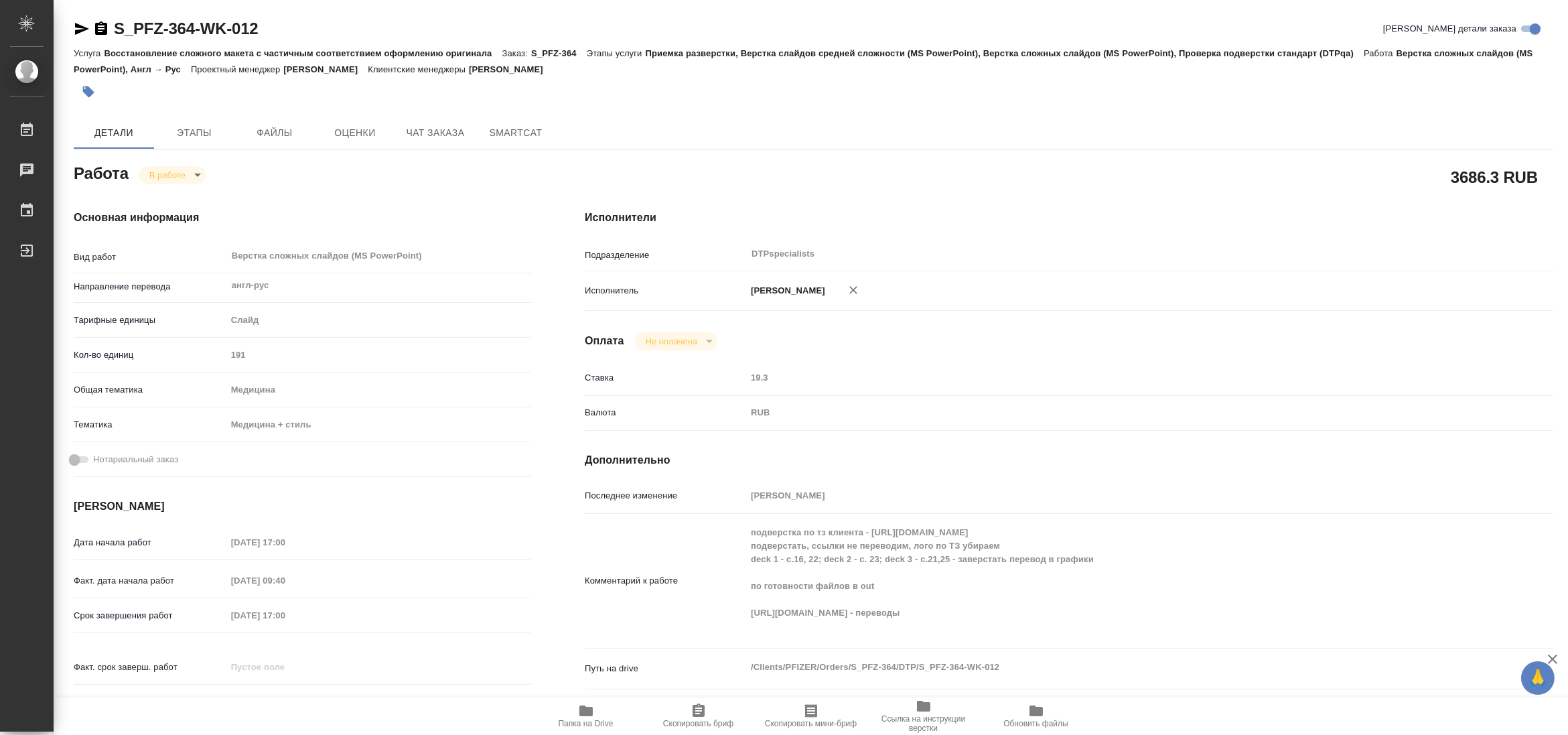
type textarea "x"
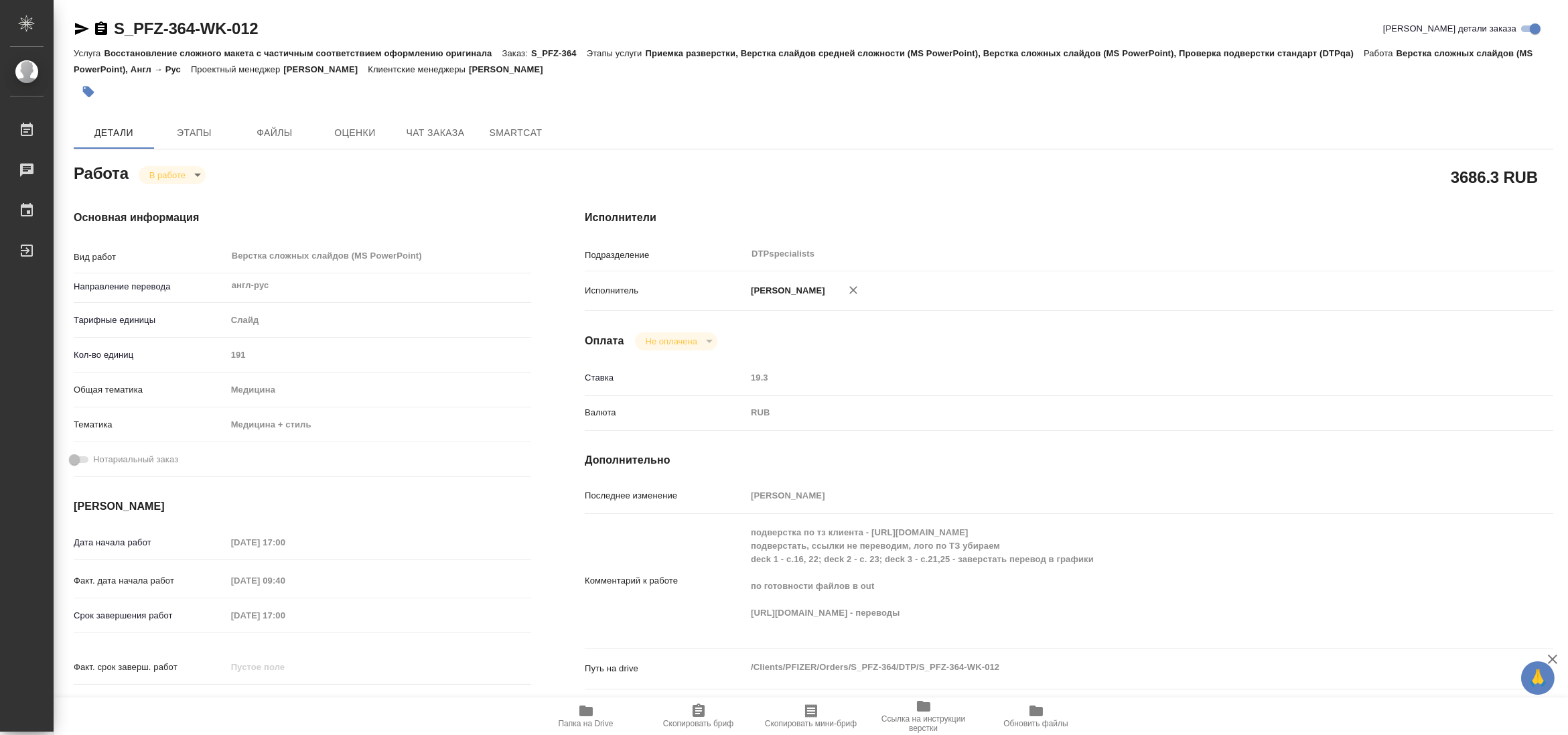
type textarea "x"
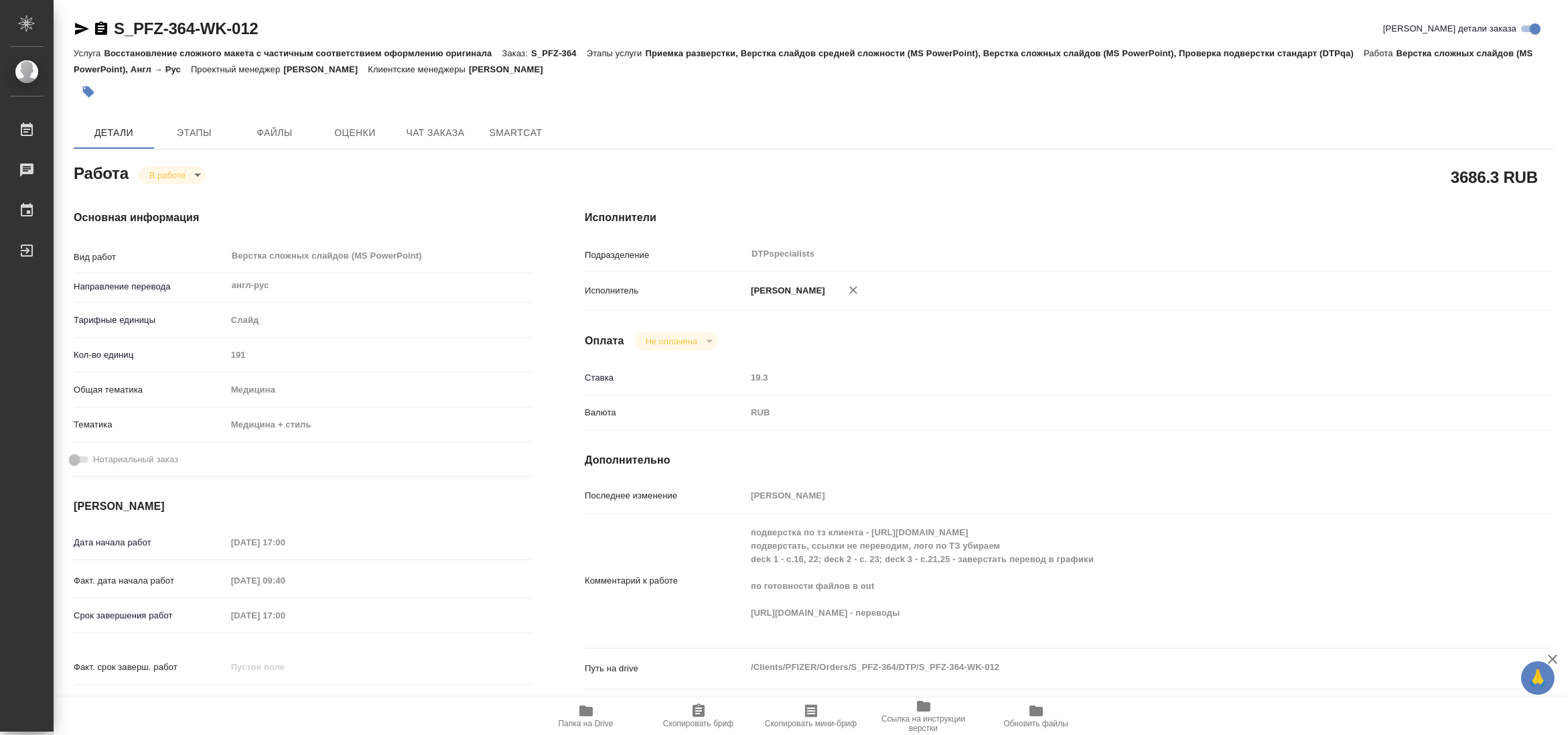
type textarea "x"
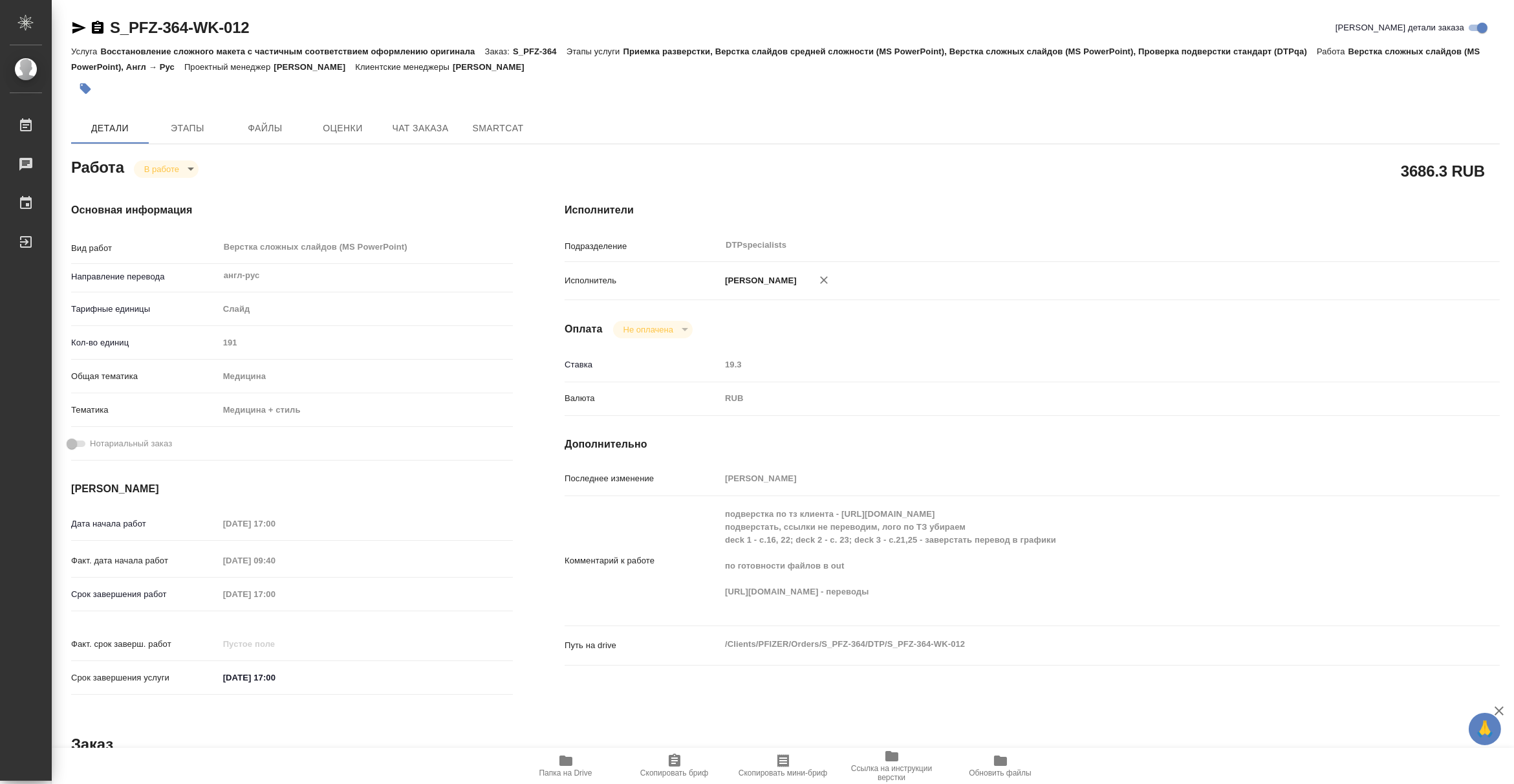
type textarea "x"
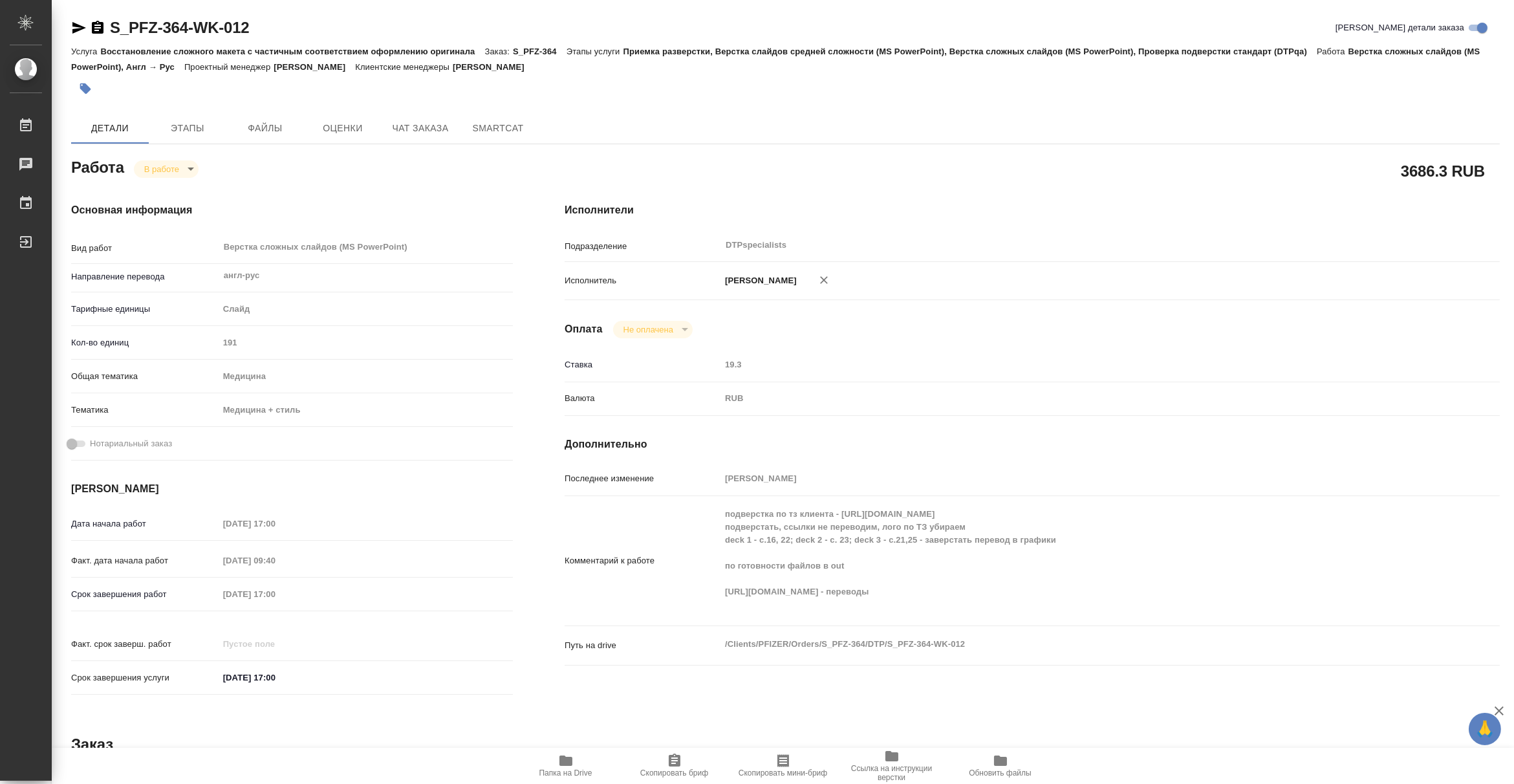
type textarea "x"
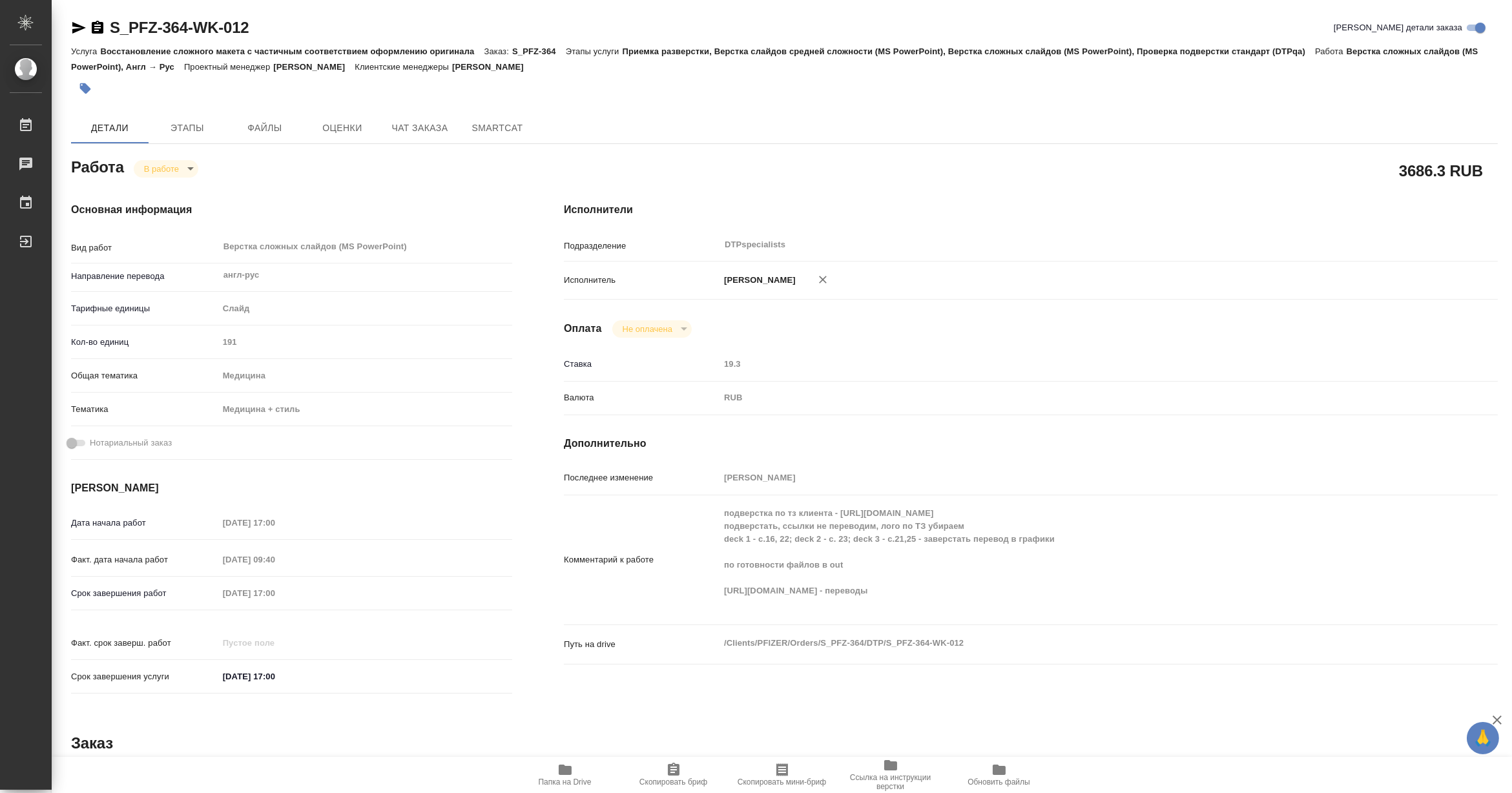
type textarea "x"
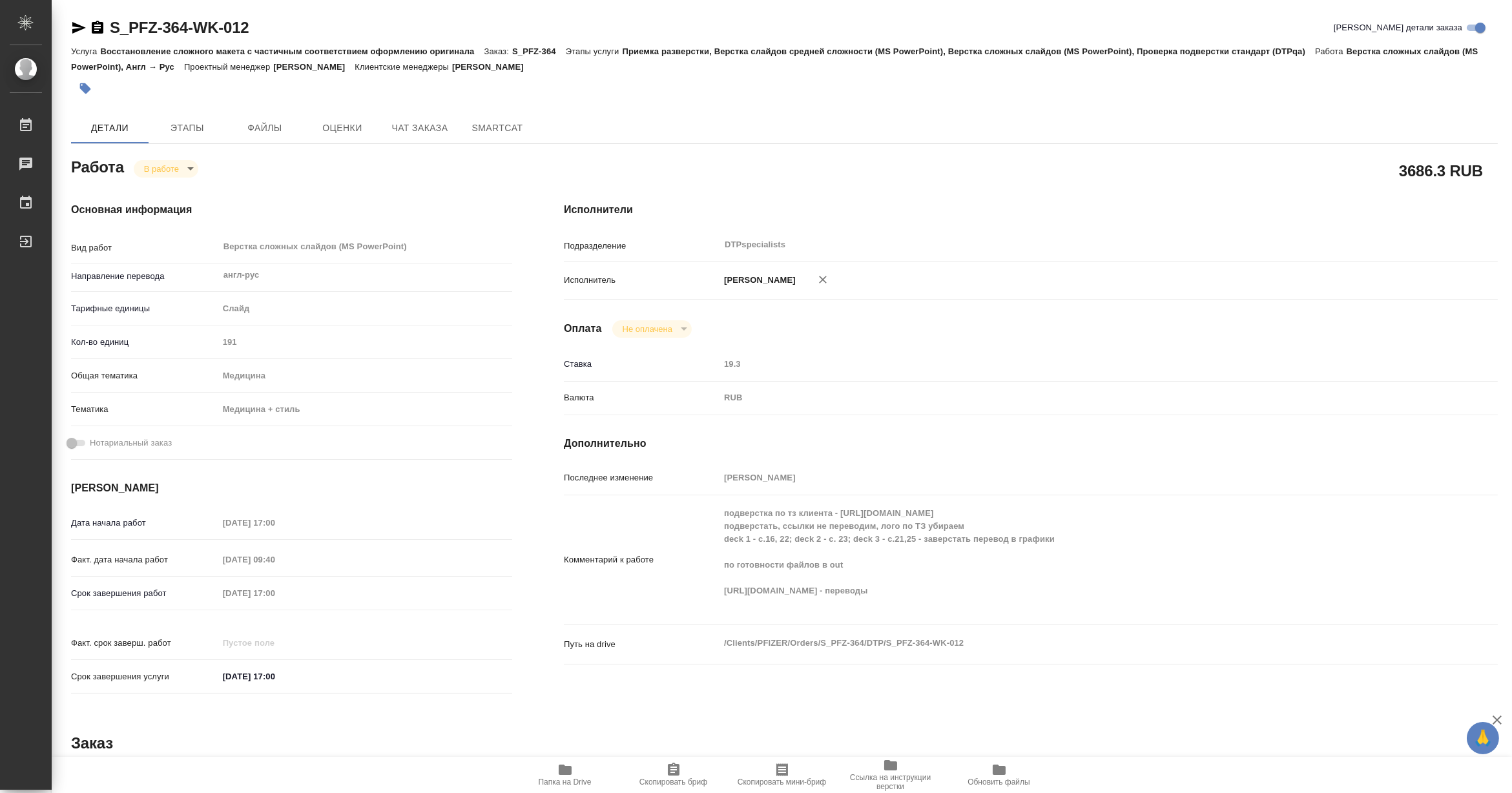
type textarea "x"
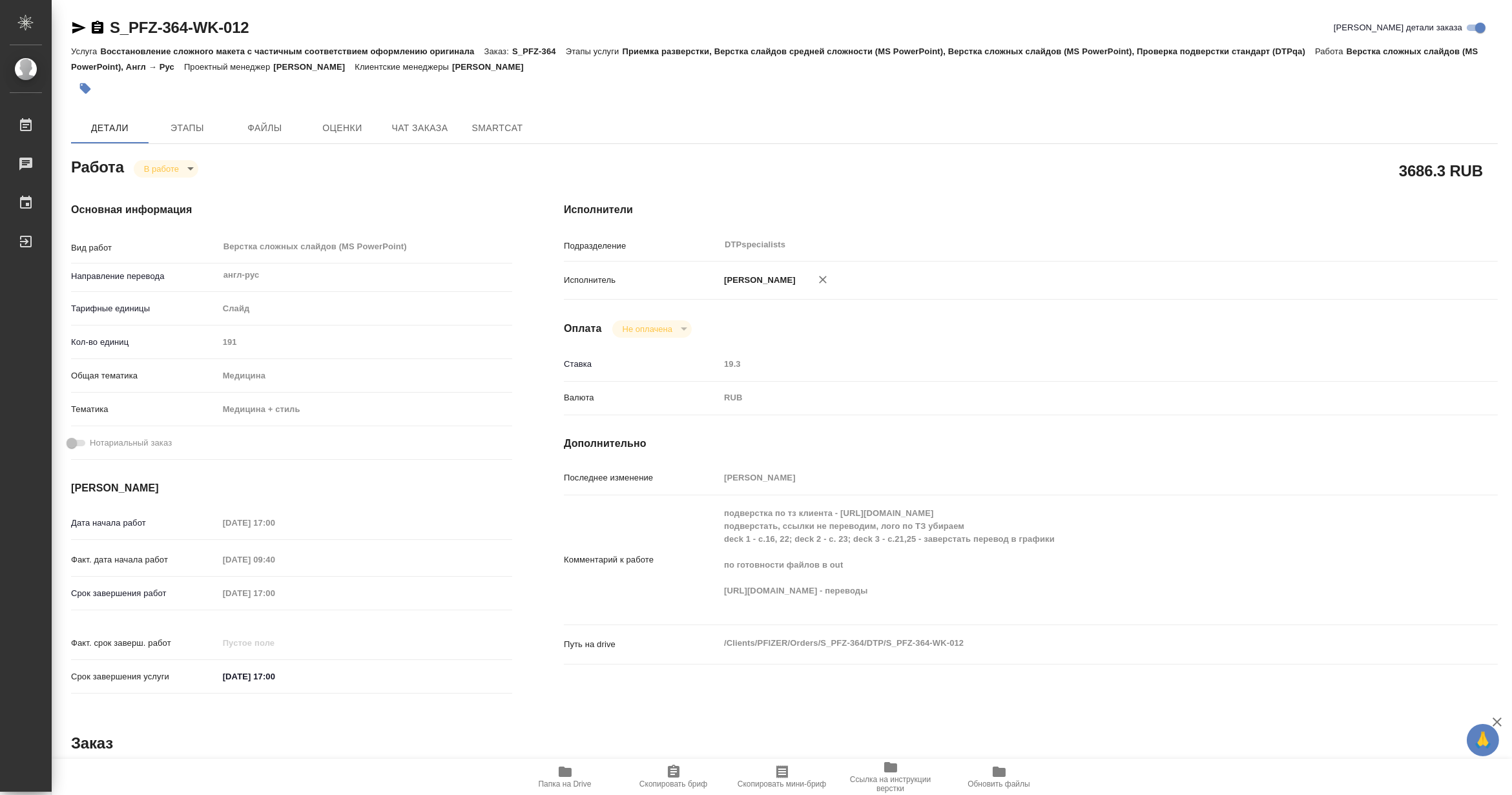
type textarea "x"
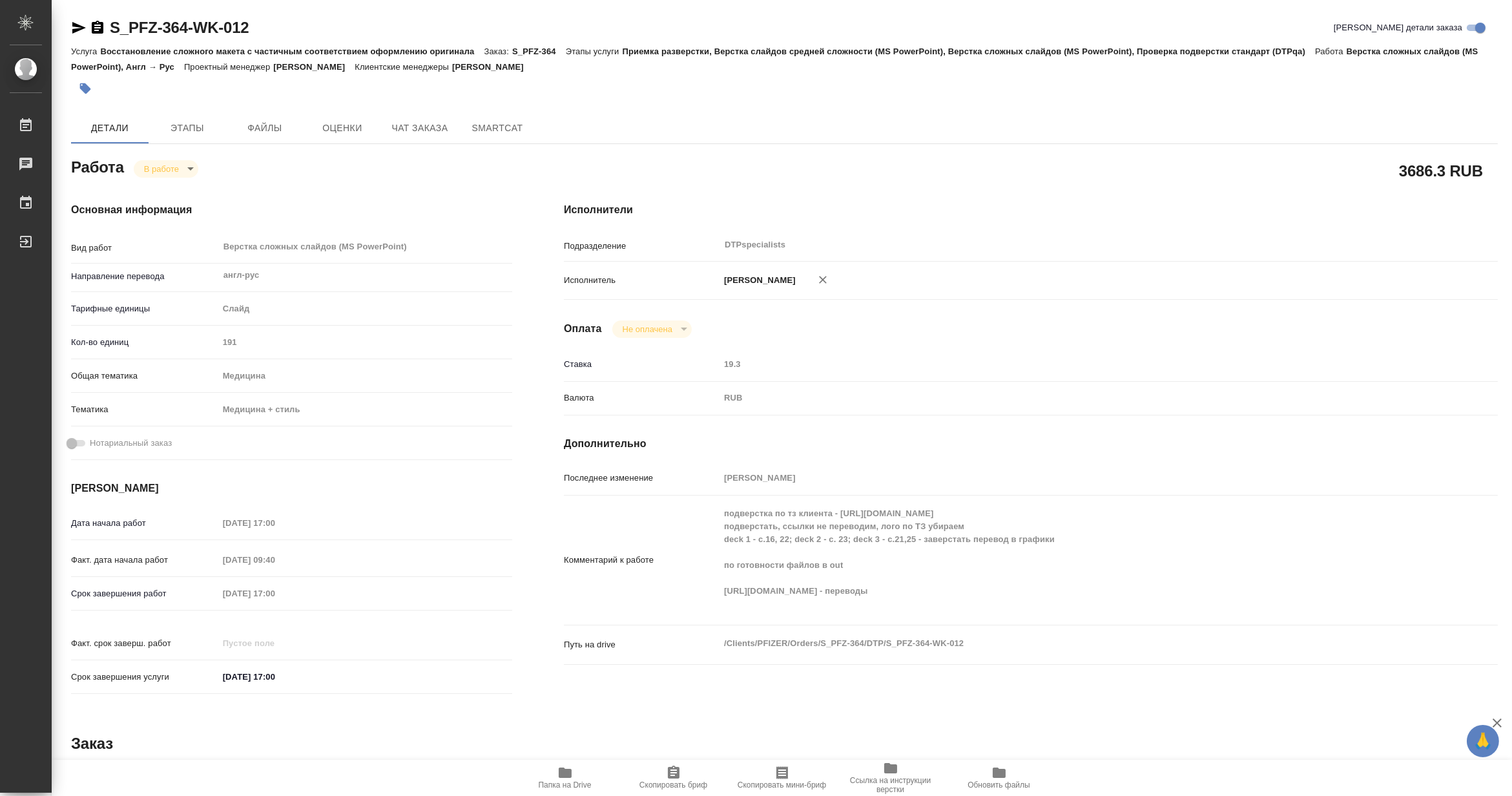
type textarea "x"
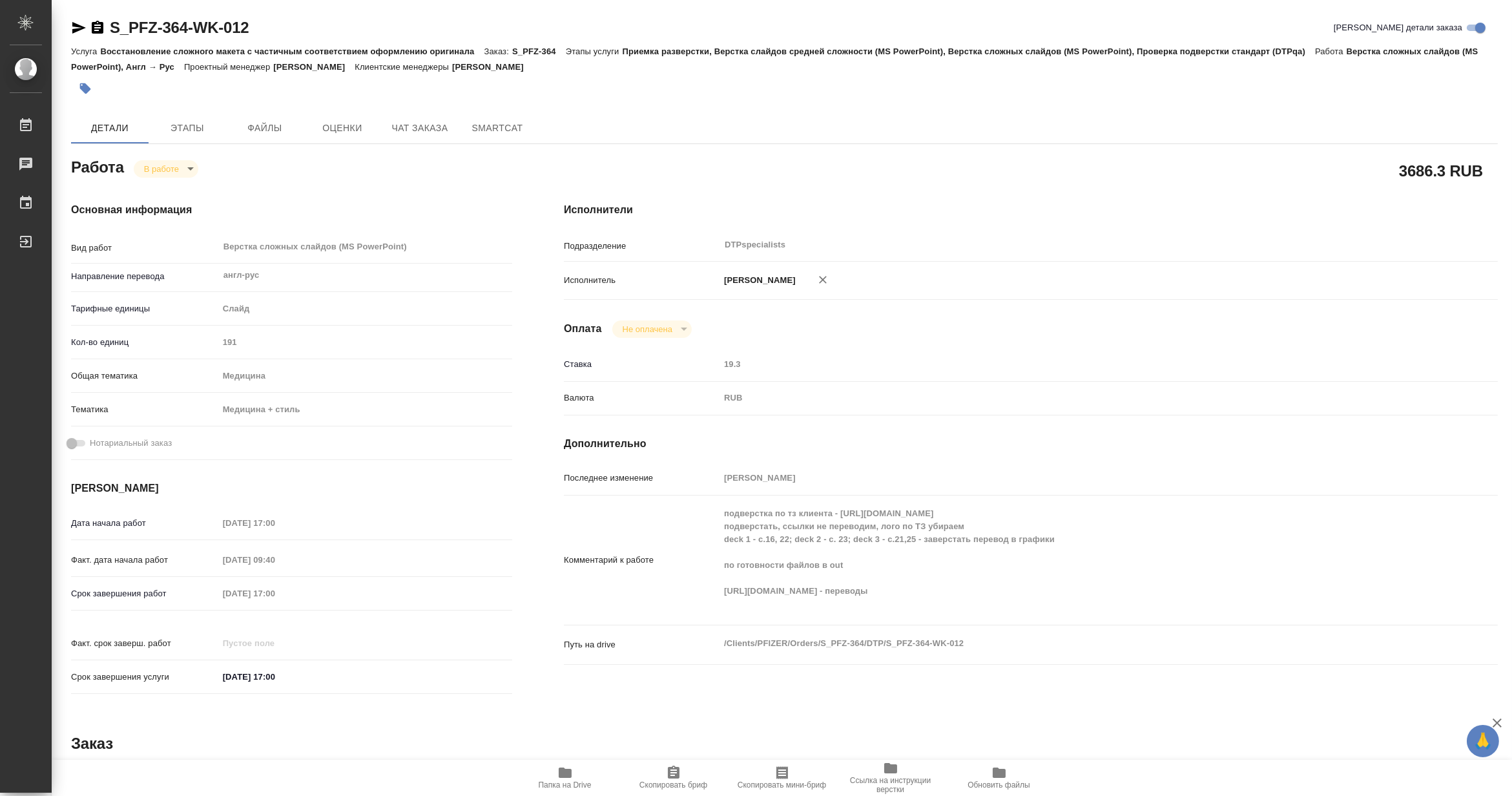
type textarea "x"
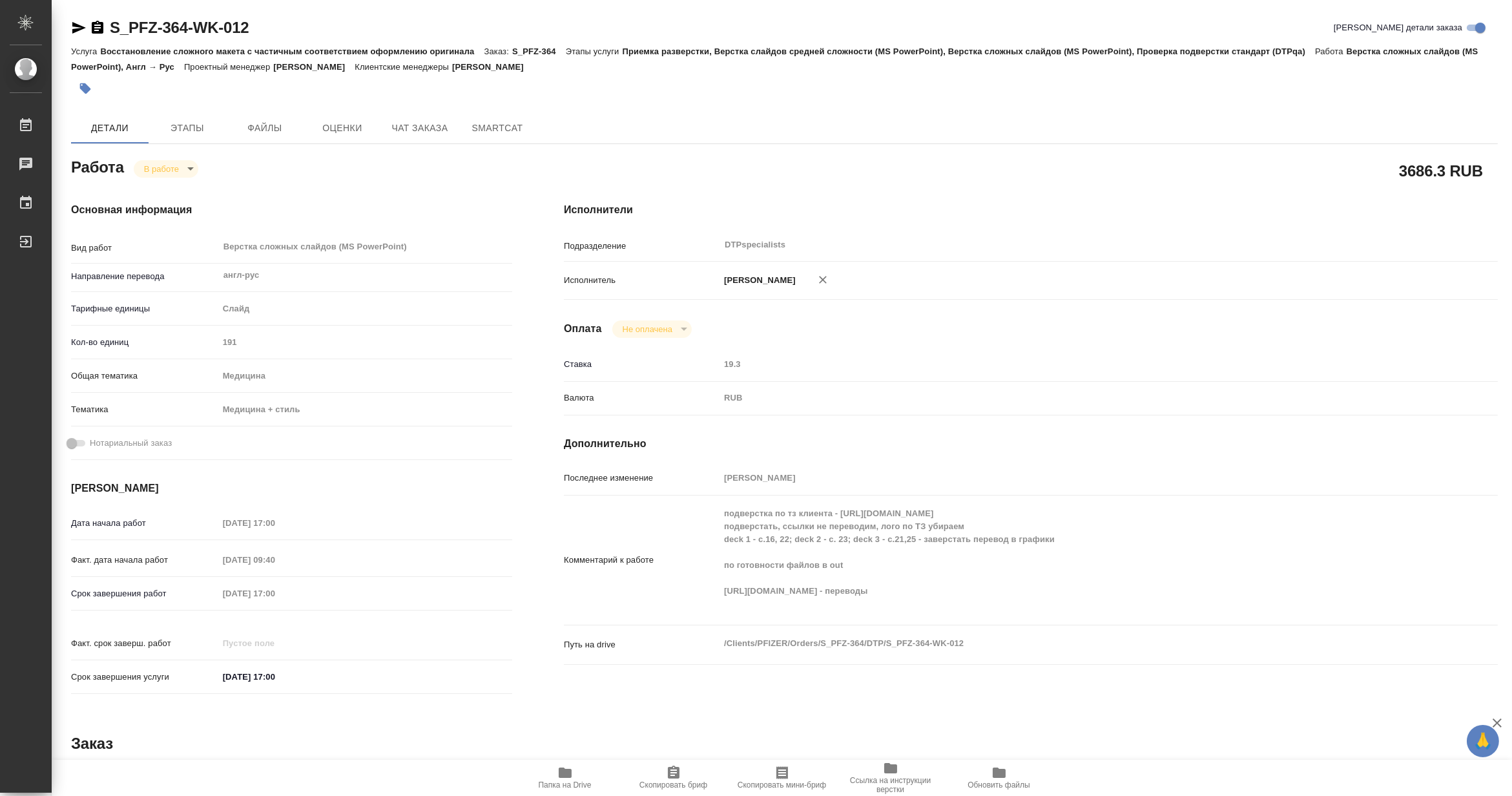
type textarea "x"
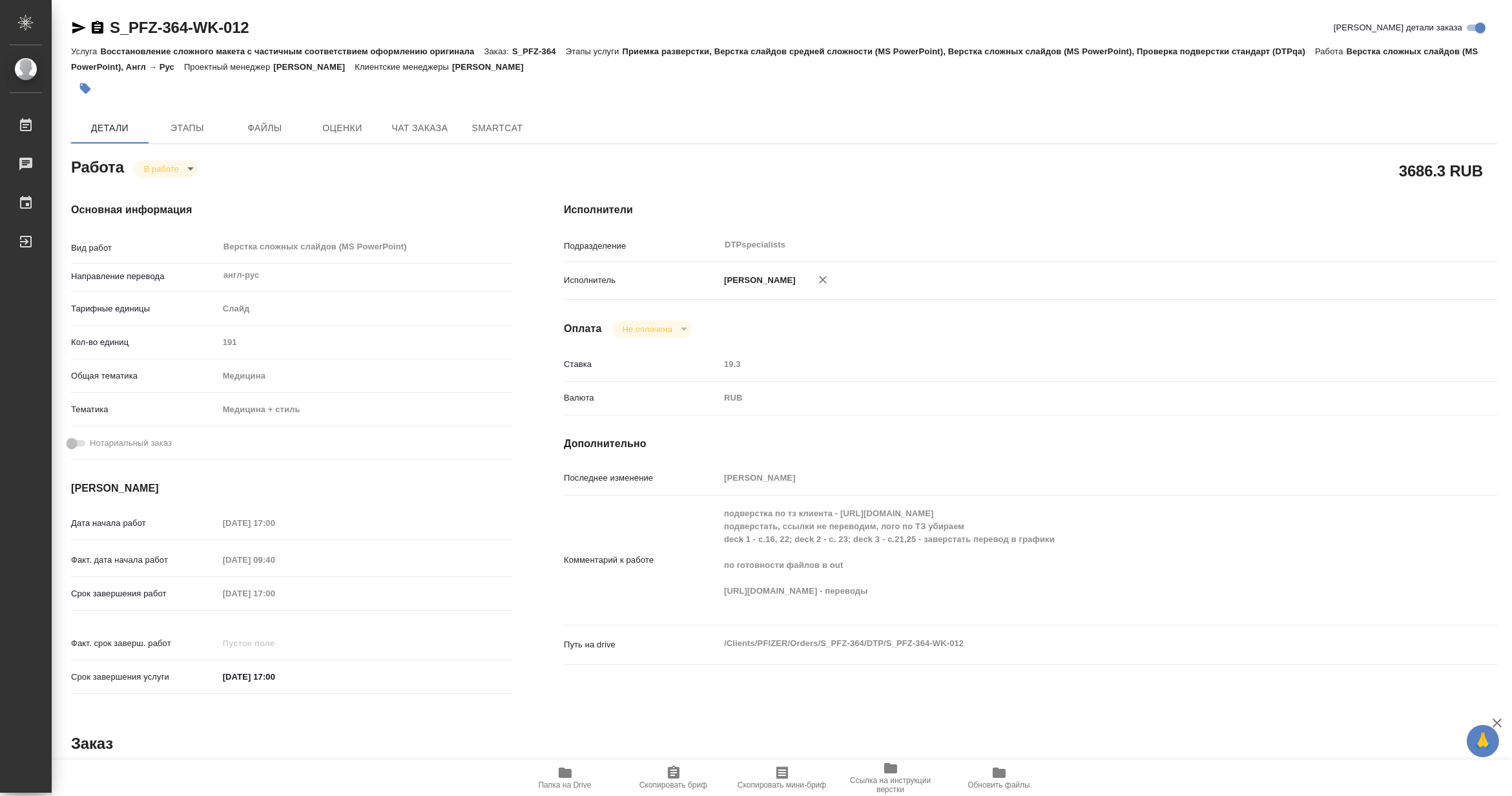
click at [709, 601] on div "Комментарий к работе подверстка по тз клиента - https://drive.awatera.com/s/XB3…" at bounding box center [1031, 560] width 934 height 119
click at [564, 686] on span "Папка на Drive" at bounding box center [565, 785] width 53 height 9
drag, startPoint x: 269, startPoint y: 24, endPoint x: 111, endPoint y: 15, distance: 158.3
click at [111, 15] on div "S_PFZ-364-WK-012 Кратко детали заказа Услуга Восстановление сложного макета с ч…" at bounding box center [784, 558] width 1441 height 1115
copy link "S_PFZ-364-WK-012"
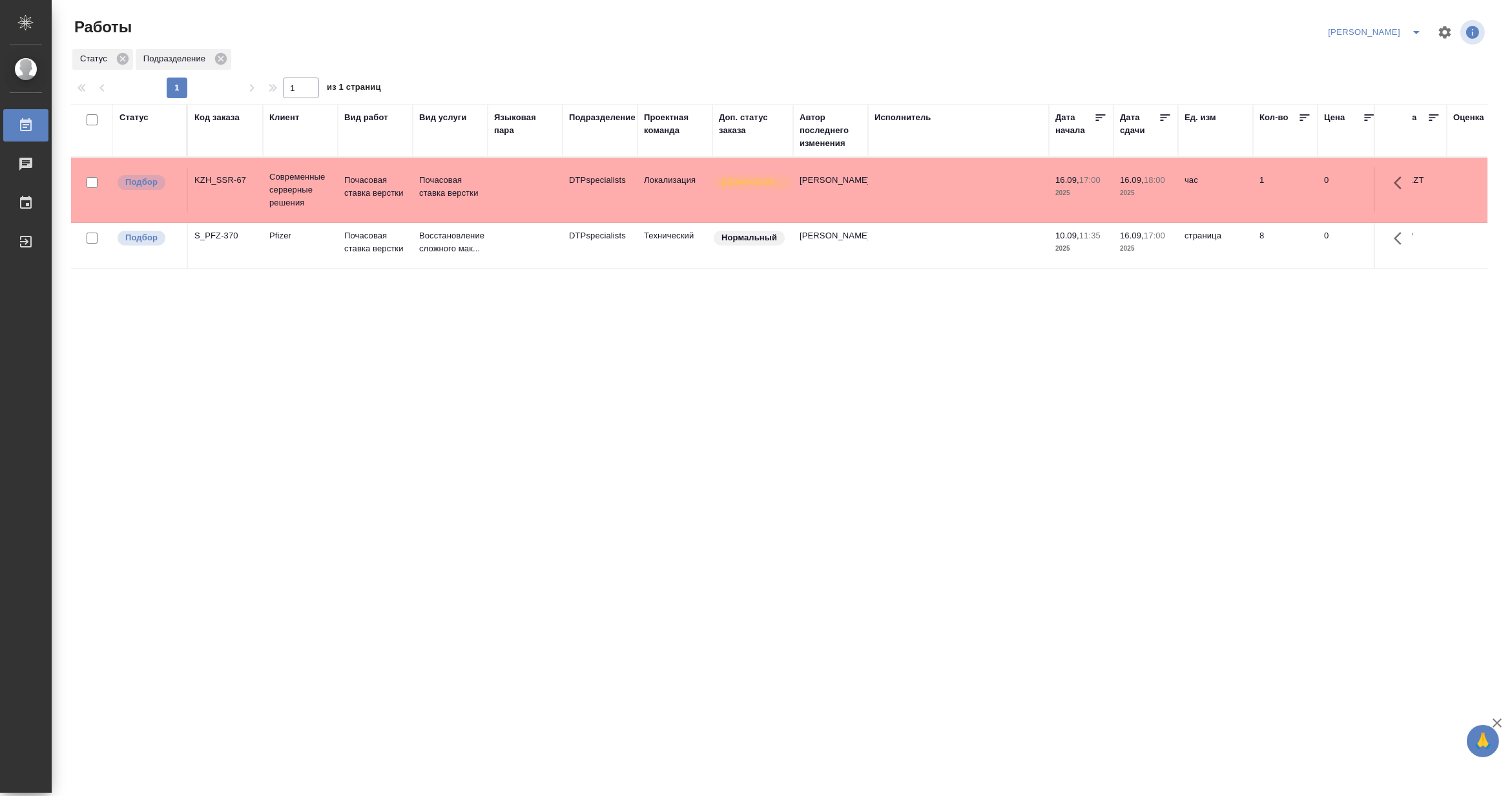
click at [215, 122] on div "Код заказа" at bounding box center [217, 117] width 45 height 13
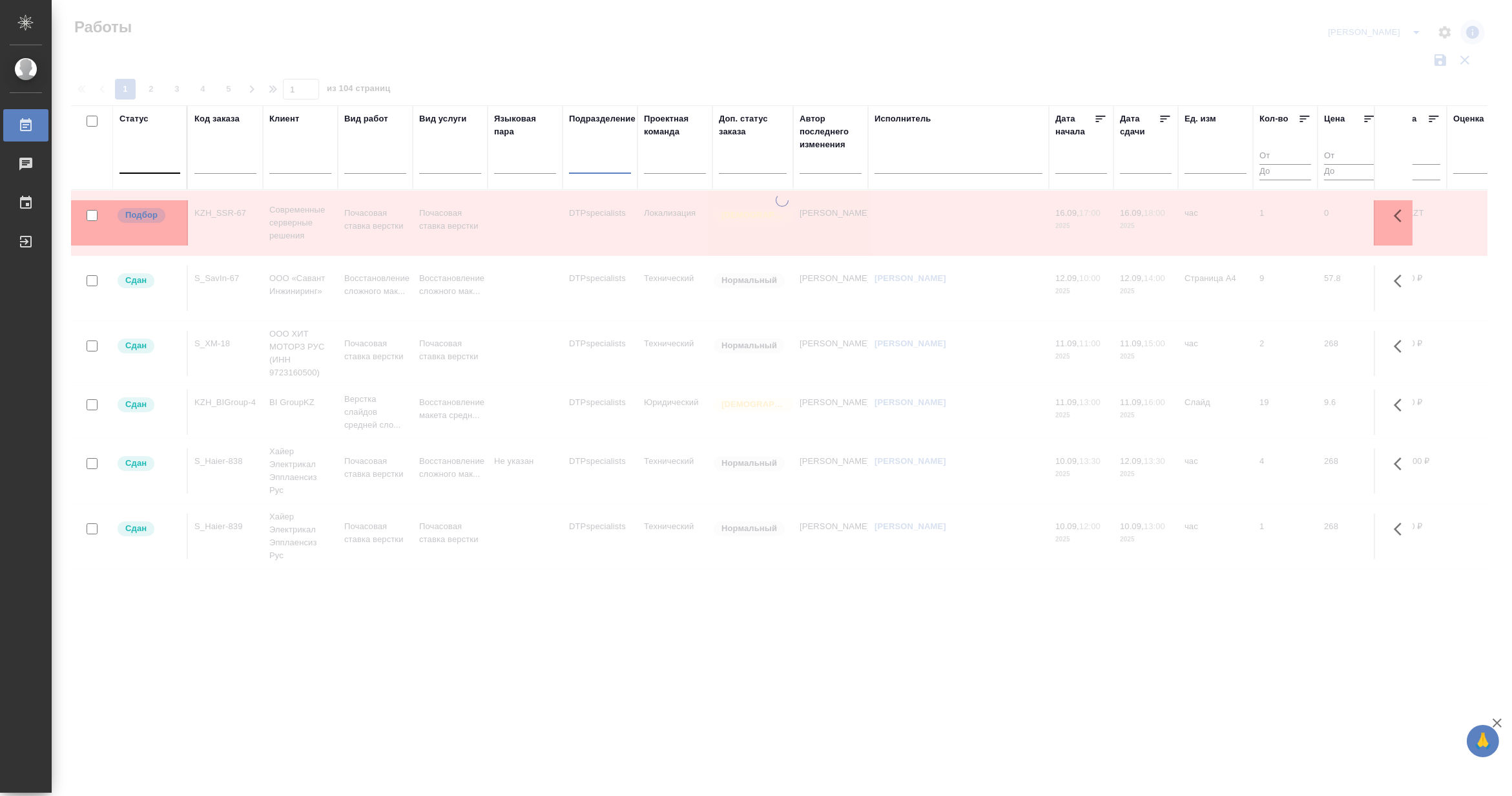
click at [226, 165] on input "text" at bounding box center [226, 165] width 62 height 16
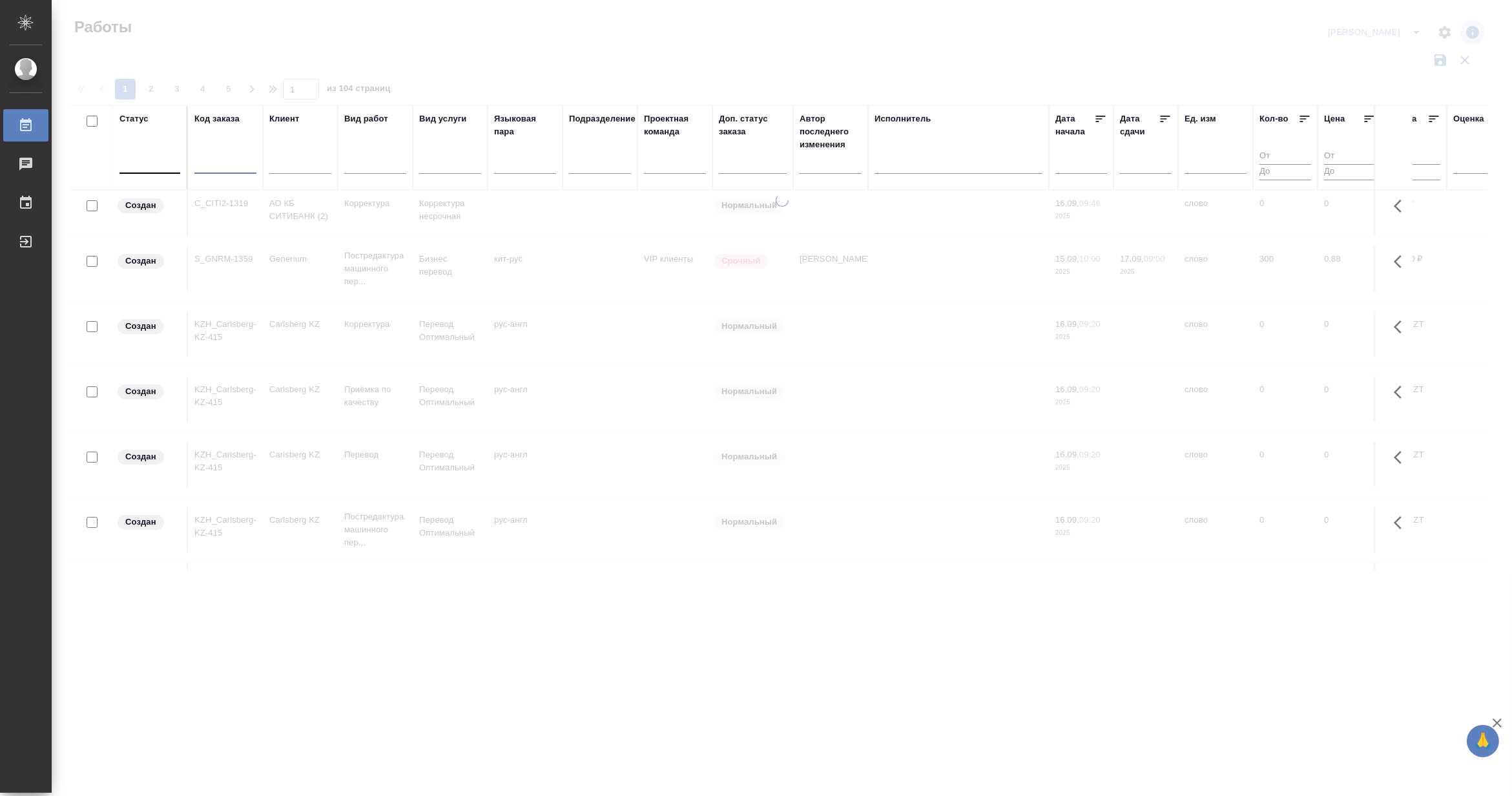
paste input "S_T-OP-C-25113"
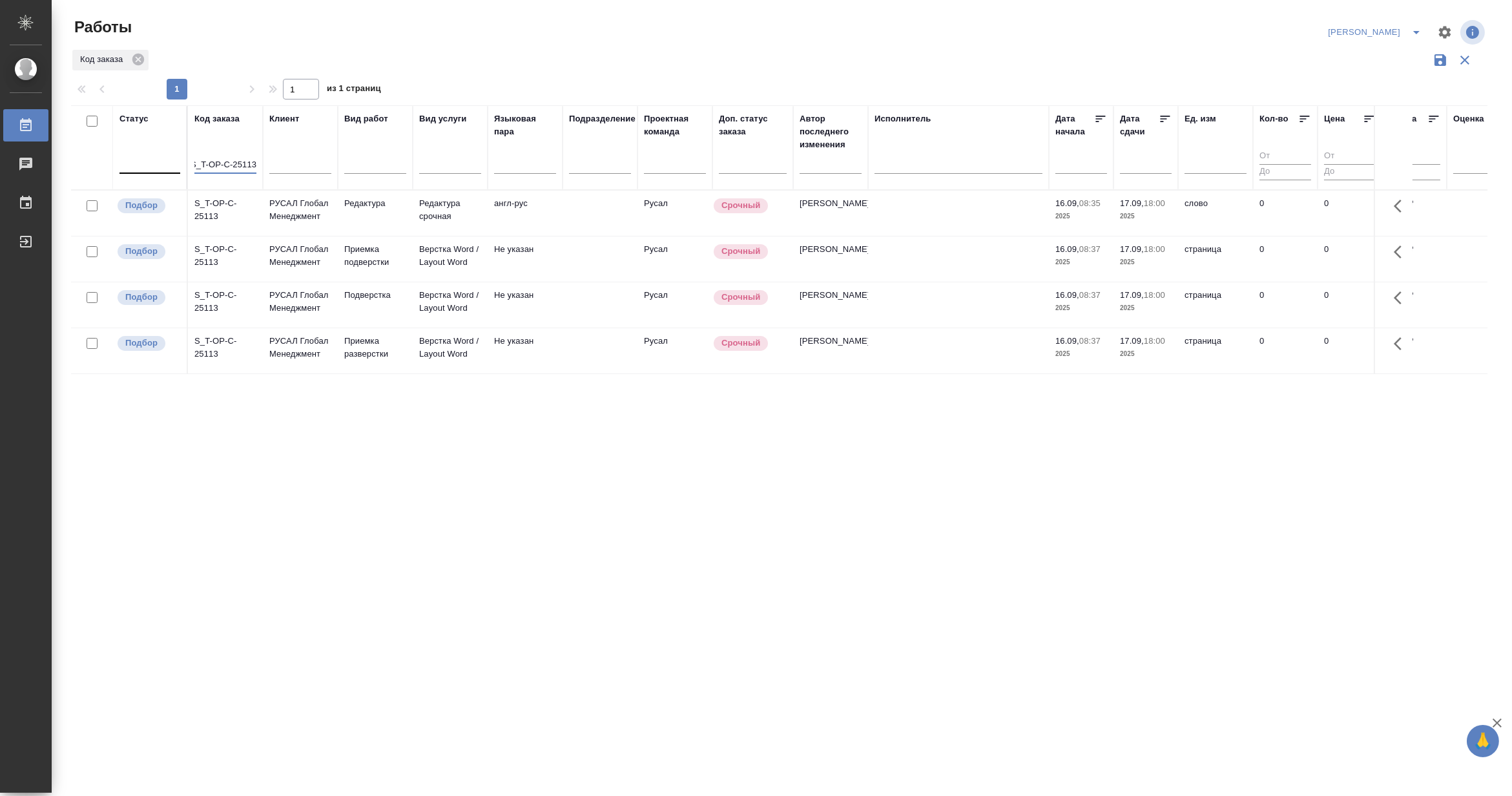
type input "S_T-OP-C-25113"
click at [296, 304] on p "РУСАЛ Глобал Менеджмент" at bounding box center [301, 301] width 62 height 26
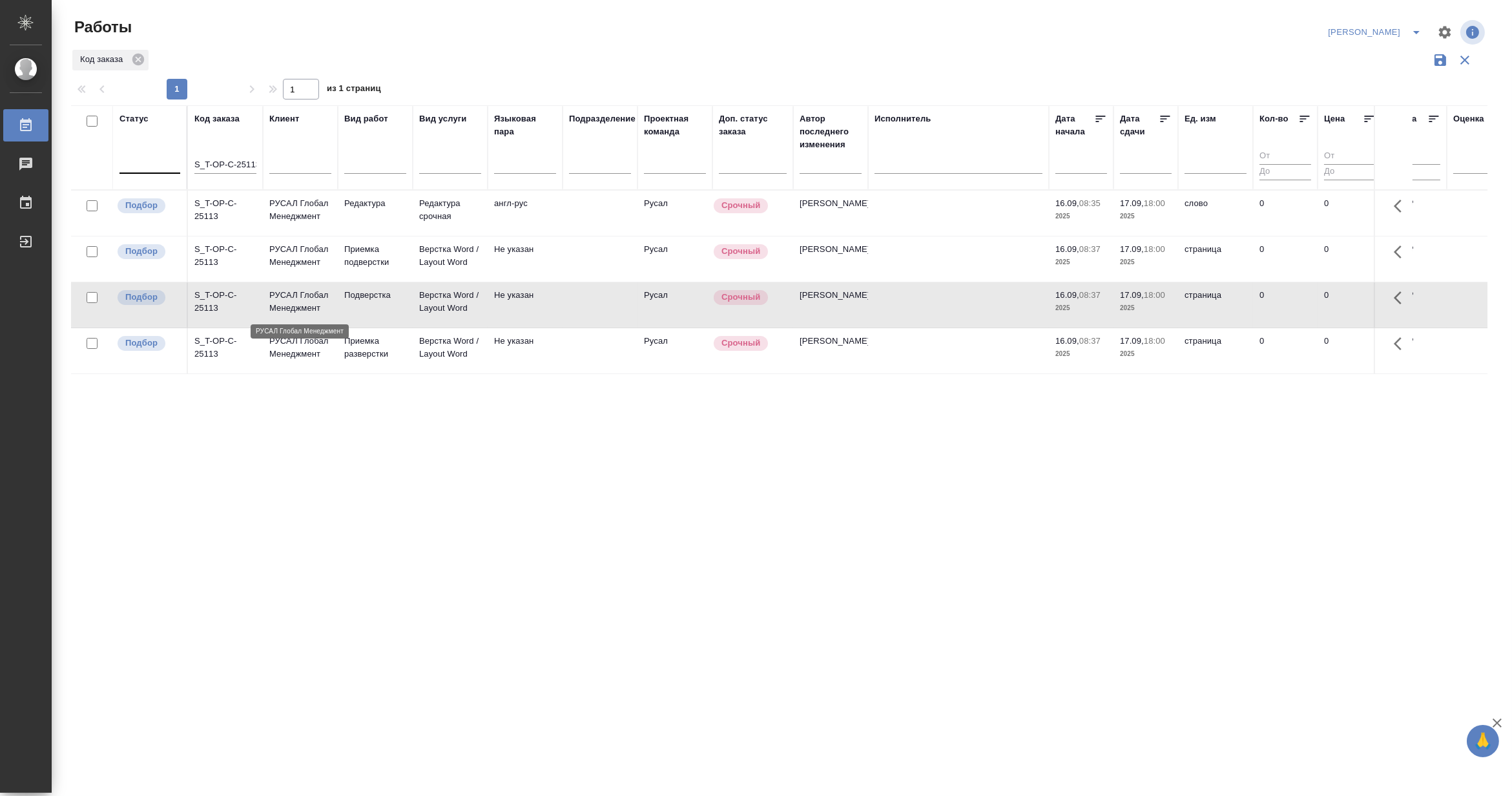
click at [296, 304] on p "РУСАЛ Глобал Менеджмент" at bounding box center [301, 301] width 62 height 26
click at [1417, 28] on icon "split button" at bounding box center [1416, 32] width 15 height 15
click at [1384, 118] on li "Верстка и Дизайн" at bounding box center [1368, 120] width 124 height 21
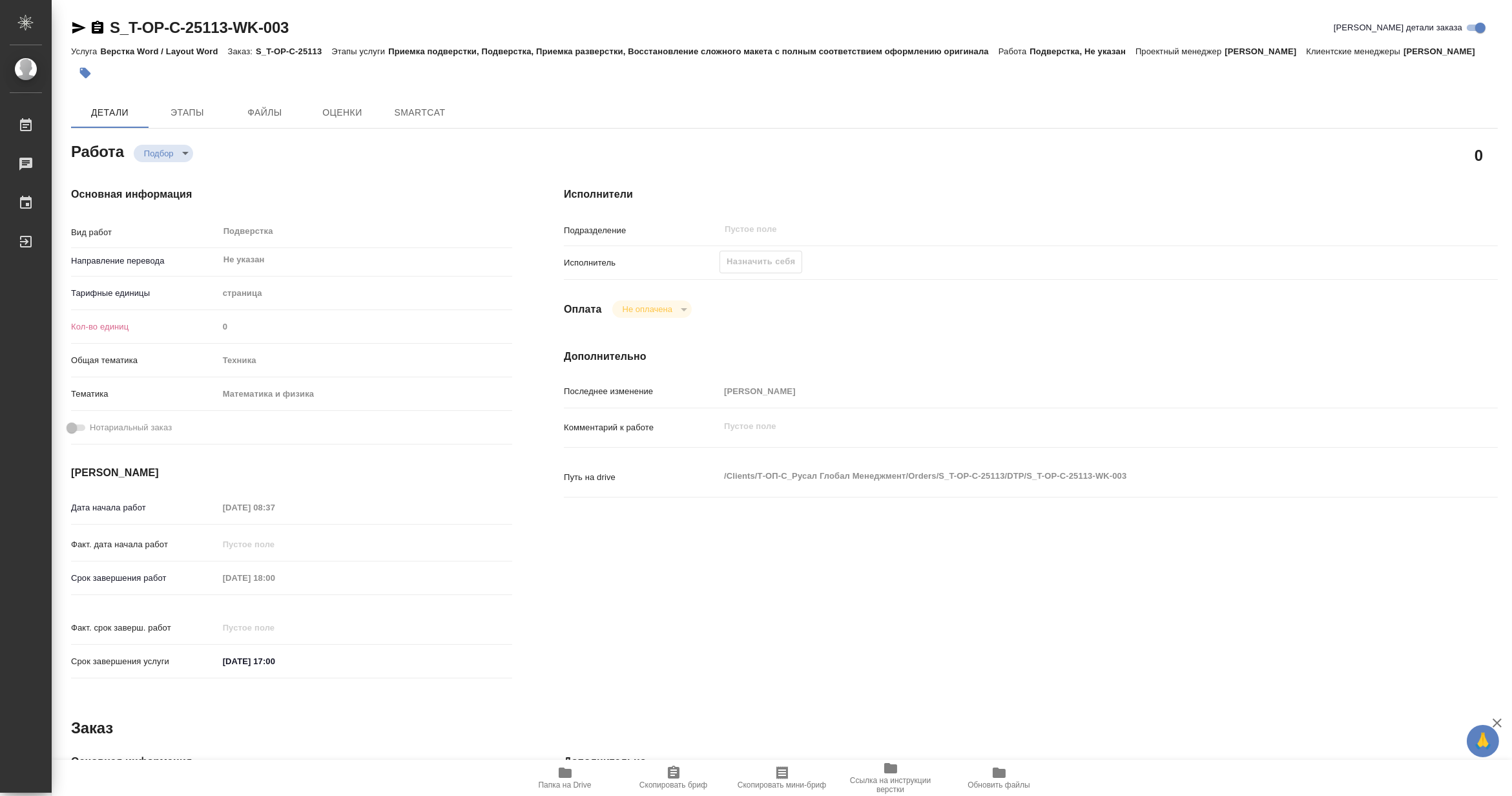
type textarea "x"
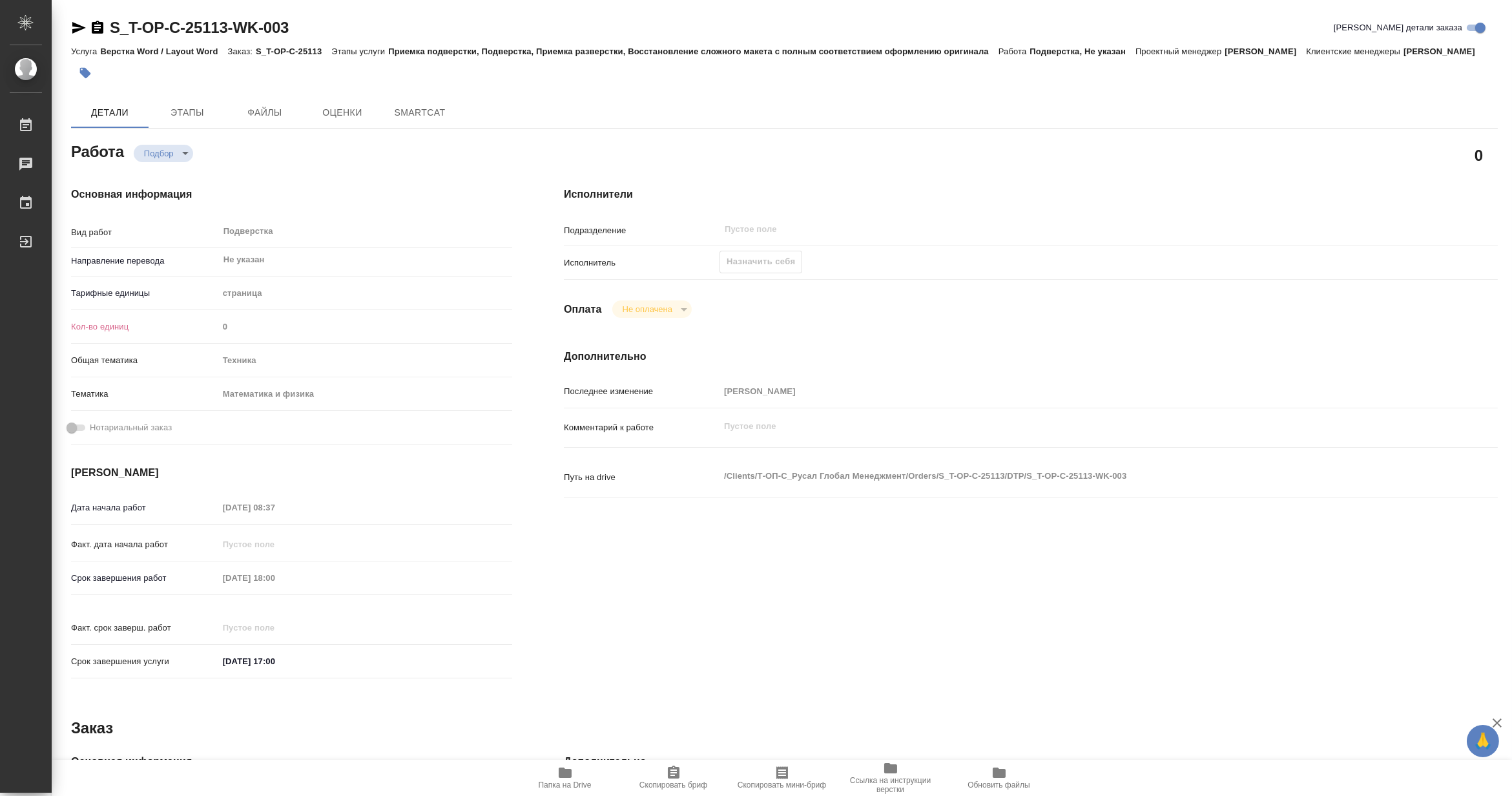
type textarea "x"
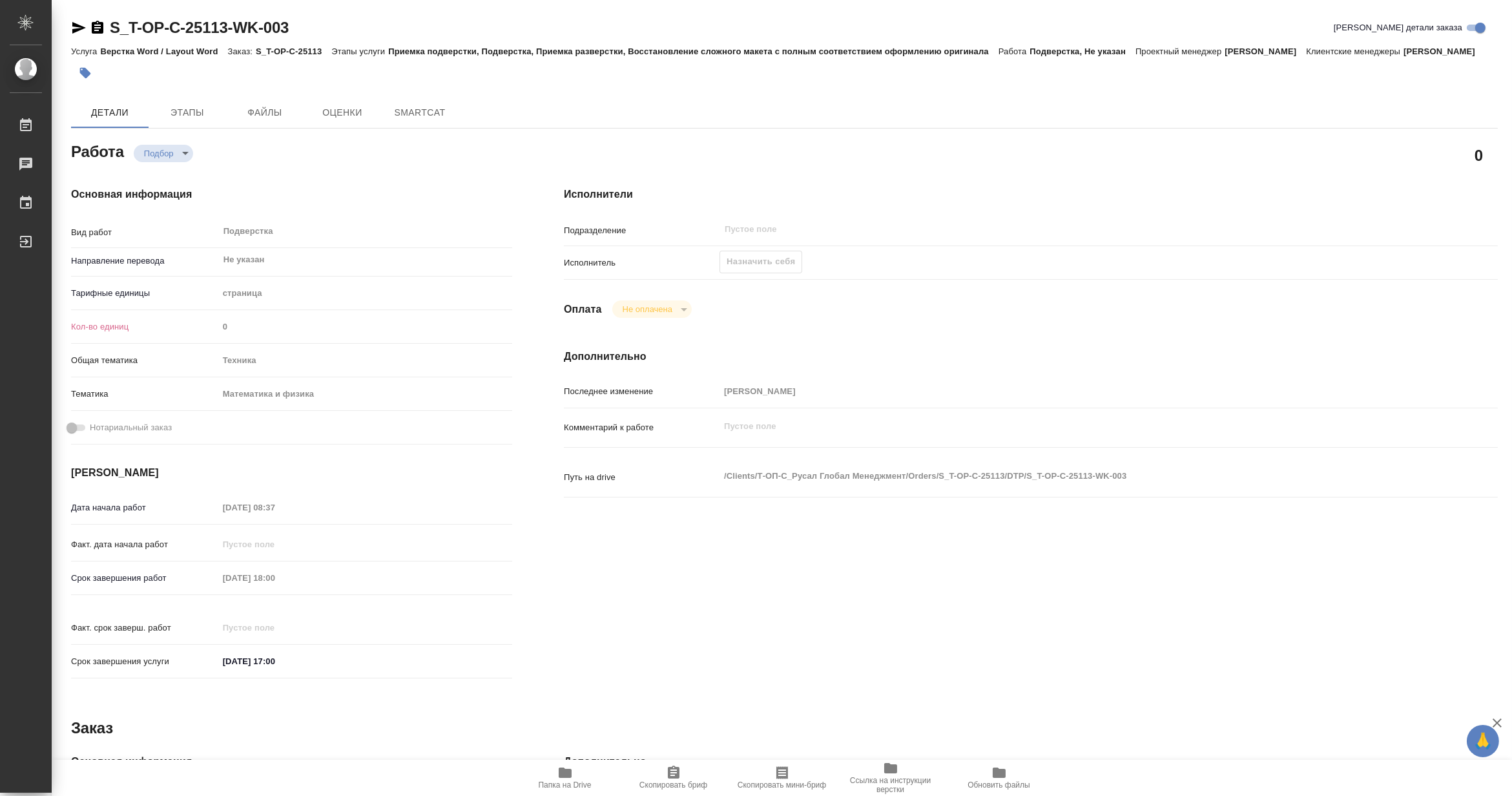
type textarea "x"
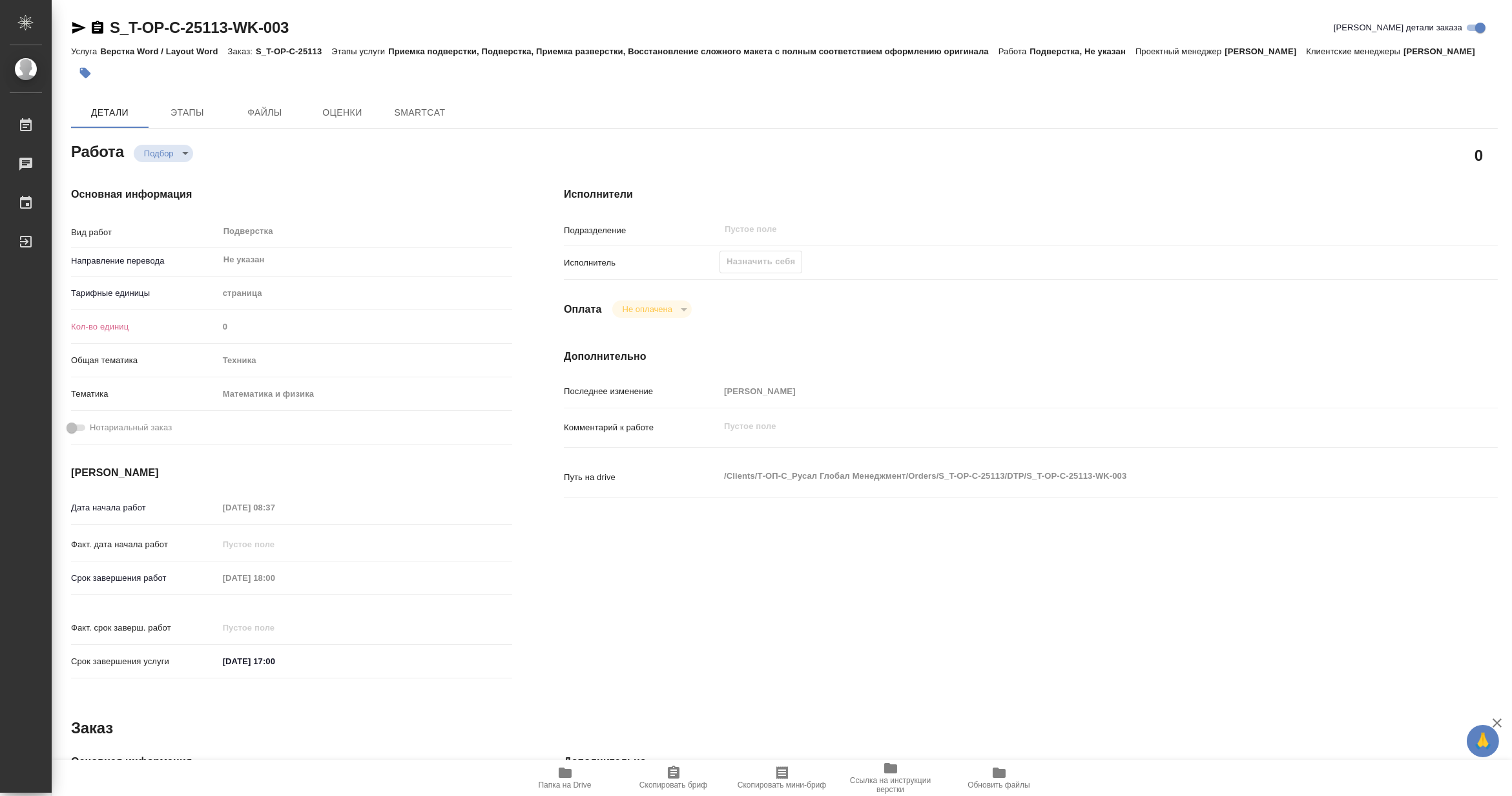
type textarea "x"
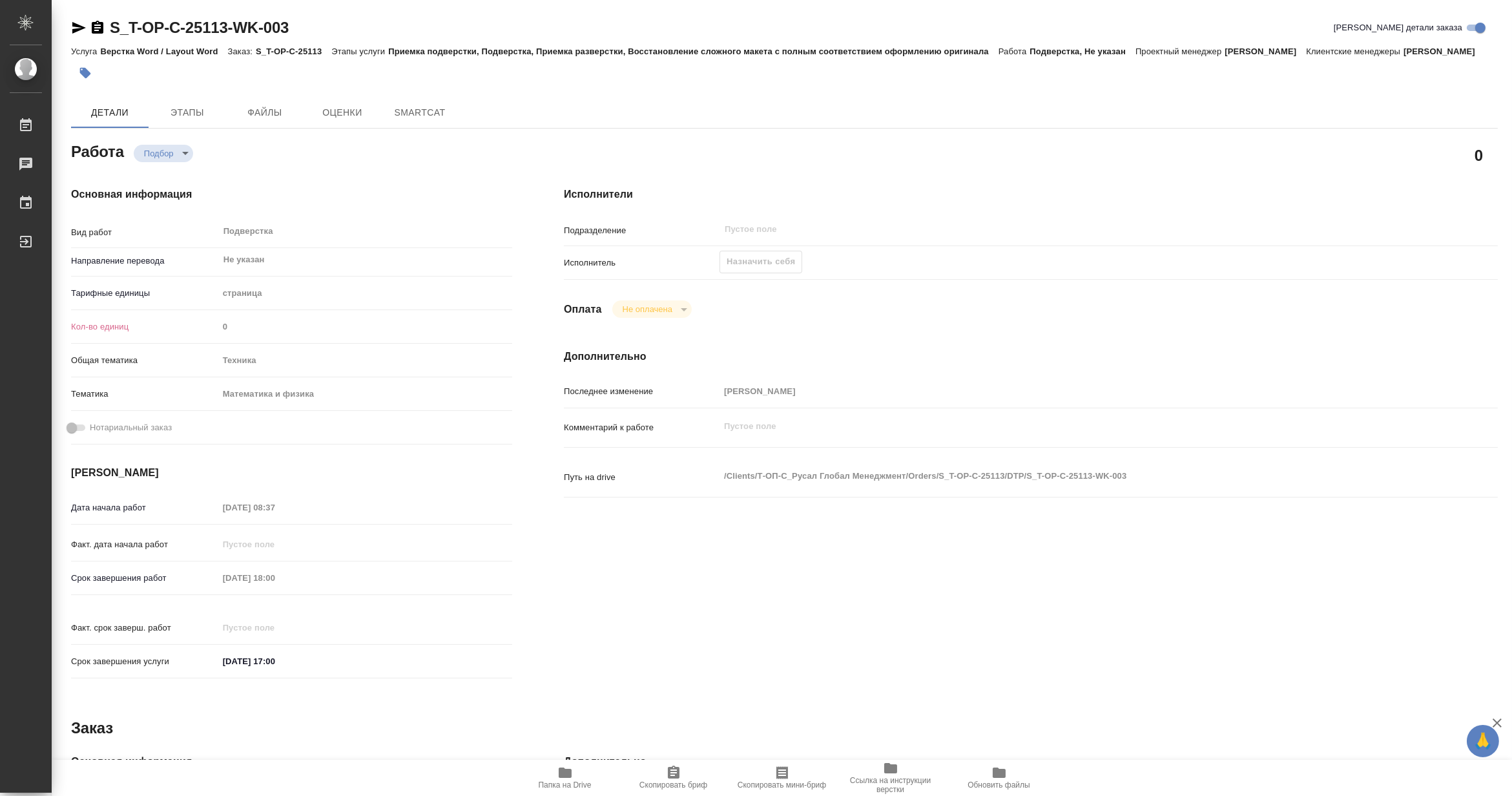
type textarea "x"
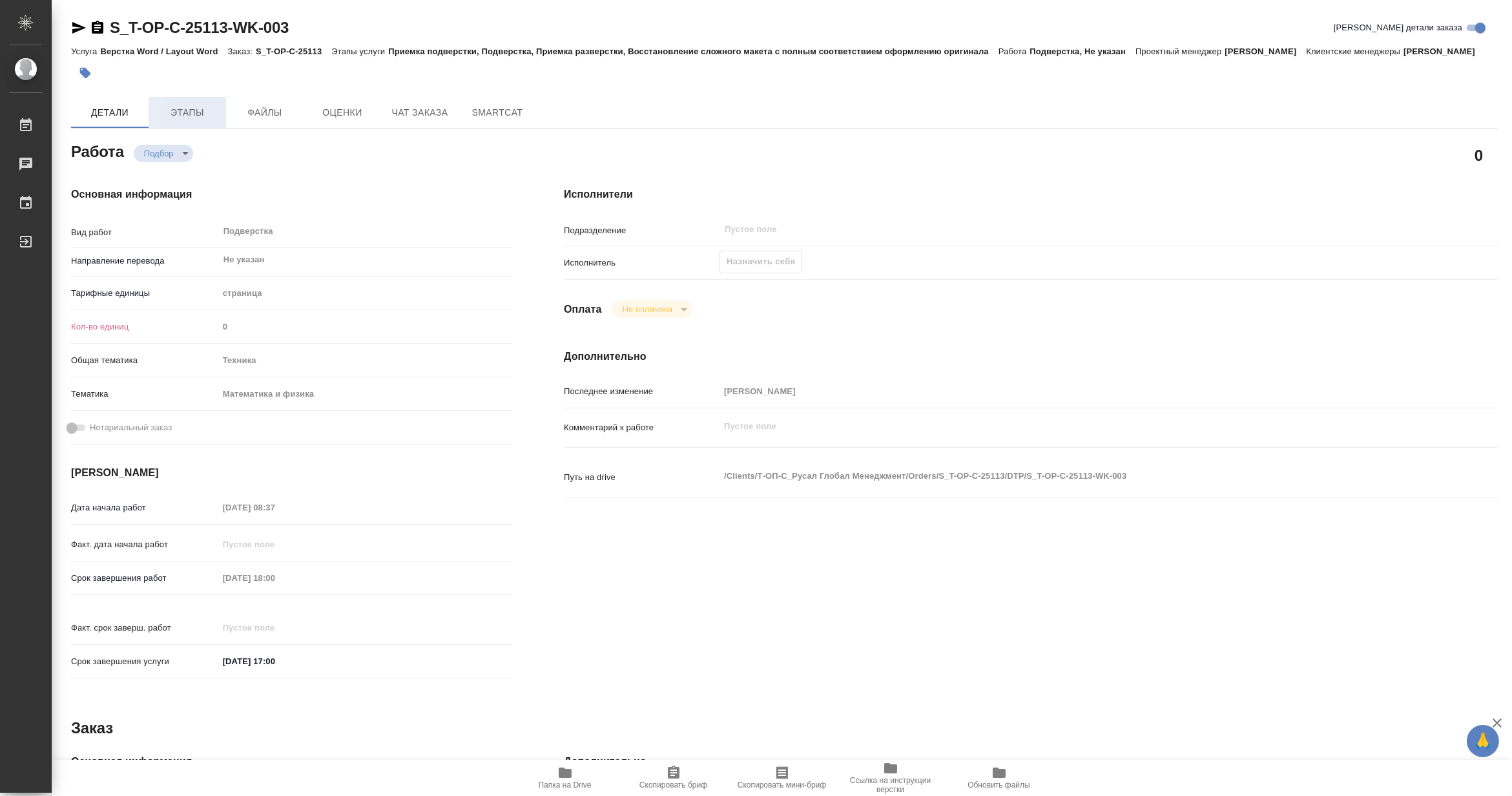
click at [191, 121] on span "Этапы" at bounding box center [187, 113] width 62 height 16
type textarea "x"
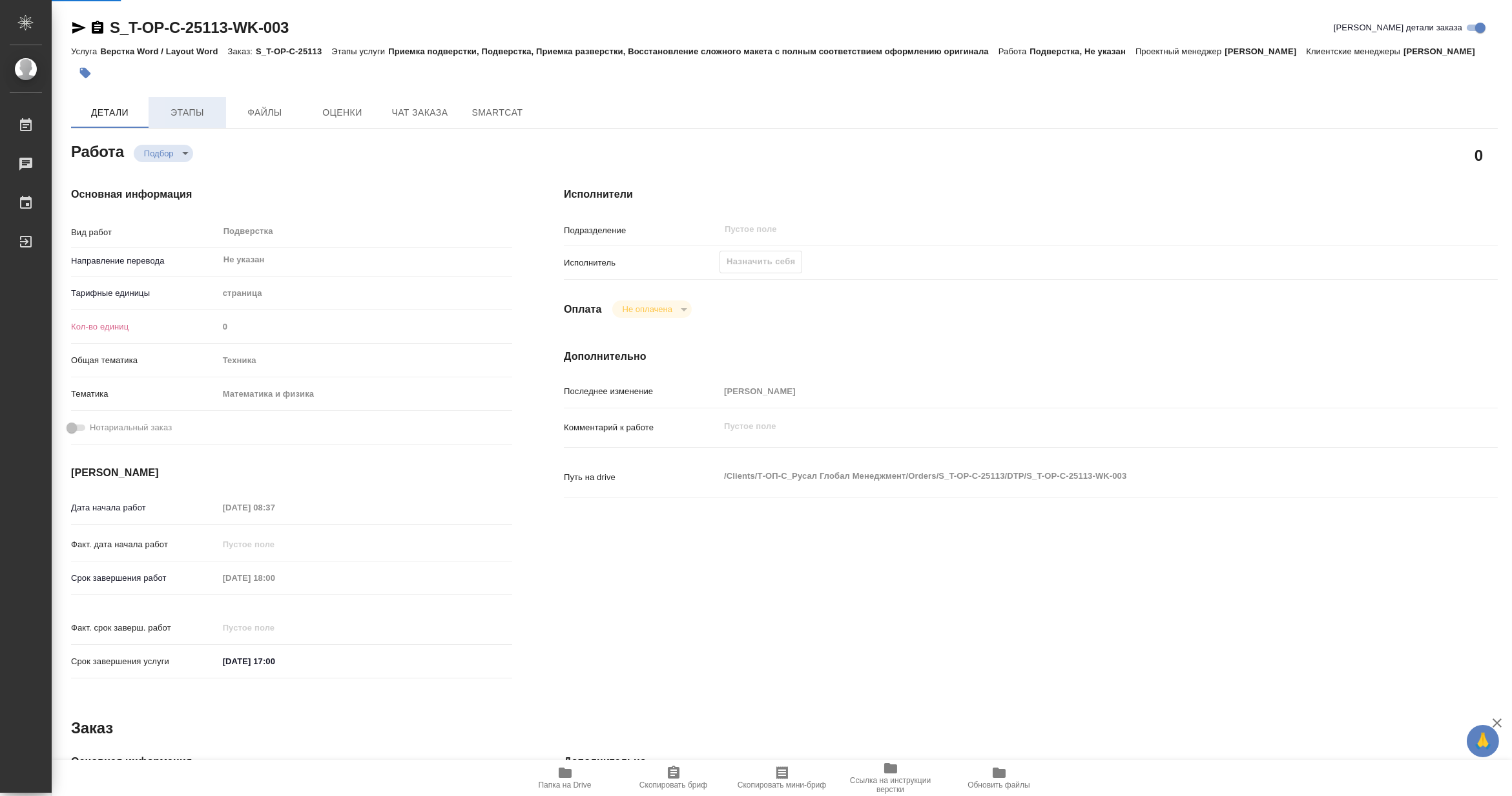
type textarea "x"
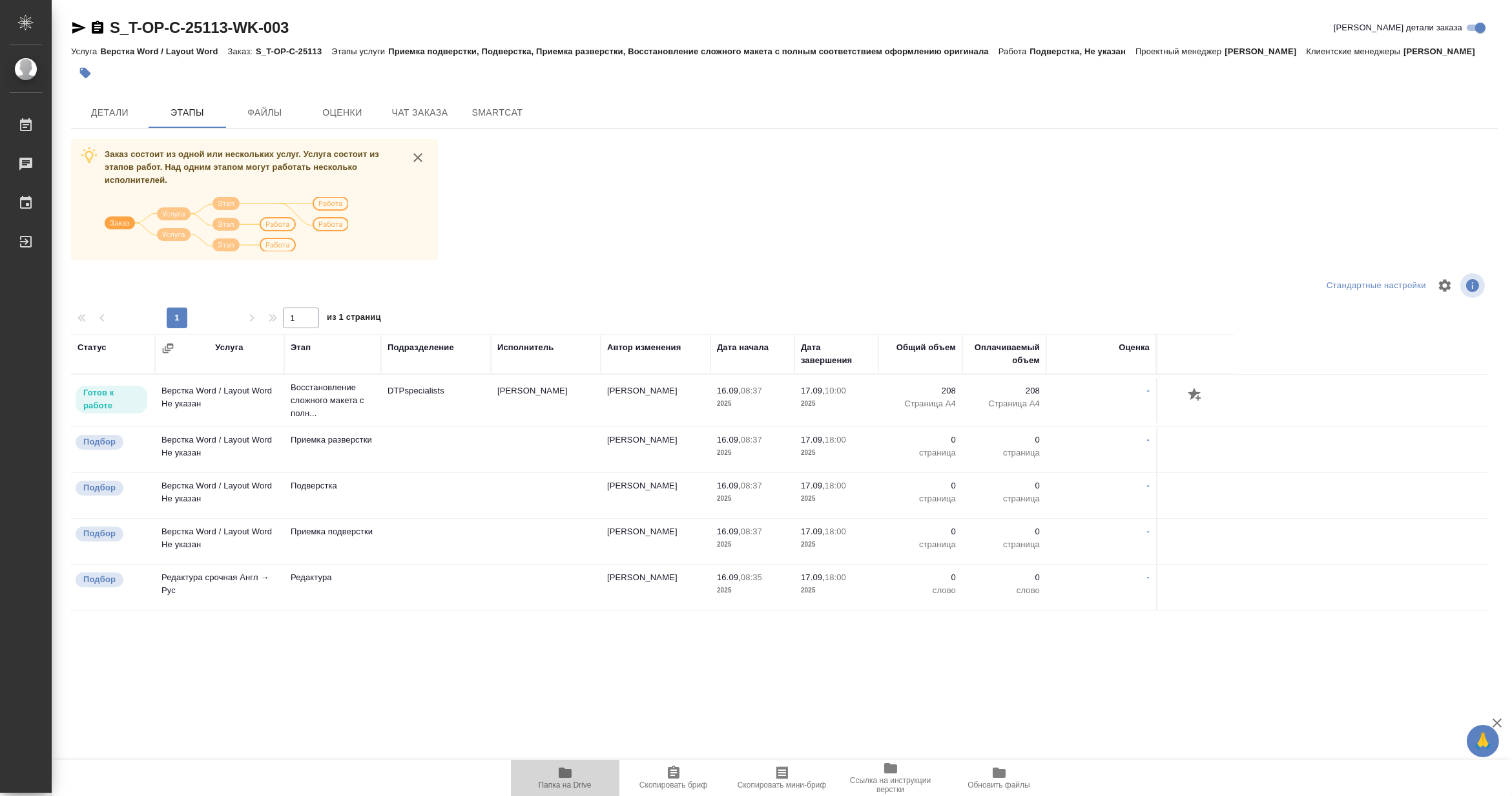
click at [568, 777] on icon "button" at bounding box center [565, 772] width 13 height 10
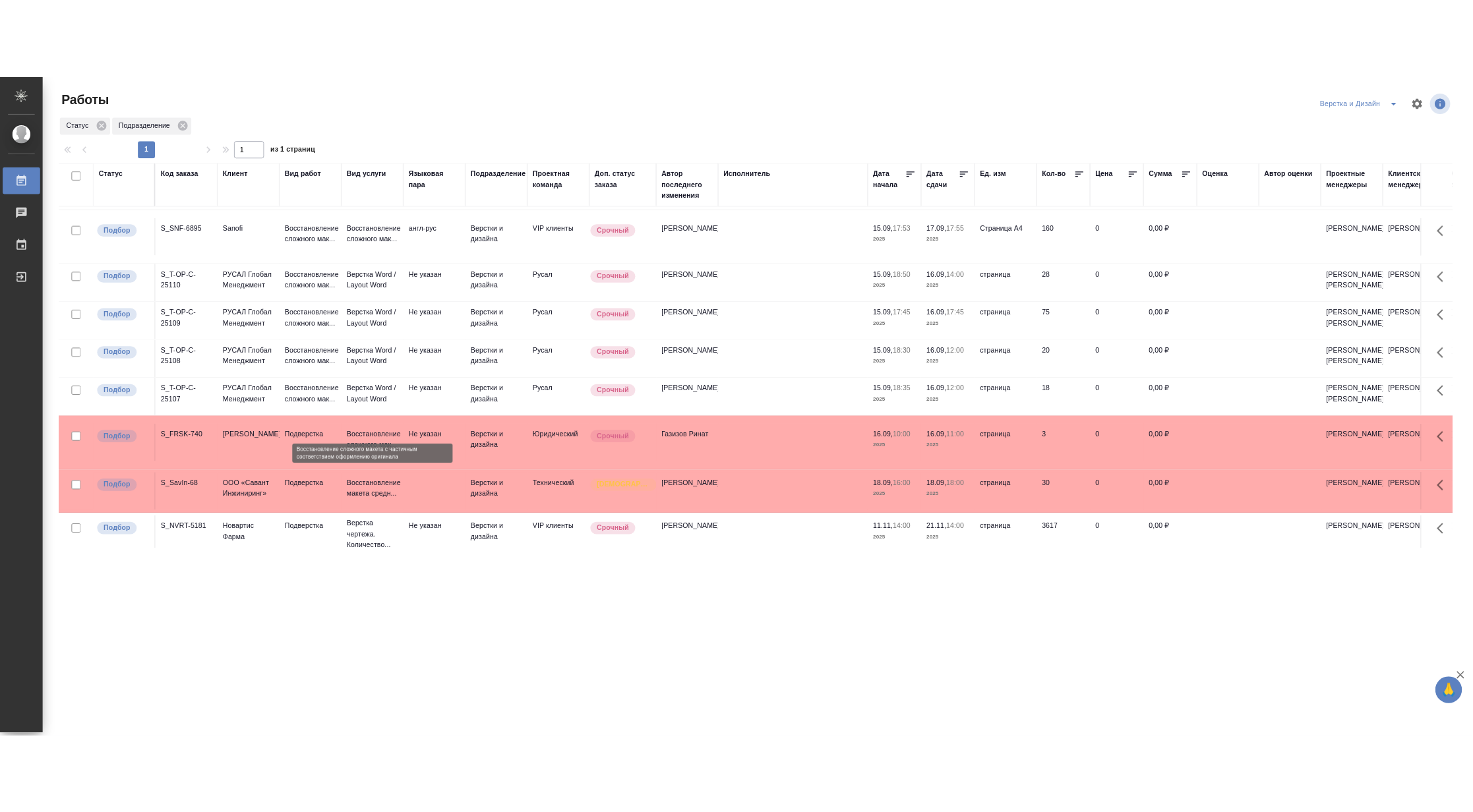
scroll to position [505, 0]
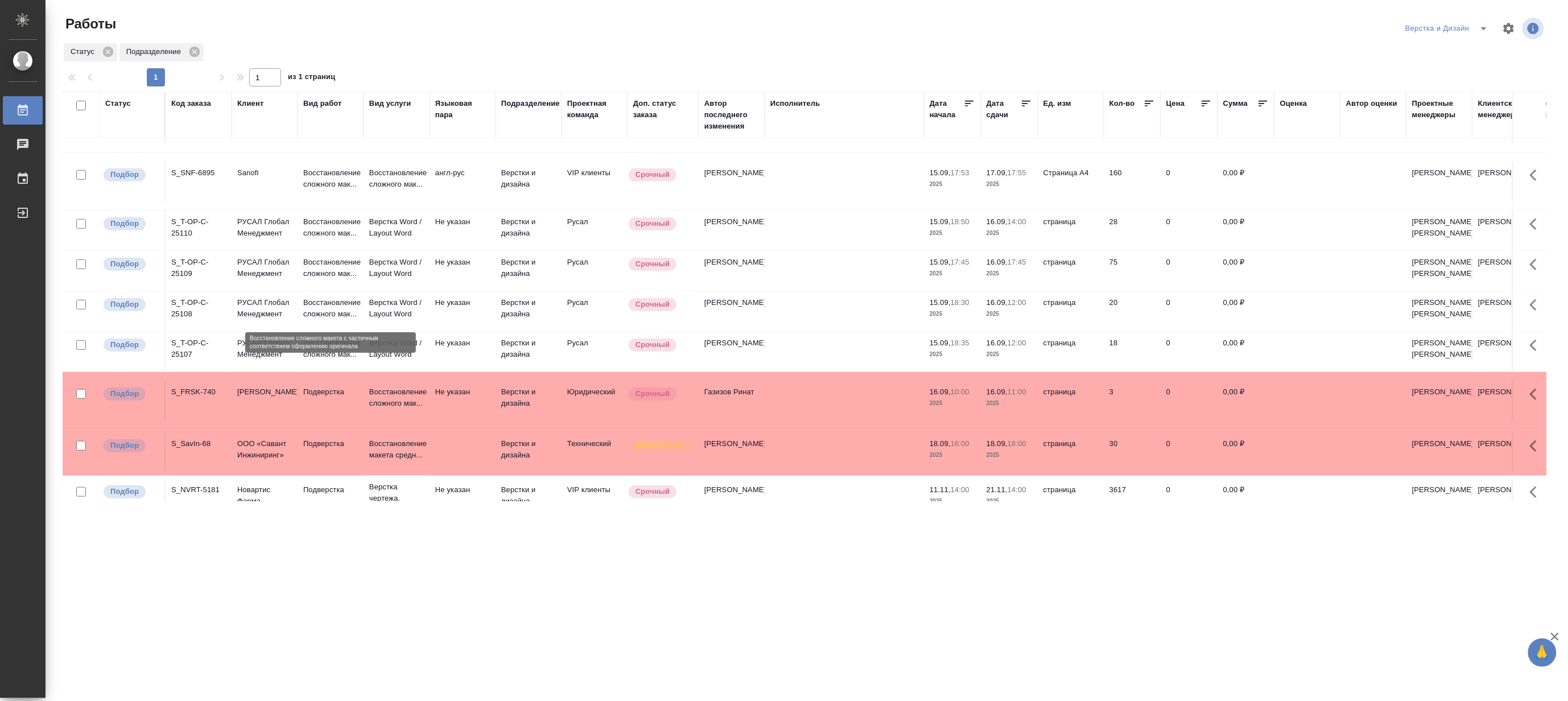
click at [322, 280] on p "Восстановление сложного мак..." at bounding box center [330, 268] width 55 height 23
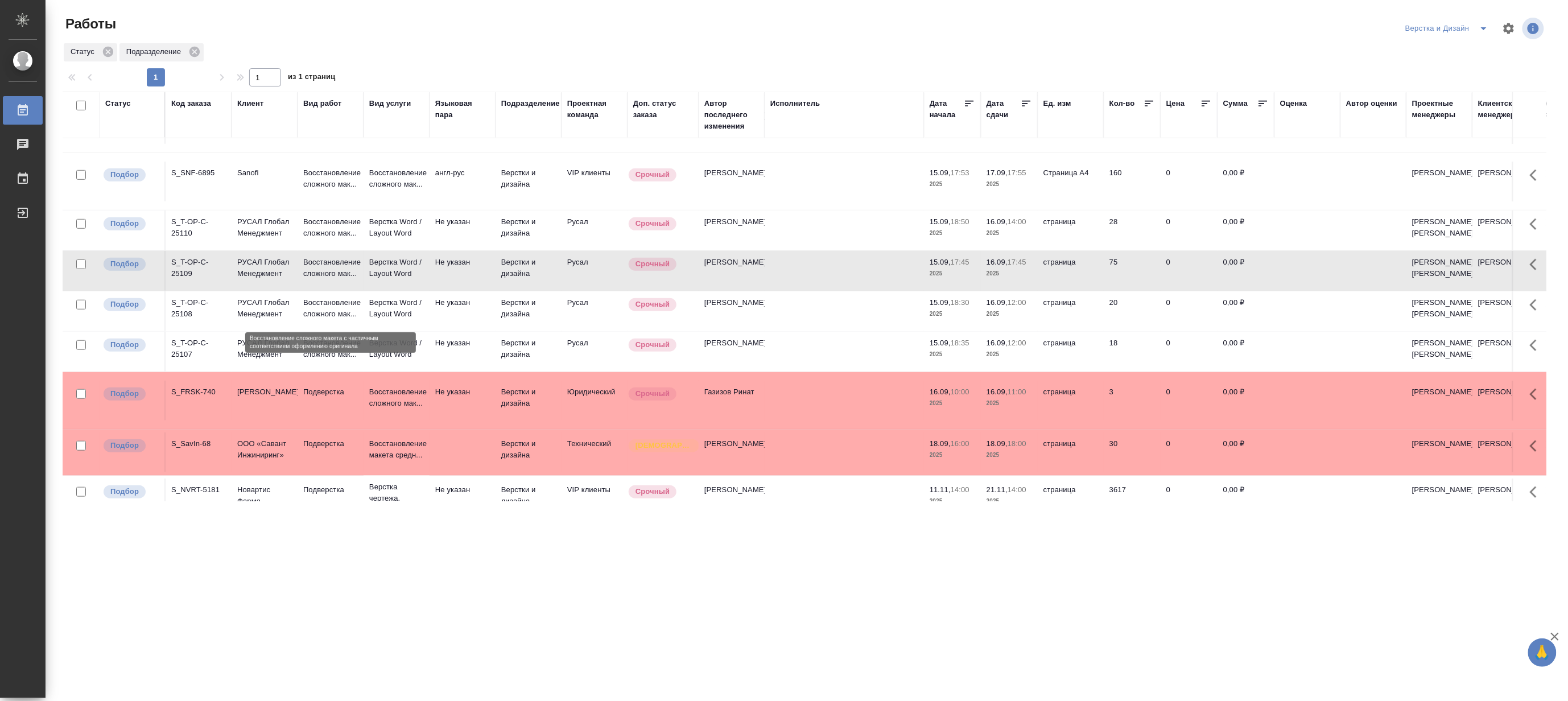
click at [322, 280] on p "Восстановление сложного мак..." at bounding box center [330, 268] width 55 height 23
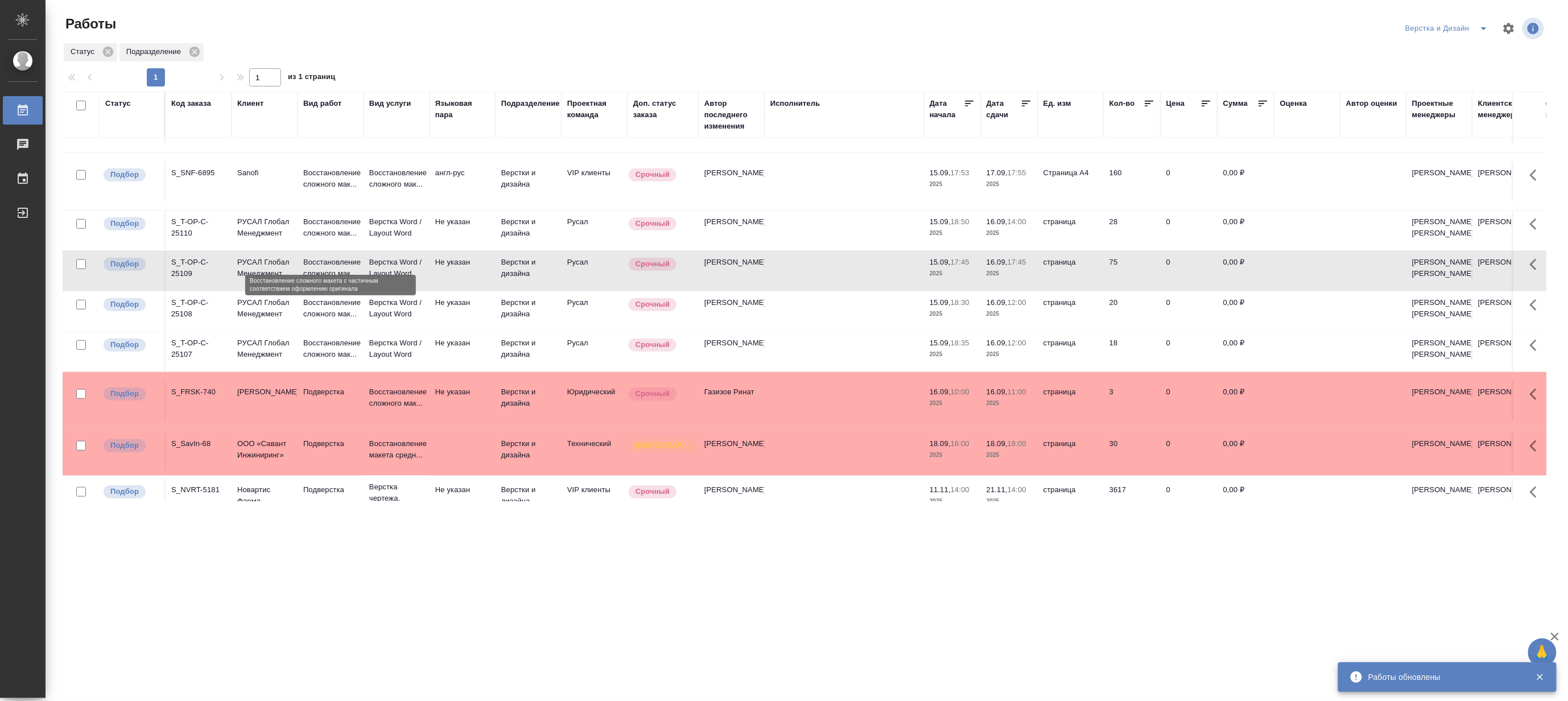
click at [317, 239] on p "Восстановление сложного мак..." at bounding box center [330, 227] width 55 height 23
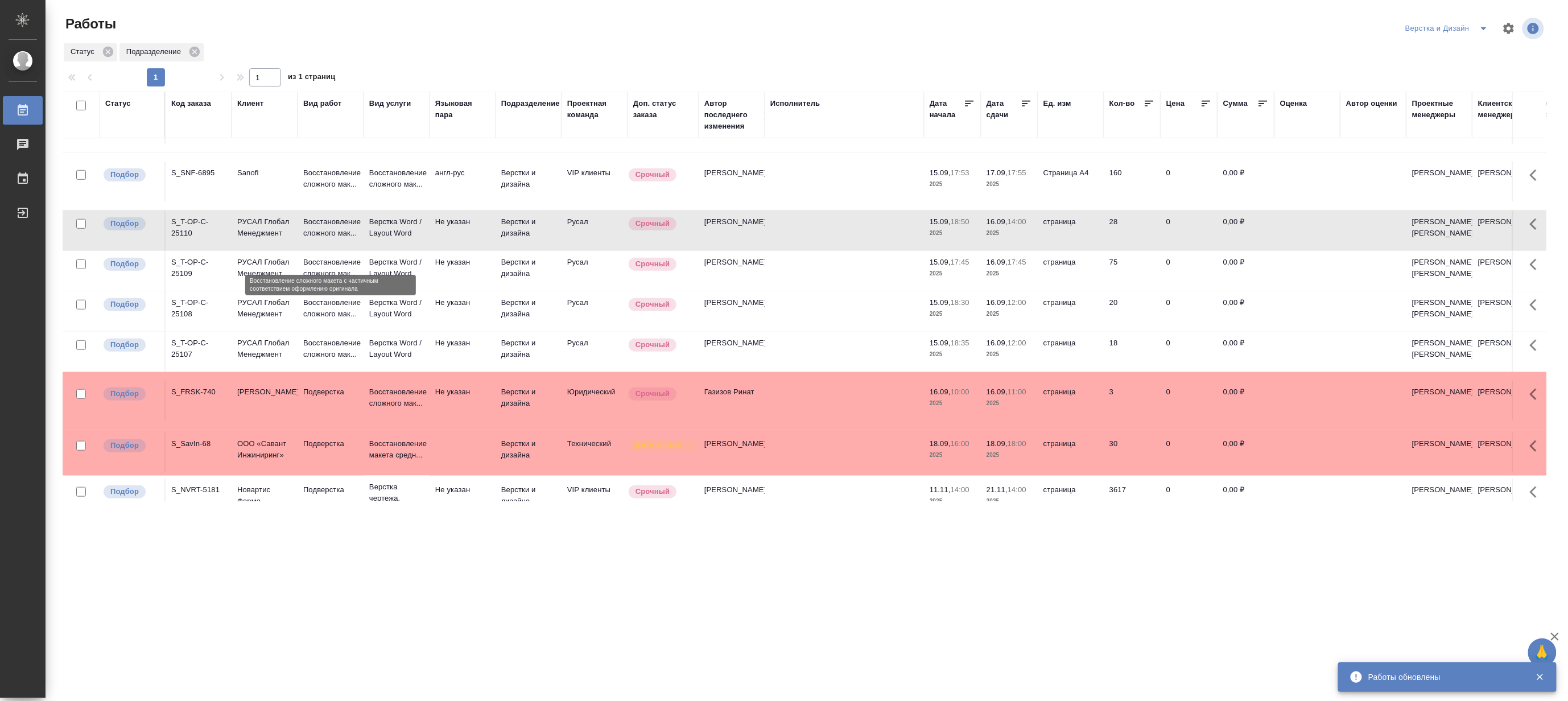
click at [317, 239] on p "Восстановление сложного мак..." at bounding box center [330, 227] width 55 height 23
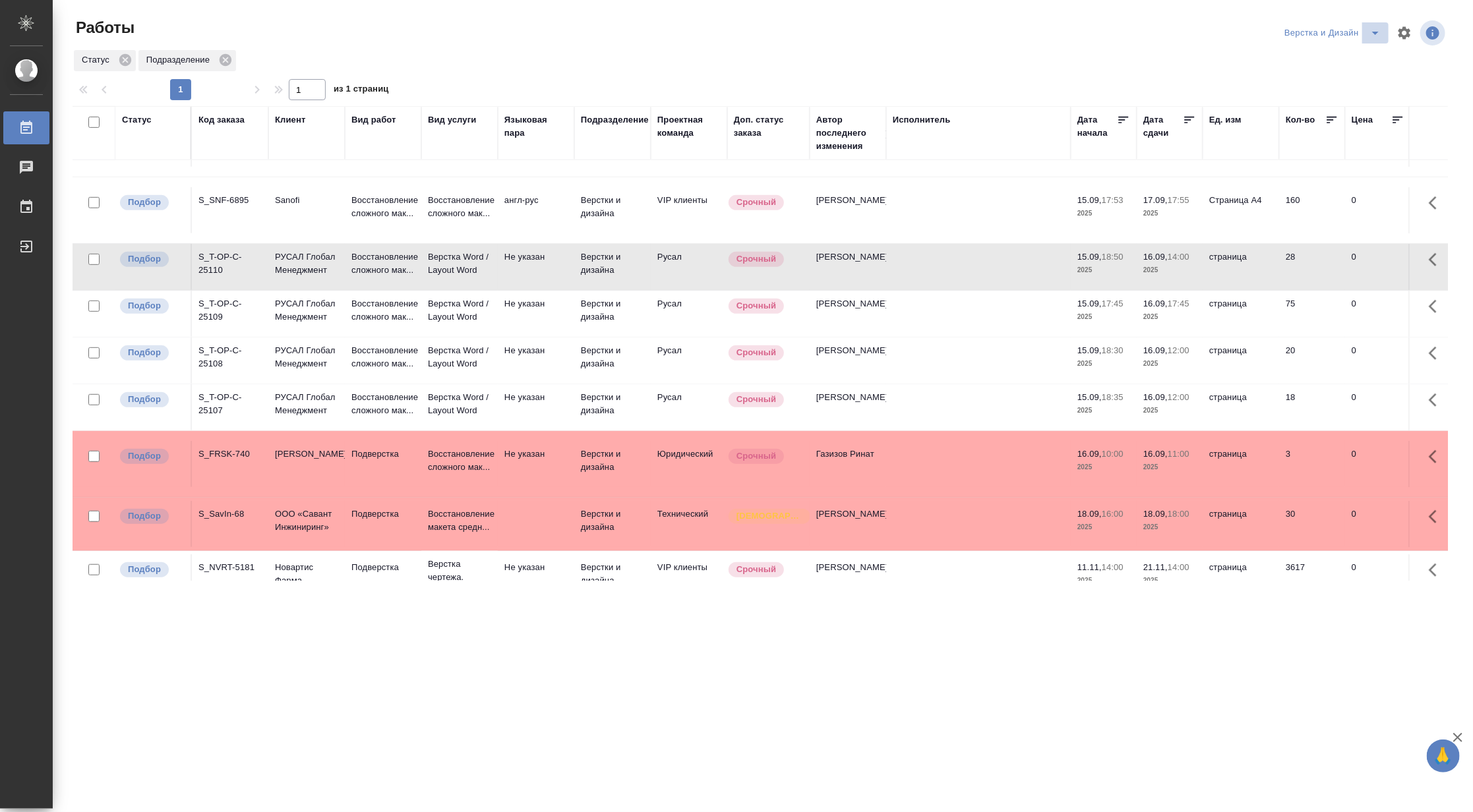
click at [1368, 31] on icon "split button" at bounding box center [1375, 33] width 15 height 15
click at [1354, 96] on li "[PERSON_NAME]" at bounding box center [1340, 101] width 127 height 21
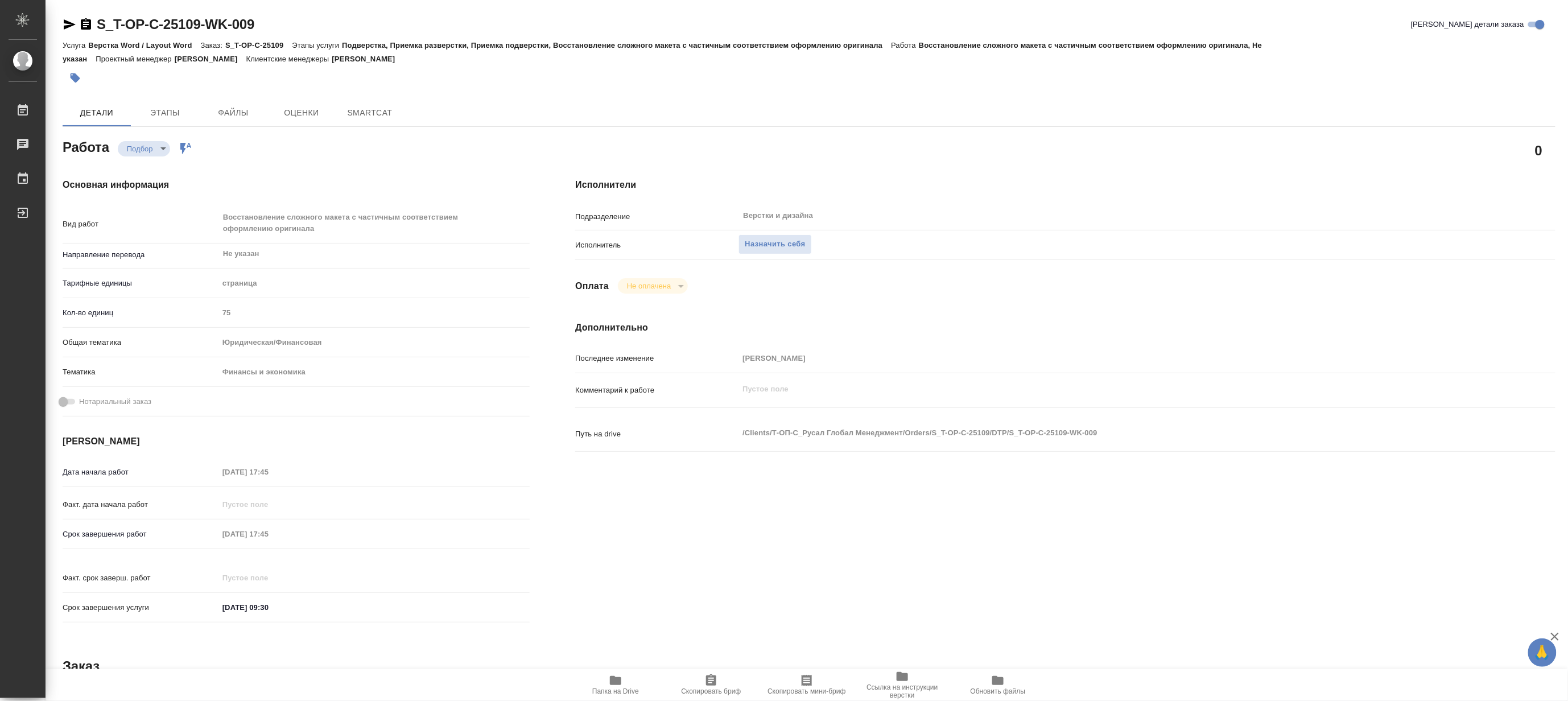
type textarea "x"
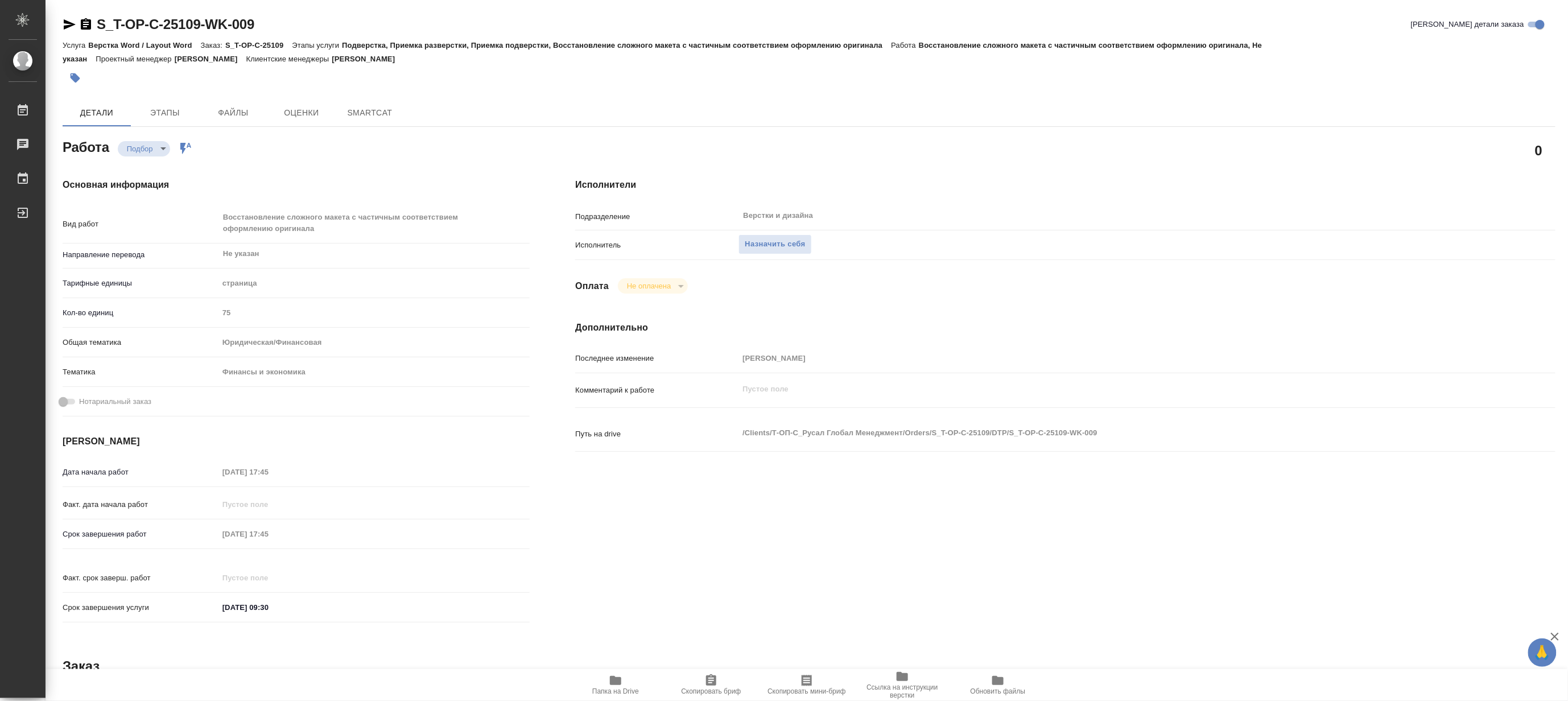
type textarea "x"
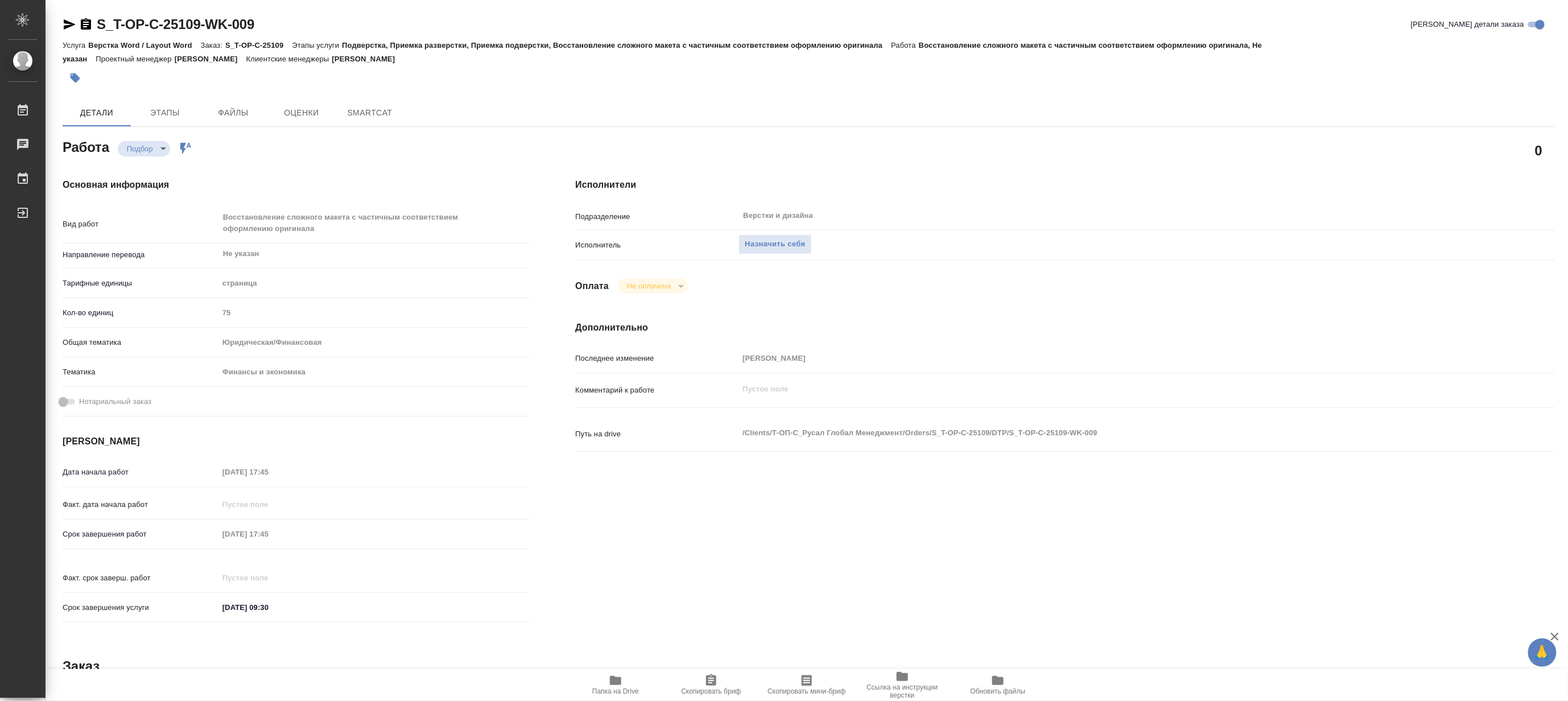
type textarea "x"
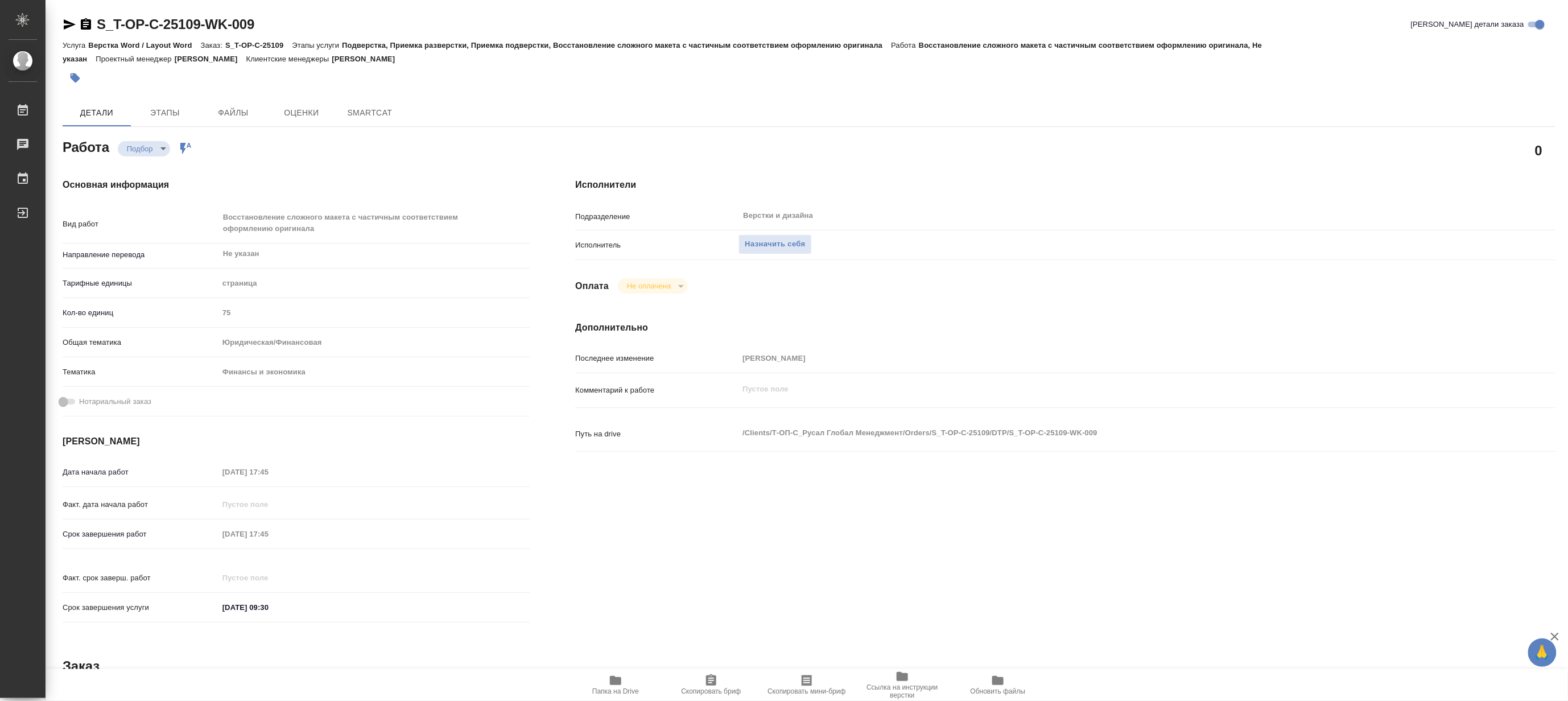
type textarea "x"
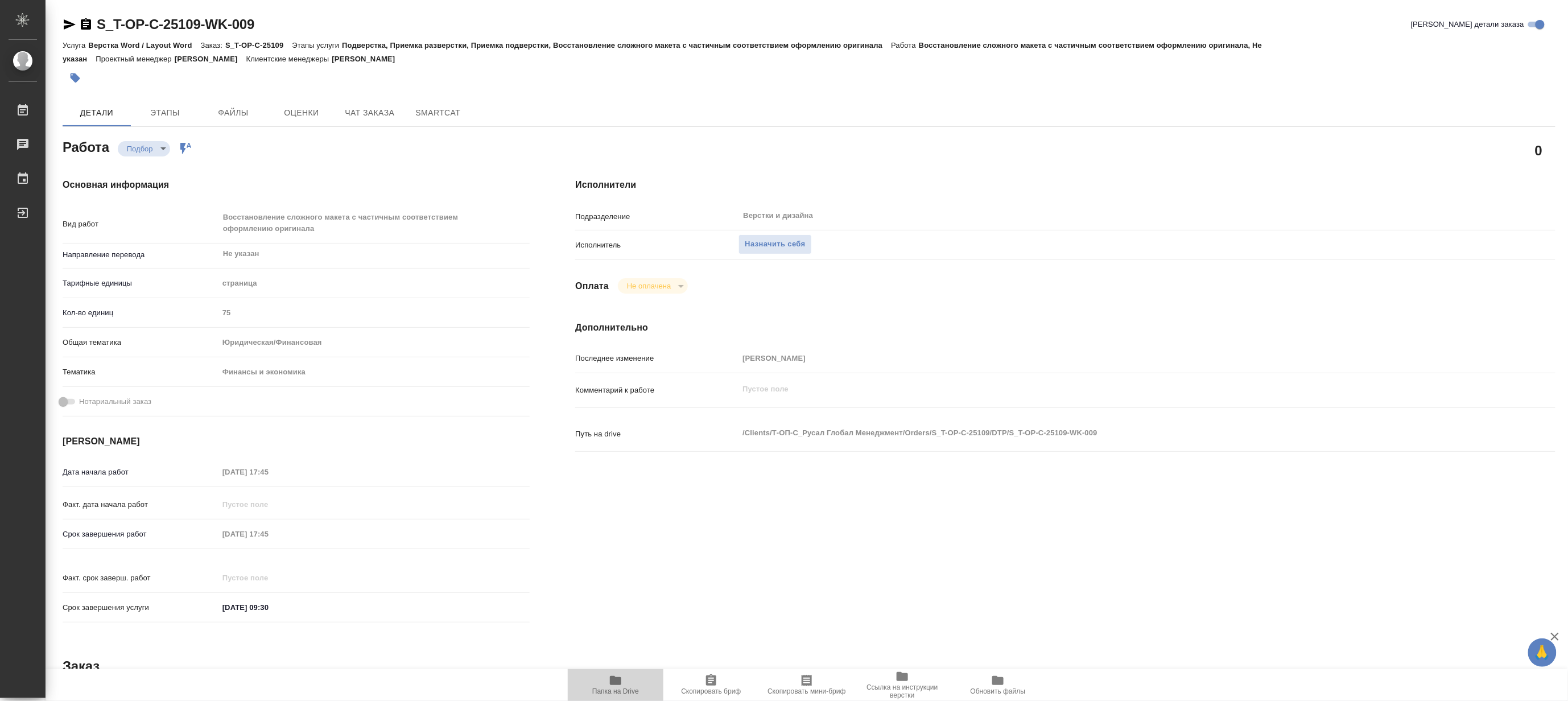
click at [603, 682] on span "Папка на Drive" at bounding box center [615, 684] width 82 height 21
type textarea "x"
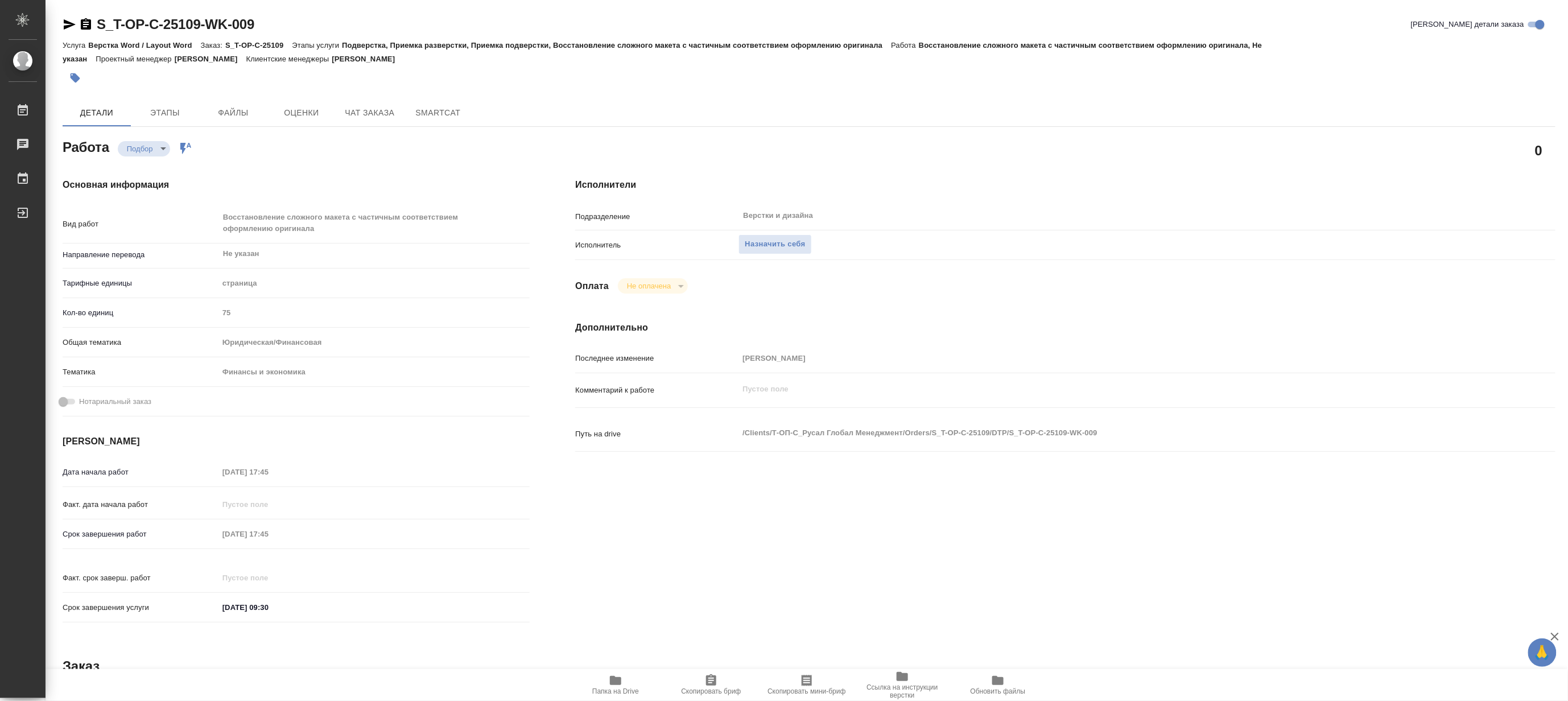
type textarea "x"
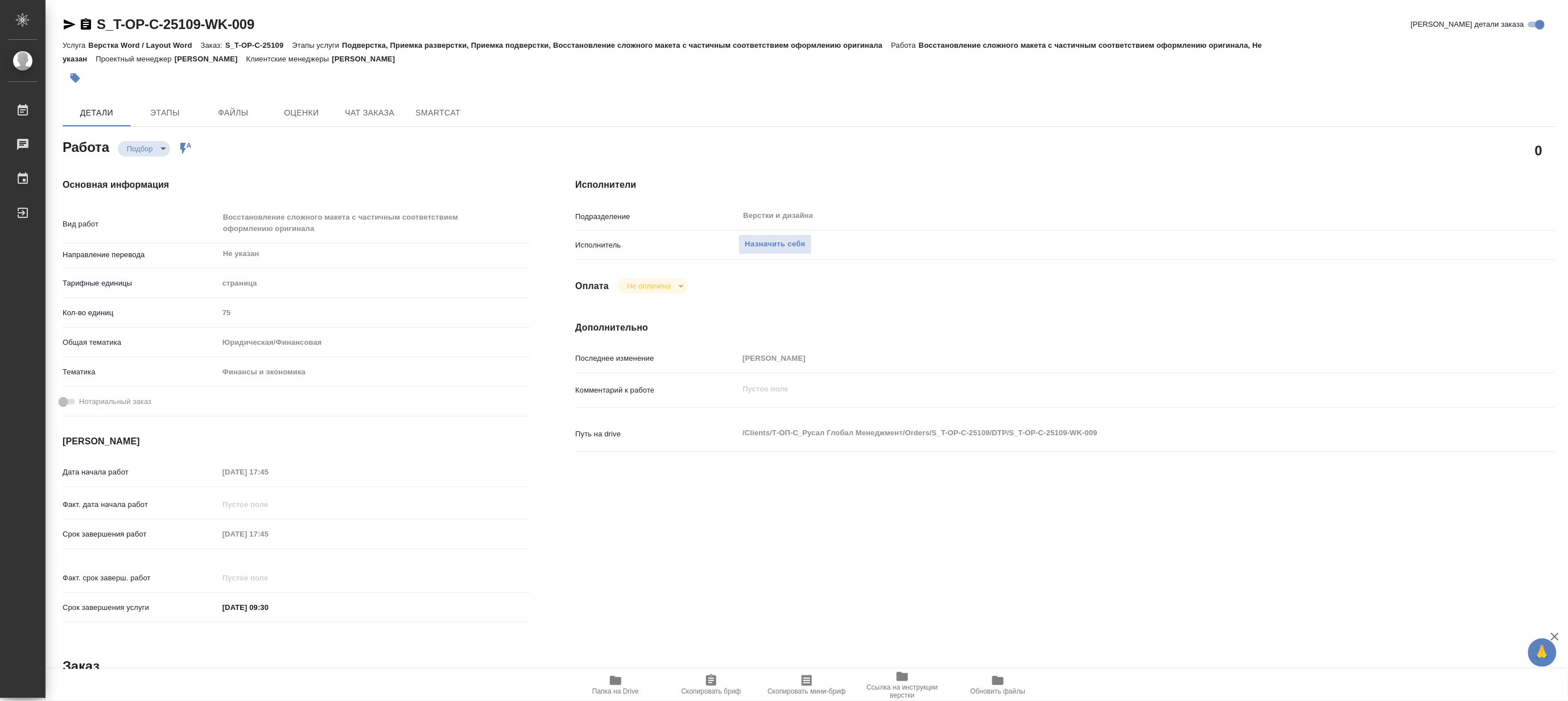
type textarea "x"
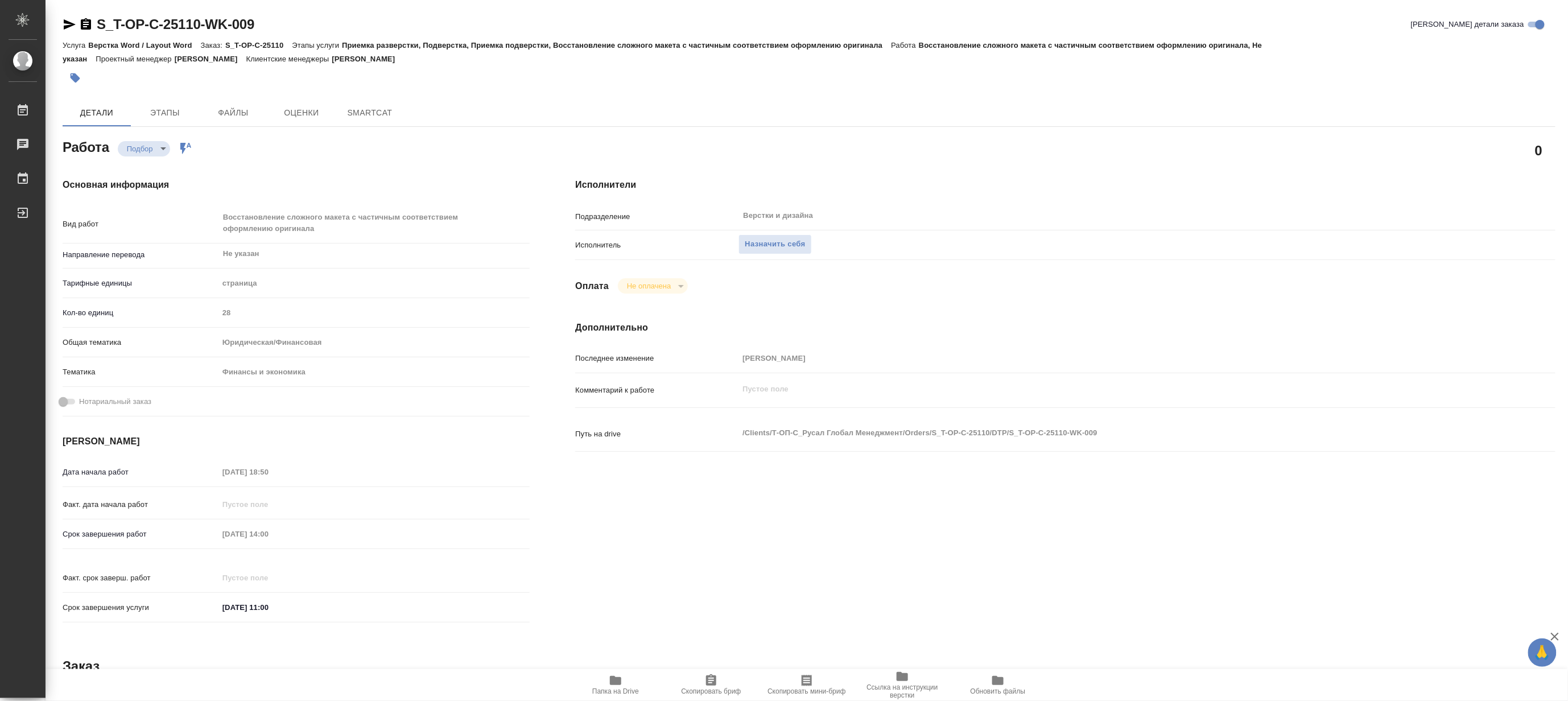
type textarea "x"
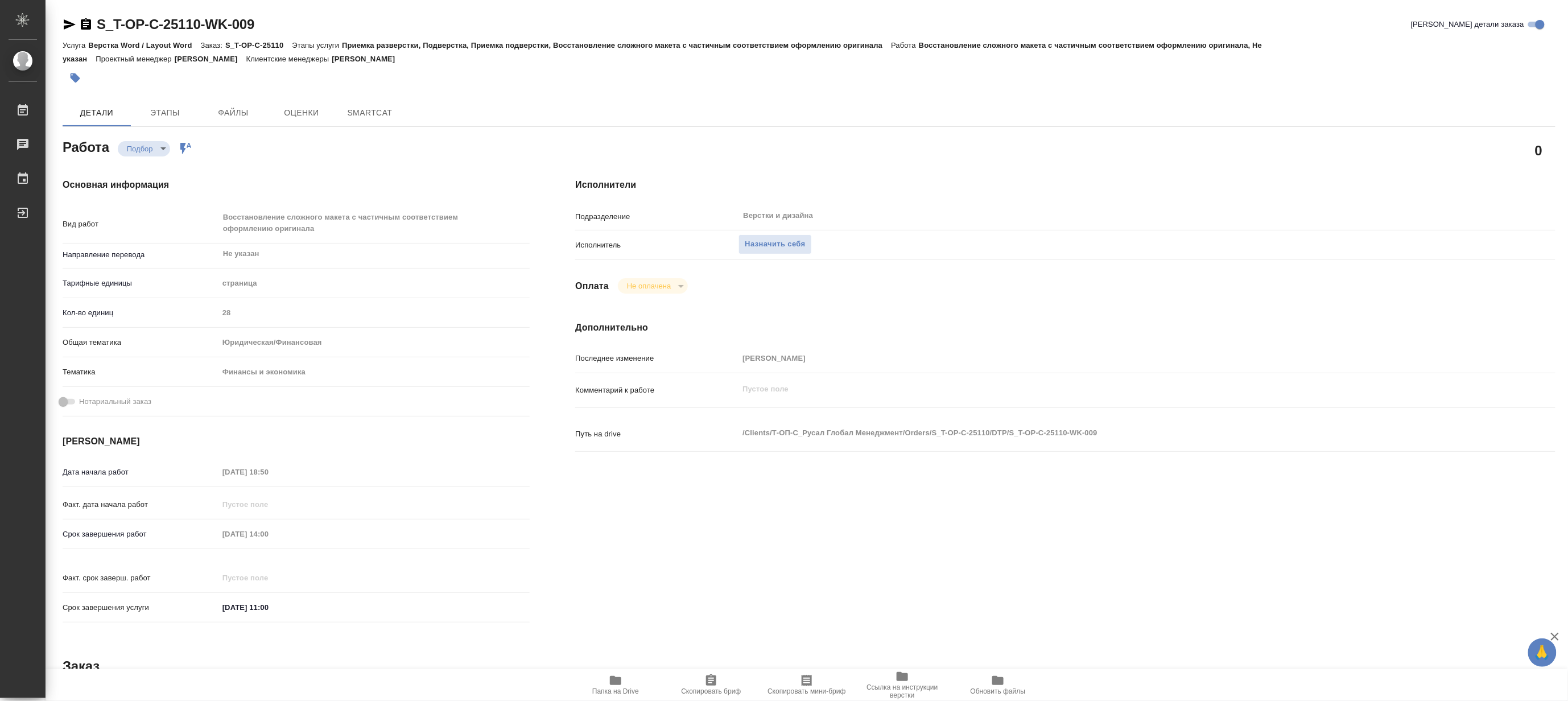
type textarea "x"
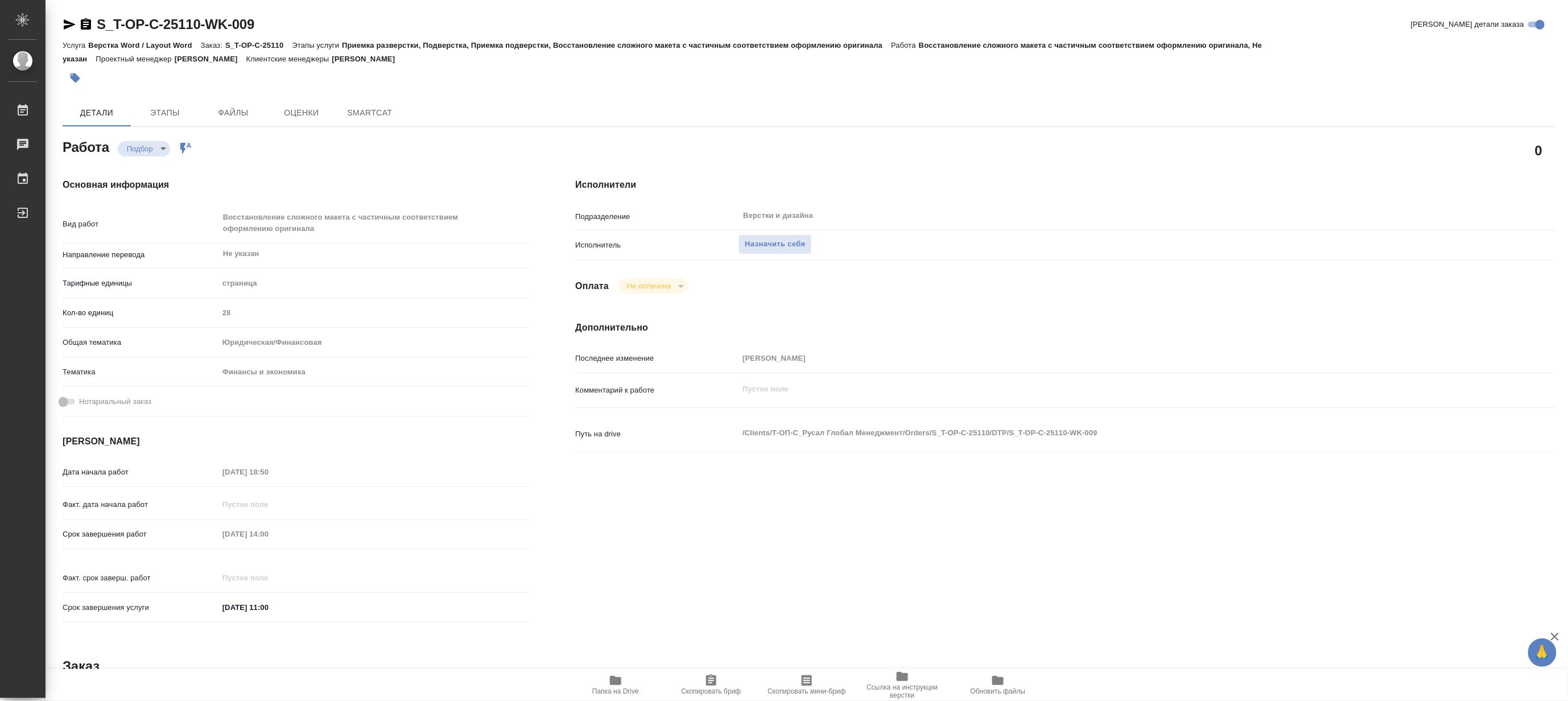
type textarea "x"
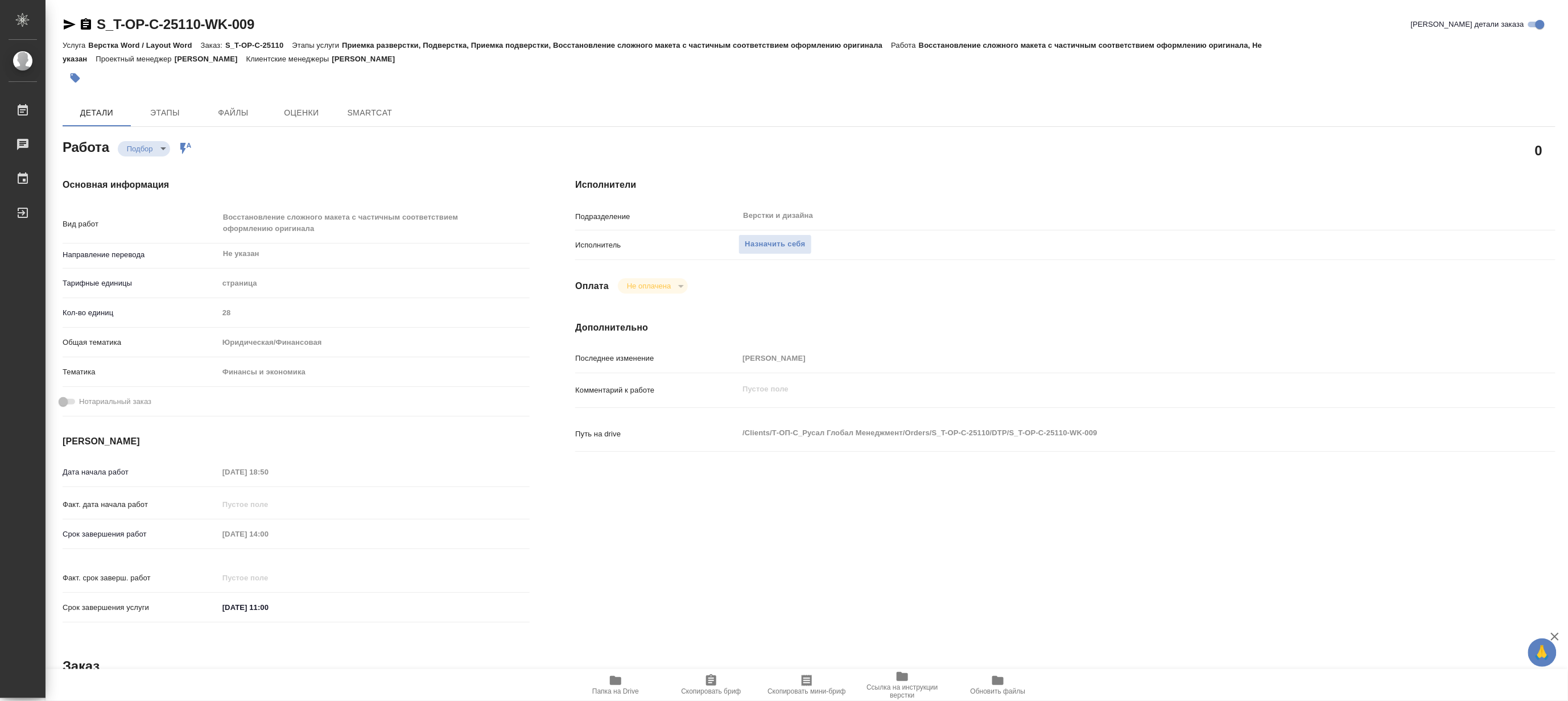
type textarea "x"
click at [618, 675] on icon "button" at bounding box center [615, 680] width 13 height 13
type textarea "x"
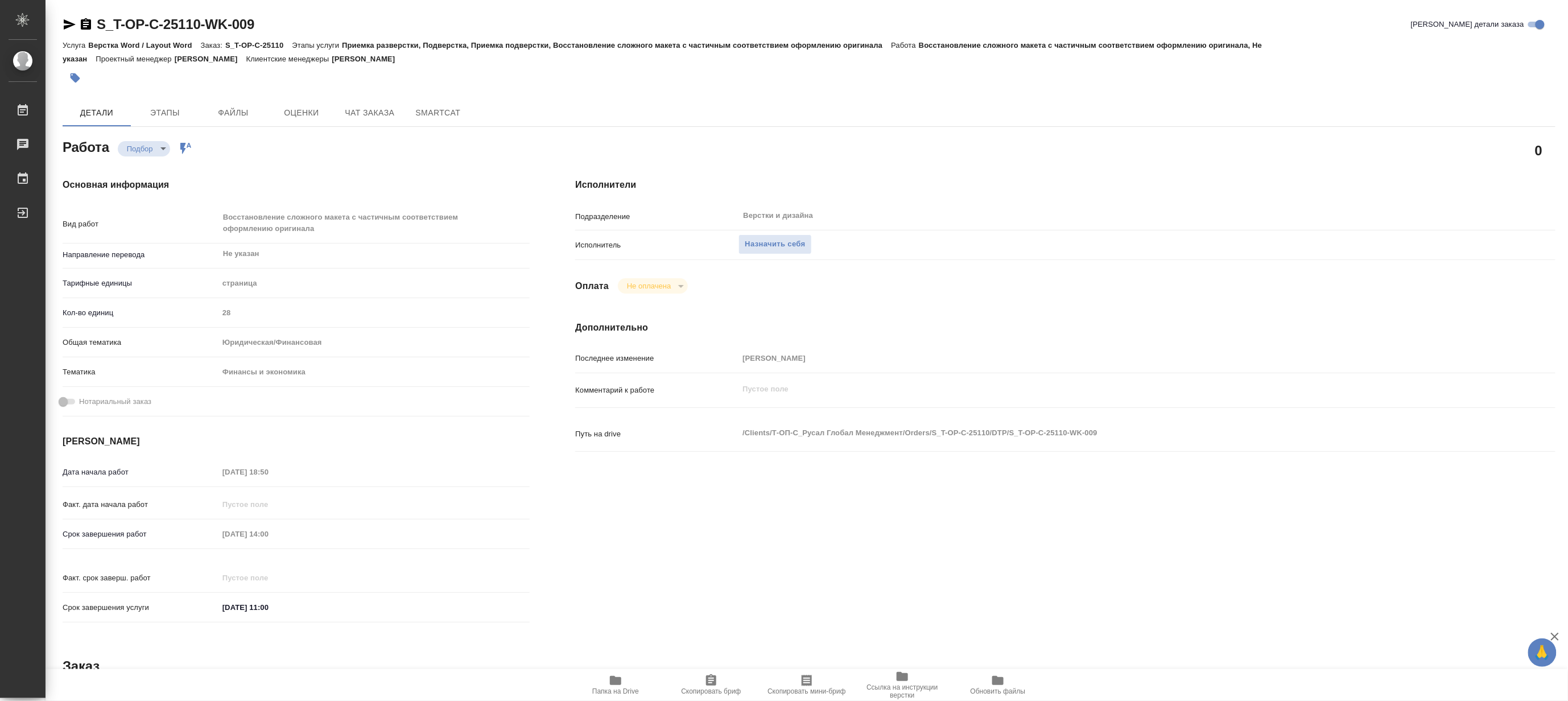
type textarea "x"
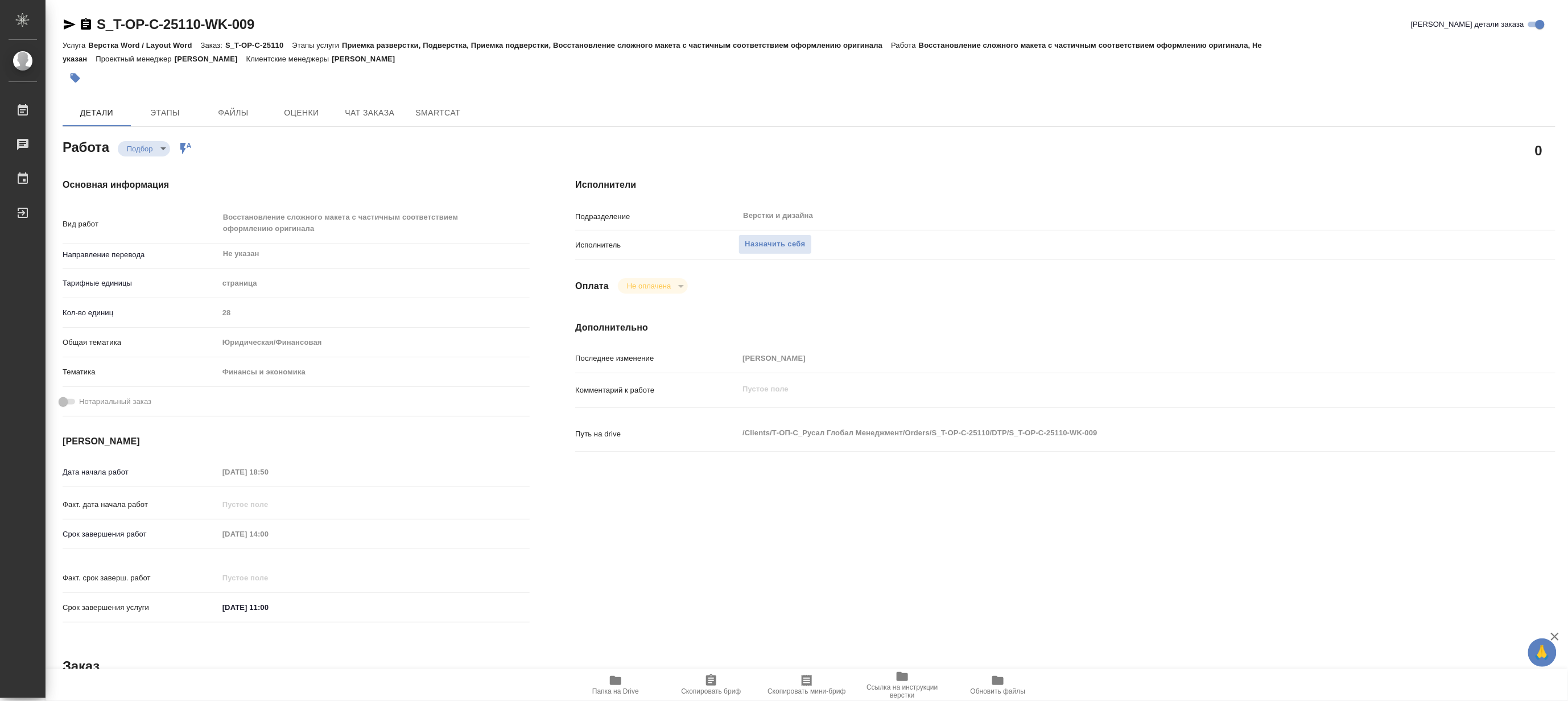
type textarea "x"
